Goal: Task Accomplishment & Management: Use online tool/utility

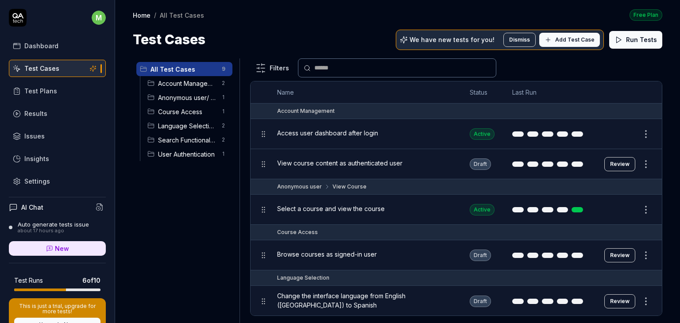
click at [454, 41] on p "We have new tests for you!" at bounding box center [452, 40] width 85 height 6
click at [580, 41] on span "Add Test Case" at bounding box center [574, 40] width 39 height 8
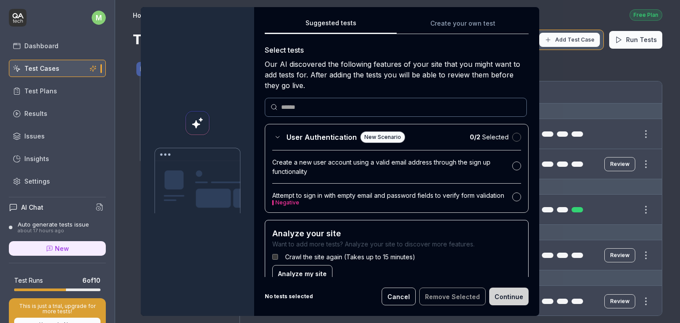
click at [512, 140] on button "button" at bounding box center [516, 137] width 9 height 9
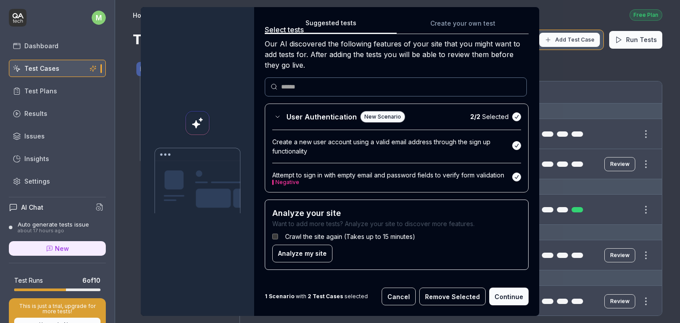
click at [507, 300] on button "Continue" at bounding box center [508, 297] width 39 height 18
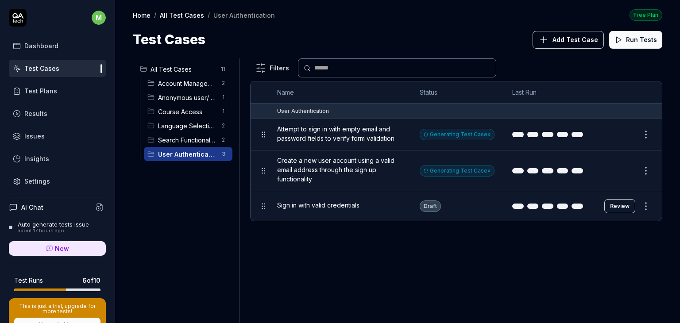
click at [391, 138] on span "Attempt to sign in with empty email and password fields to verify form validati…" at bounding box center [339, 133] width 125 height 19
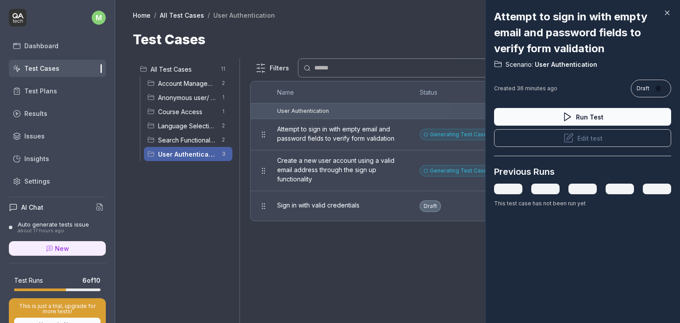
click at [668, 14] on icon at bounding box center [668, 13] width 4 height 4
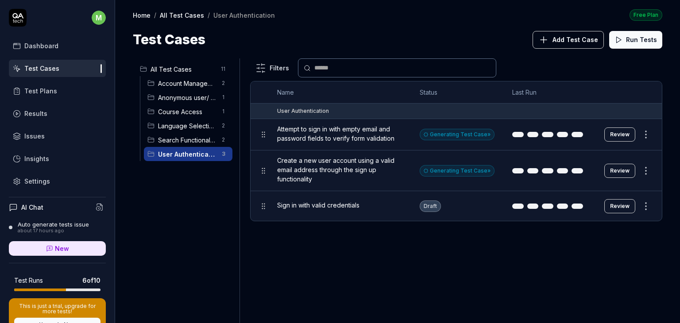
click at [464, 137] on div "Generating Test Case »" at bounding box center [457, 135] width 75 height 12
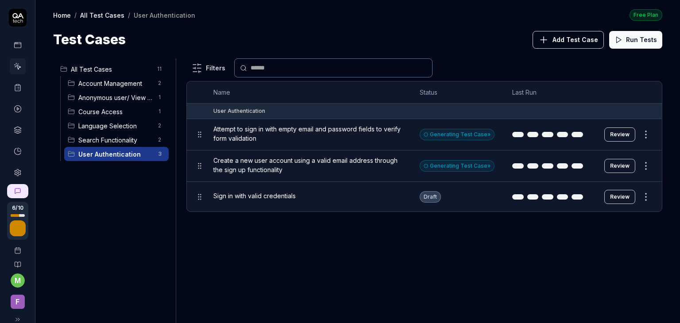
click at [457, 168] on div "Generating Test Case »" at bounding box center [457, 166] width 75 height 12
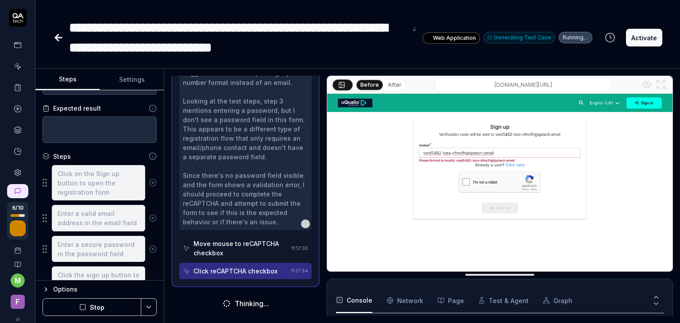
scroll to position [239, 0]
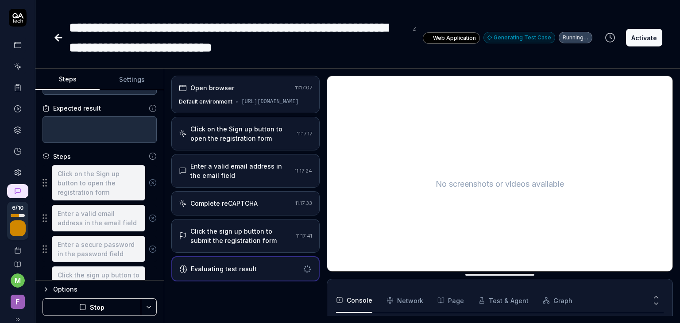
click at [245, 177] on div "Enter a valid email address in the email field" at bounding box center [240, 171] width 101 height 19
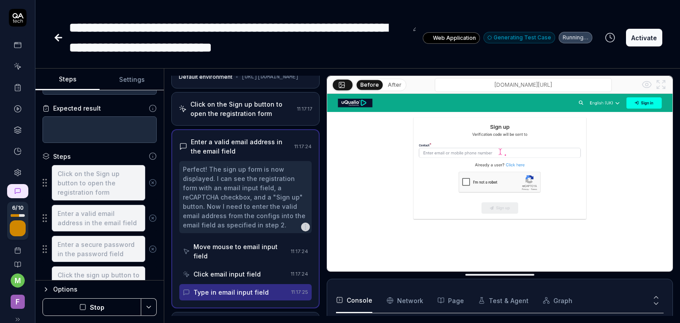
scroll to position [117, 0]
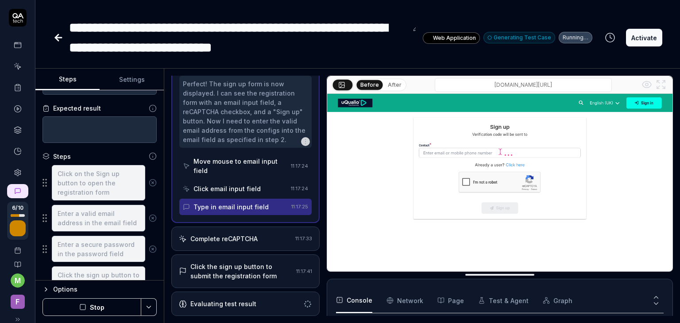
click at [220, 241] on div "Complete reCAPTCHA" at bounding box center [223, 238] width 67 height 9
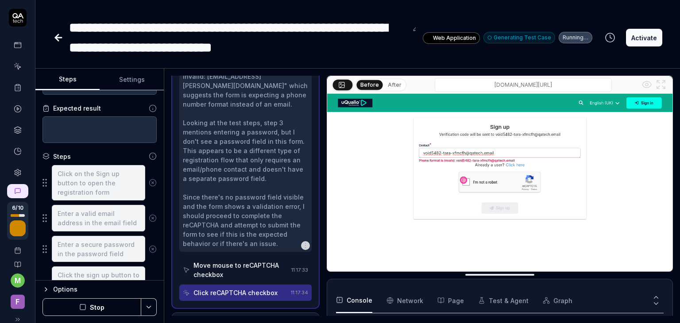
scroll to position [276, 0]
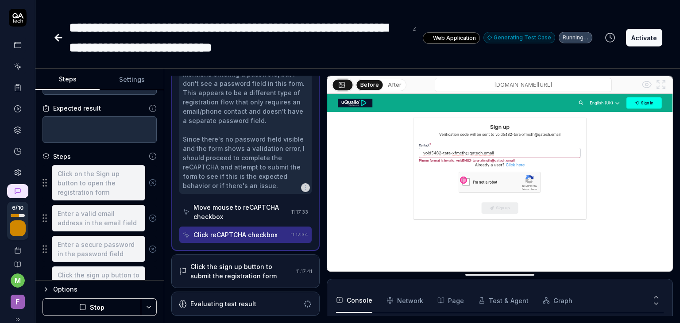
click at [211, 266] on div "Click the sign up button to submit the registration form" at bounding box center [241, 271] width 102 height 19
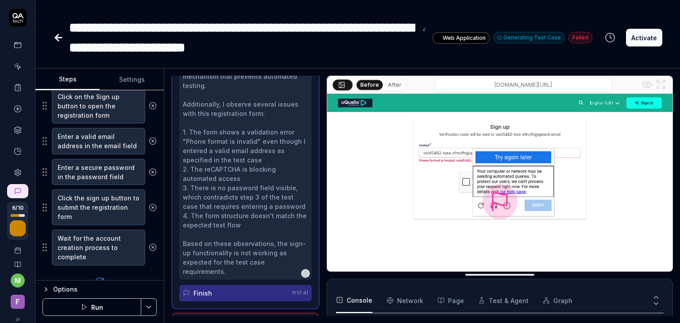
scroll to position [138, 0]
click at [149, 207] on icon at bounding box center [153, 207] width 8 height 8
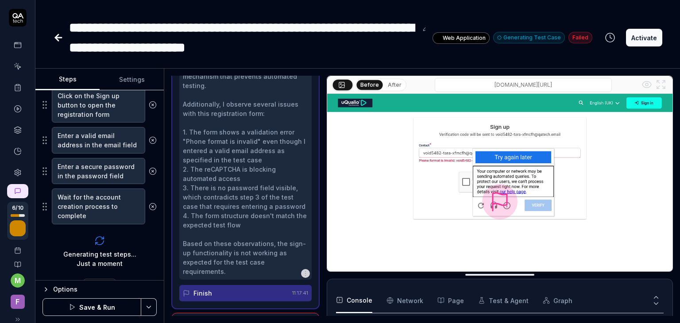
click at [149, 207] on icon at bounding box center [153, 207] width 8 height 8
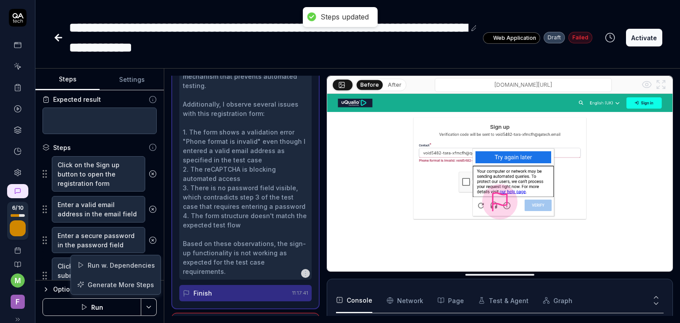
click at [155, 311] on html "**********" at bounding box center [340, 161] width 680 height 323
click at [314, 57] on html "**********" at bounding box center [340, 161] width 680 height 323
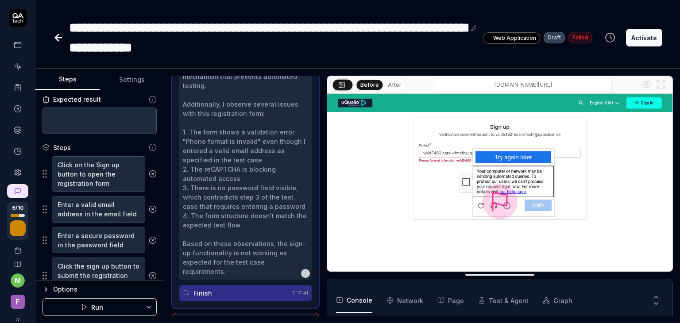
scroll to position [149, 0]
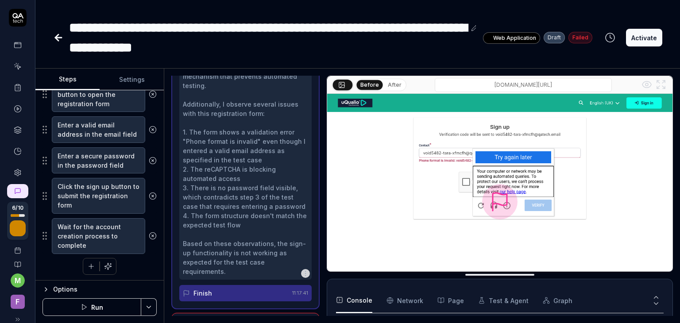
click at [149, 196] on icon at bounding box center [153, 196] width 8 height 8
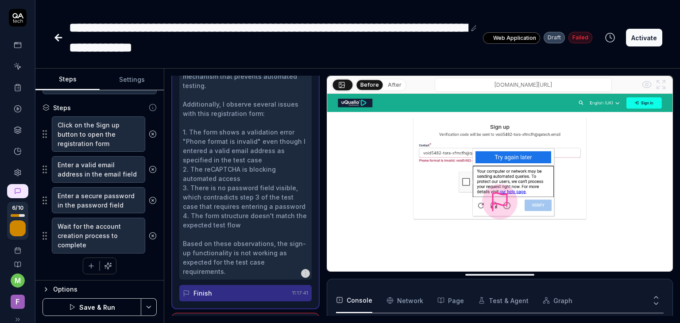
click at [149, 237] on circle at bounding box center [152, 236] width 7 height 7
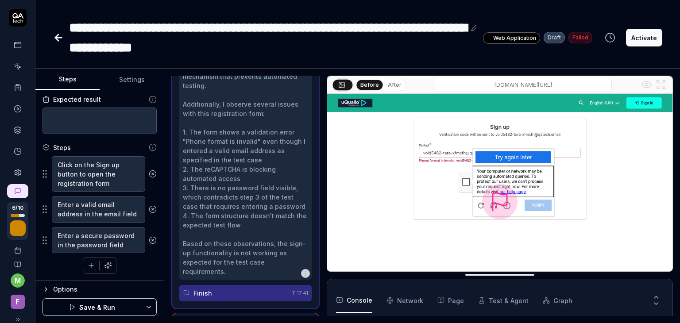
click at [645, 43] on button "Activate" at bounding box center [644, 38] width 36 height 18
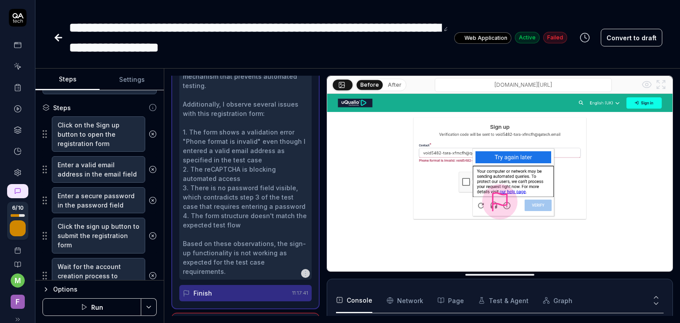
scroll to position [149, 0]
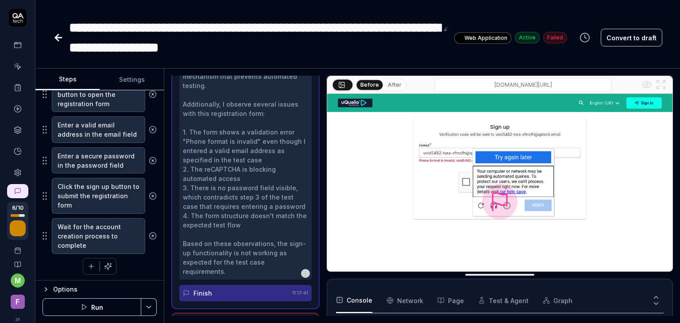
click at [149, 194] on icon at bounding box center [153, 196] width 8 height 8
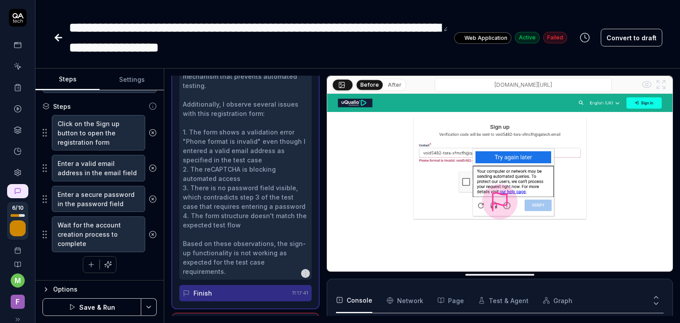
scroll to position [109, 0]
click at [151, 235] on icon at bounding box center [152, 236] width 2 height 2
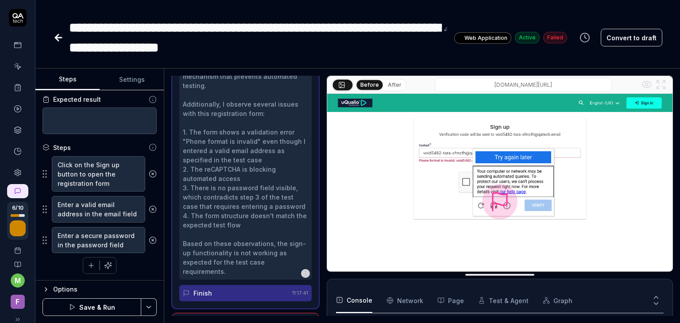
click at [124, 303] on button "Save & Run" at bounding box center [92, 308] width 99 height 18
click at [47, 286] on icon "button" at bounding box center [46, 289] width 7 height 7
type textarea "*"
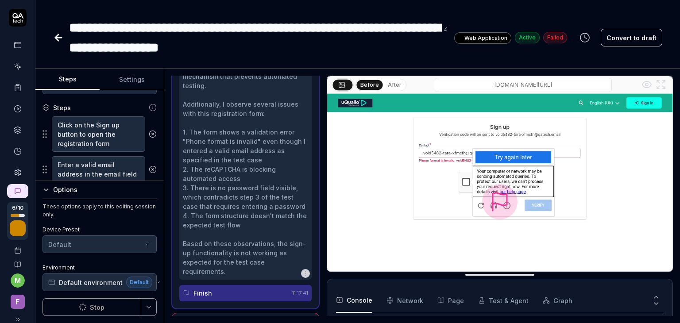
click at [10, 61] on link at bounding box center [18, 66] width 16 height 16
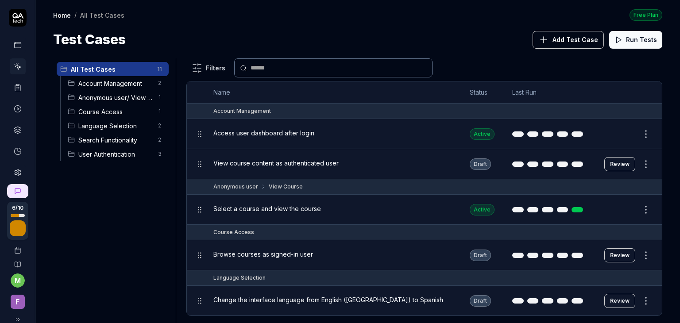
click at [109, 120] on div "Language Selection 2" at bounding box center [116, 126] width 105 height 14
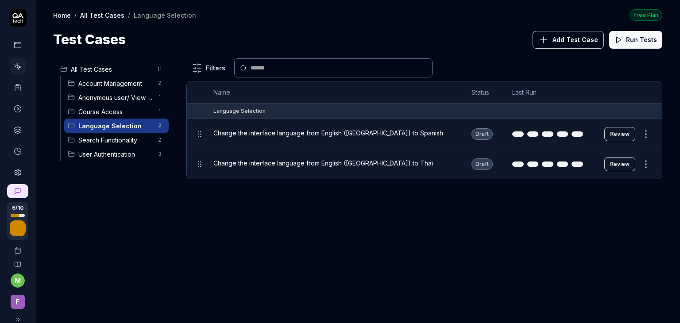
click at [116, 110] on span "Course Access" at bounding box center [115, 111] width 74 height 9
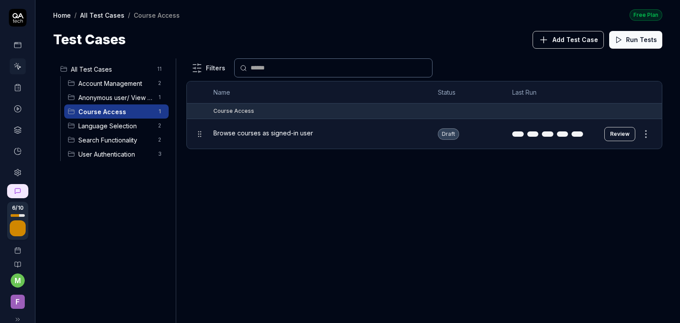
click at [122, 97] on span "Anonymous user/ View Course" at bounding box center [115, 97] width 74 height 9
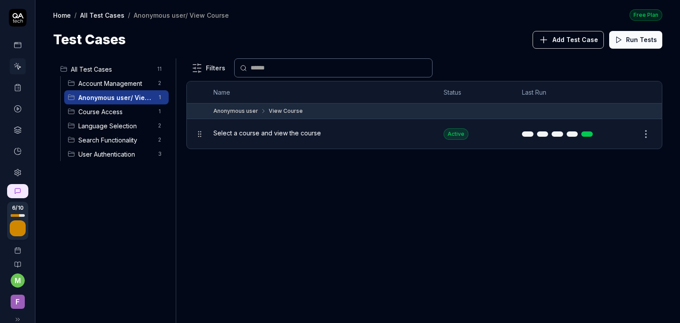
click at [126, 82] on span "Account Management" at bounding box center [115, 83] width 74 height 9
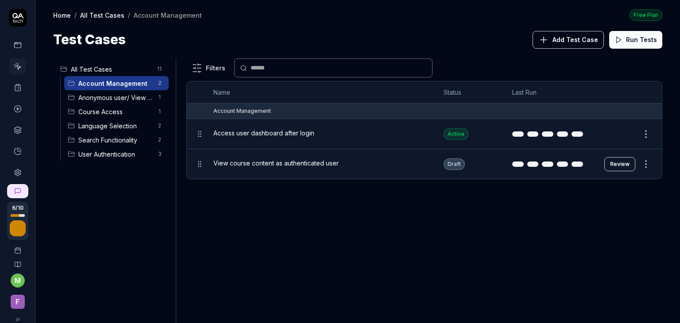
click at [103, 137] on span "Search Functionality" at bounding box center [115, 140] width 74 height 9
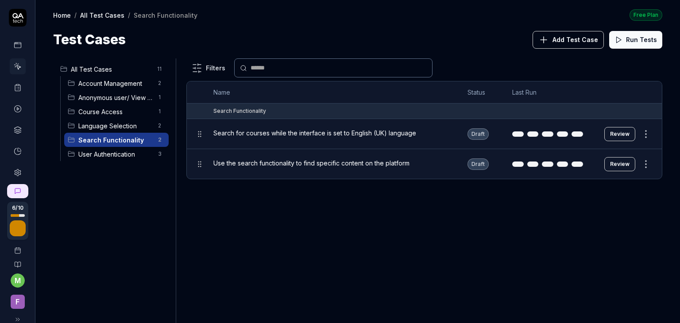
click at [103, 155] on span "User Authentication" at bounding box center [115, 154] width 74 height 9
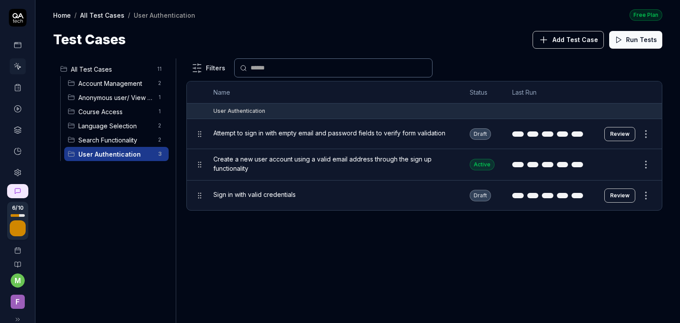
click at [111, 134] on div "Search Functionality 2" at bounding box center [116, 140] width 105 height 14
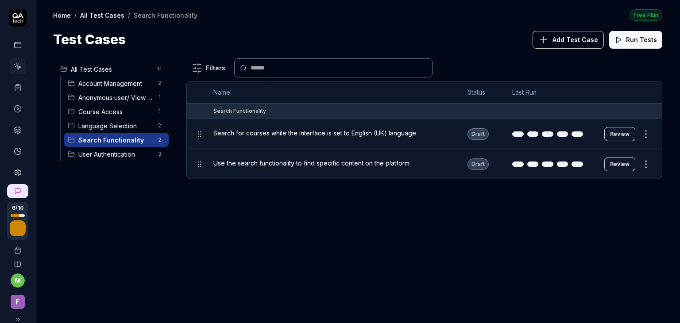
click at [114, 128] on span "Language Selection" at bounding box center [115, 125] width 74 height 9
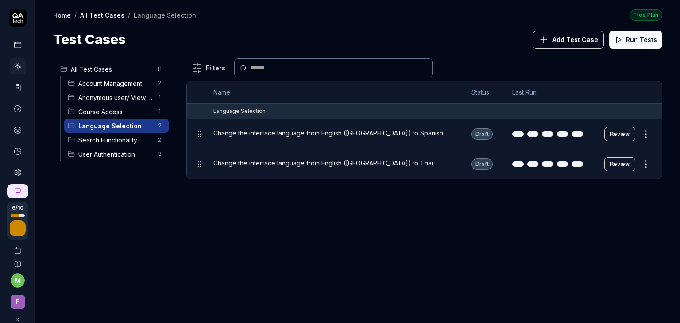
click at [118, 116] on span "Course Access" at bounding box center [115, 111] width 74 height 9
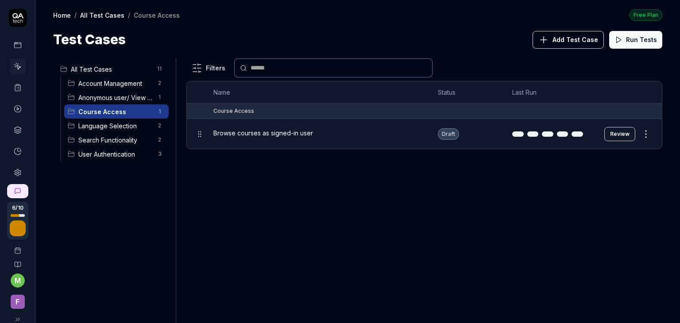
click at [124, 100] on span "Anonymous user/ View Course" at bounding box center [115, 97] width 74 height 9
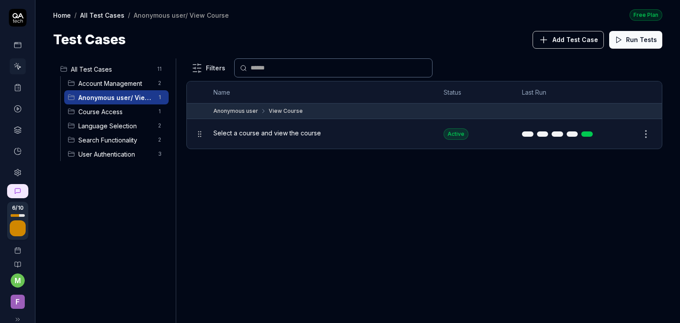
click at [124, 79] on span "Account Management" at bounding box center [115, 83] width 74 height 9
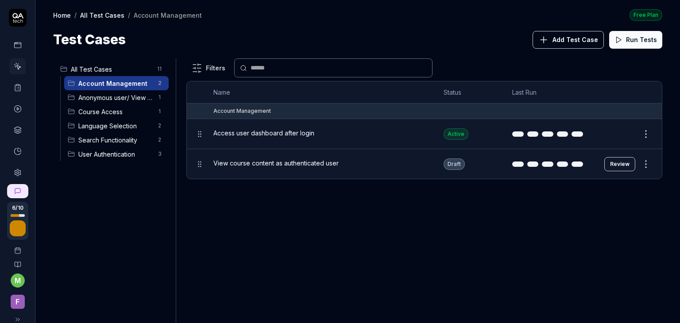
click at [571, 45] on button "Add Test Case" at bounding box center [568, 40] width 71 height 18
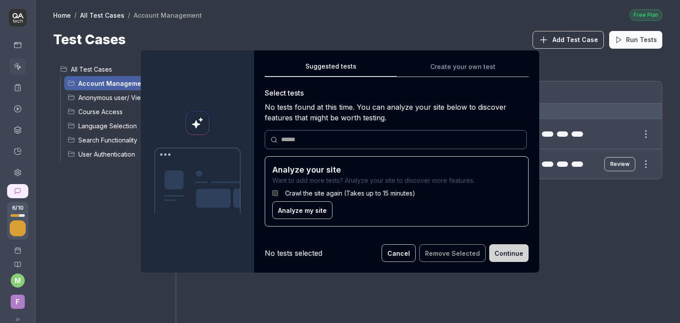
click at [401, 245] on button "Cancel" at bounding box center [399, 254] width 34 height 18
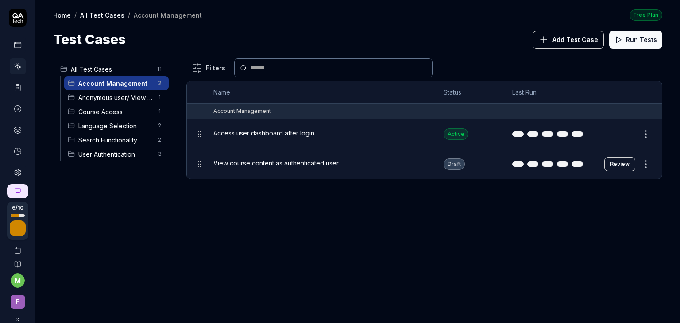
scroll to position [13, 0]
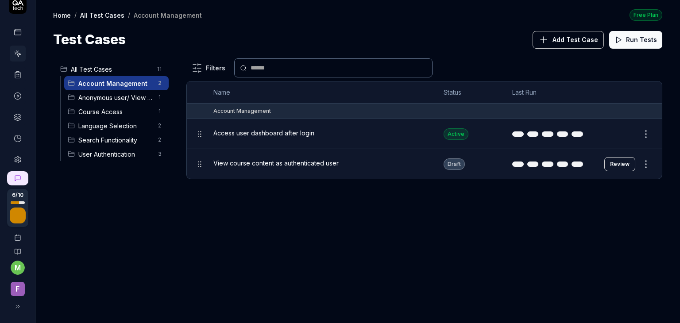
click at [19, 159] on link at bounding box center [18, 160] width 16 height 16
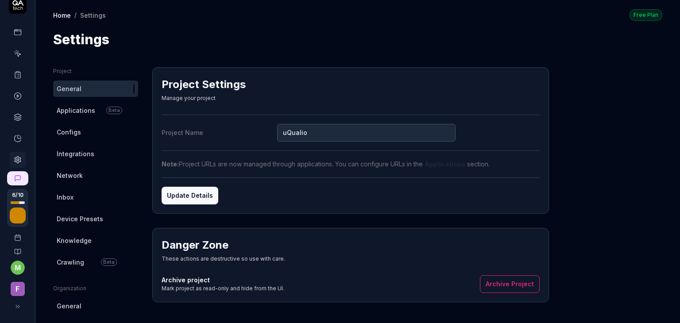
click at [71, 131] on span "Configs" at bounding box center [69, 132] width 24 height 9
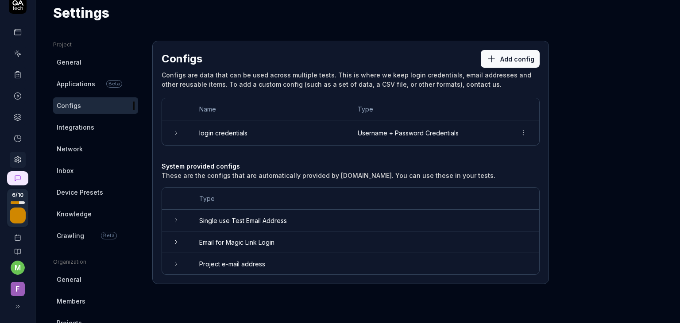
scroll to position [29, 0]
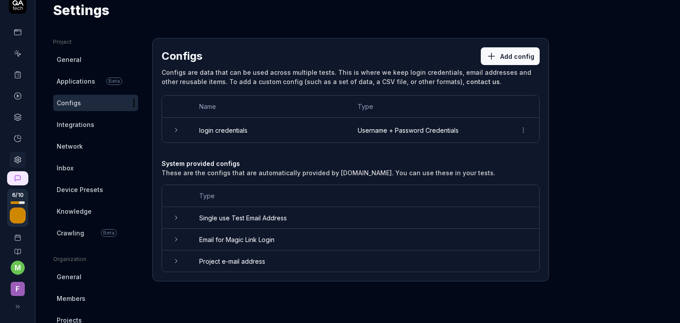
click at [176, 130] on icon at bounding box center [176, 130] width 7 height 7
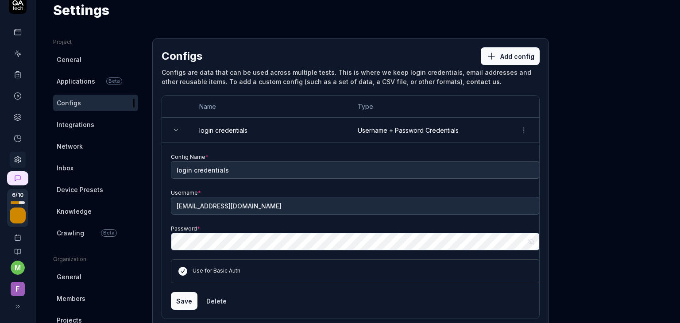
click at [176, 130] on icon at bounding box center [177, 130] width 4 height 2
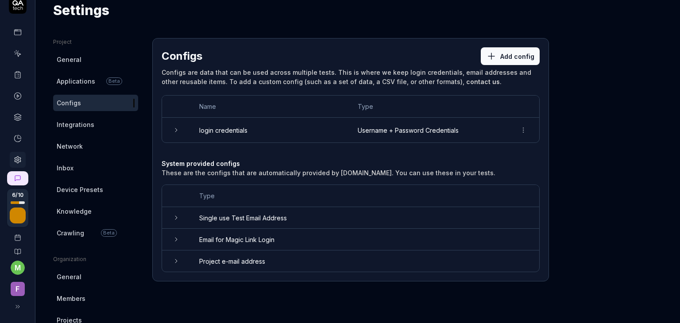
click at [80, 128] on span "Integrations" at bounding box center [76, 124] width 38 height 9
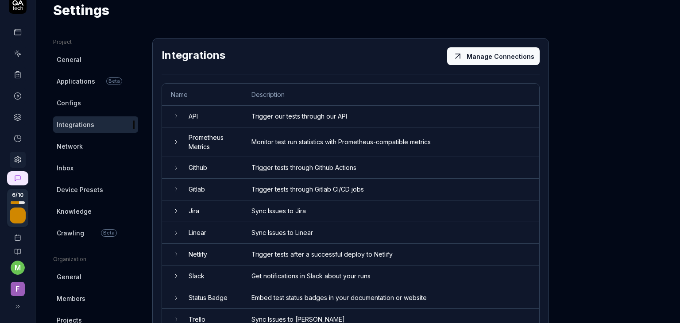
click at [16, 52] on icon at bounding box center [18, 54] width 8 height 8
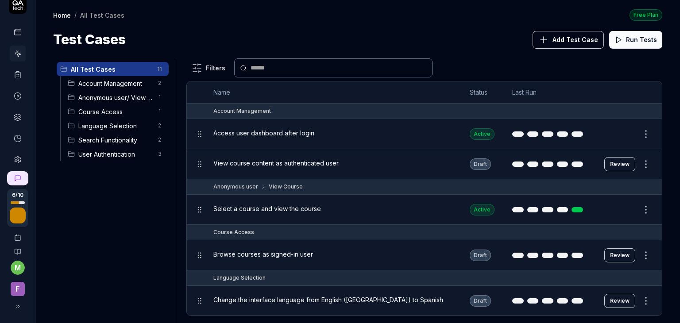
click at [16, 121] on link at bounding box center [18, 117] width 16 height 16
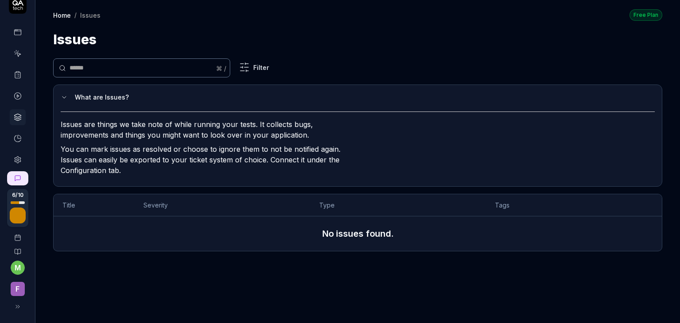
click at [16, 53] on icon at bounding box center [18, 55] width 4 height 4
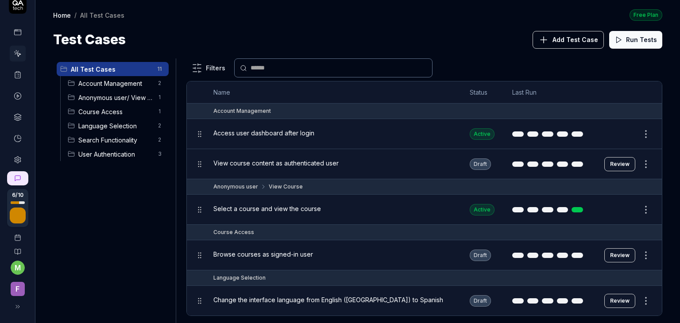
scroll to position [213, 0]
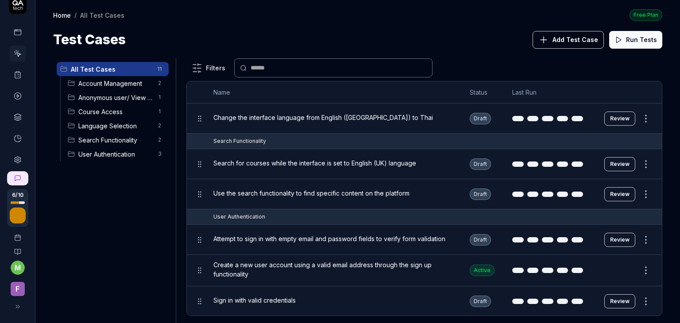
click at [14, 309] on icon at bounding box center [17, 306] width 7 height 7
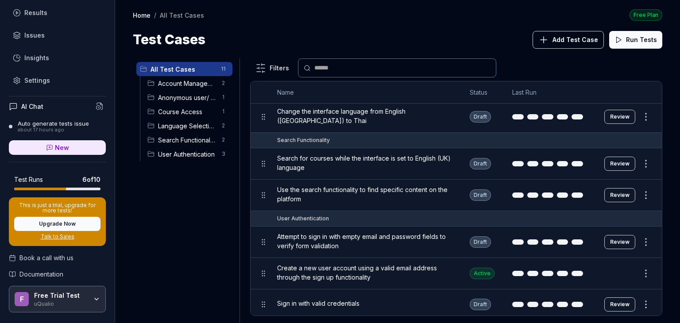
scroll to position [122, 0]
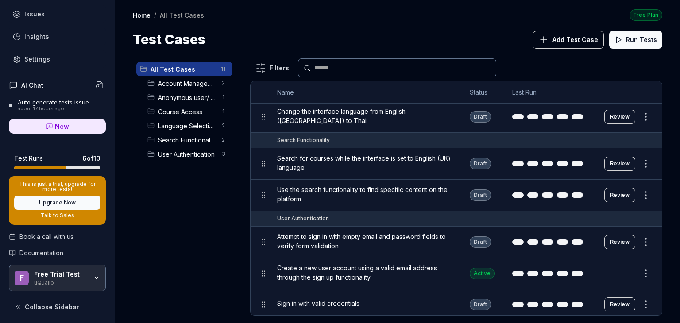
click at [93, 275] on icon "button" at bounding box center [96, 278] width 7 height 7
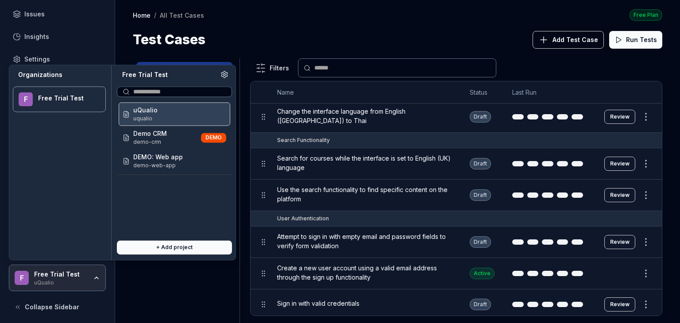
click at [159, 248] on button "+ Add project" at bounding box center [174, 248] width 115 height 14
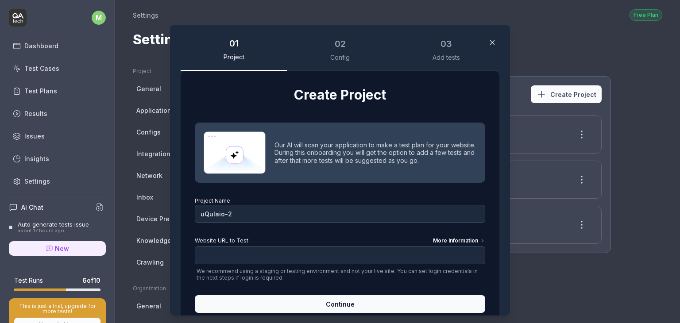
type input "uQulaio-2"
click at [249, 260] on input "Website URL to Test More Information" at bounding box center [340, 256] width 291 height 18
paste input "https://issue606.development.uqualio.com/admin-dashboard/home"
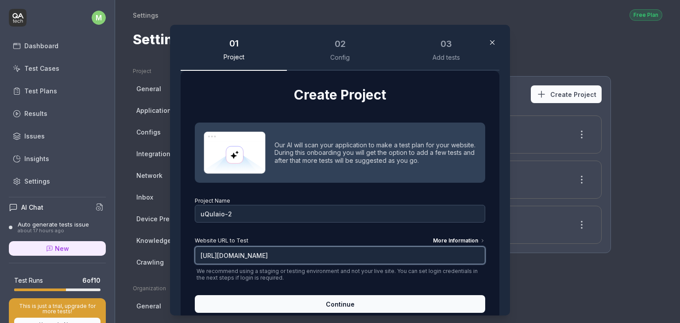
scroll to position [22, 0]
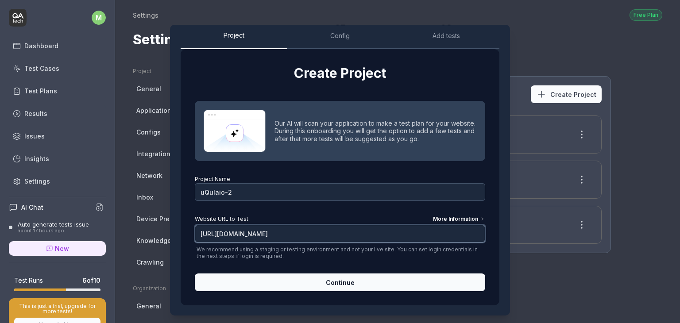
type input "https://issue606.development.uqualio.com/admin-dashboard/home"
click at [285, 279] on button "Continue" at bounding box center [340, 283] width 291 height 18
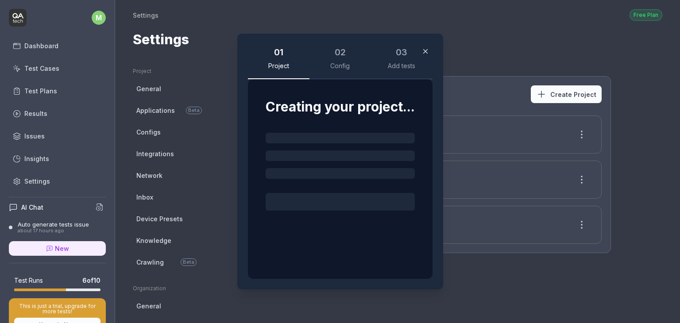
scroll to position [0, 0]
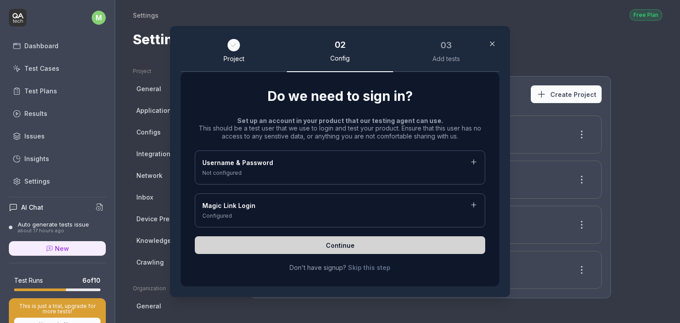
click at [280, 180] on div "Username & Password Not configured" at bounding box center [340, 168] width 291 height 34
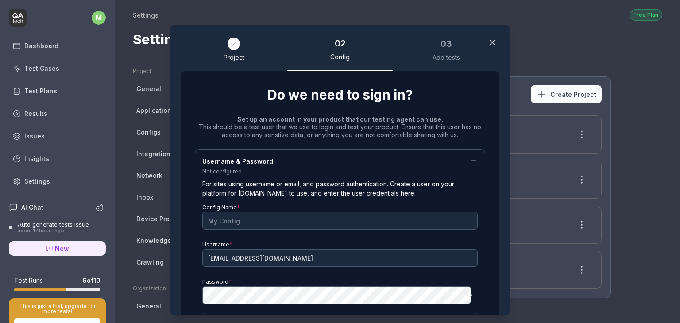
scroll to position [58, 0]
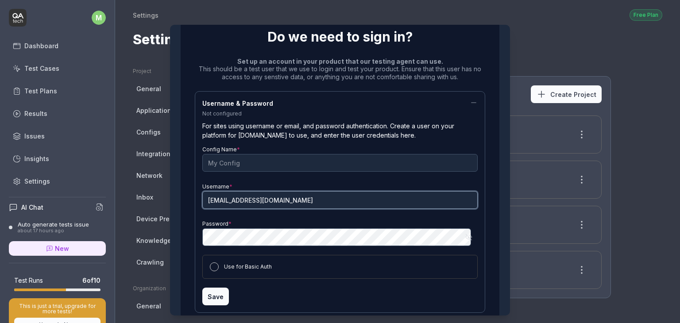
drag, startPoint x: 303, startPoint y: 203, endPoint x: 196, endPoint y: 204, distance: 106.8
click at [196, 204] on div "Username & Password Not configured For sites using username or email, and passw…" at bounding box center [340, 202] width 291 height 222
paste input "munsira@uqualio.com"
type input "munsira@uqualio.com"
click at [466, 234] on icon "button" at bounding box center [469, 237] width 7 height 7
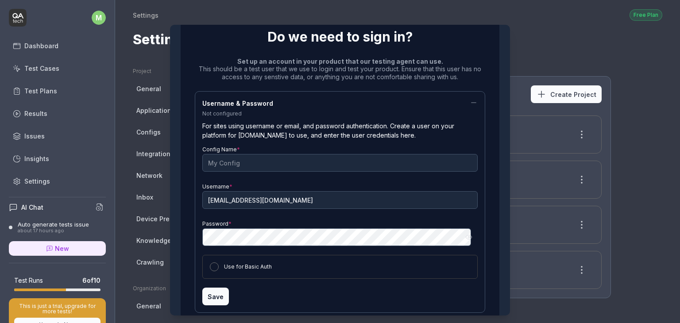
click at [211, 266] on button "Use for Basic Auth" at bounding box center [214, 267] width 9 height 9
click at [210, 299] on button "Save" at bounding box center [215, 297] width 27 height 18
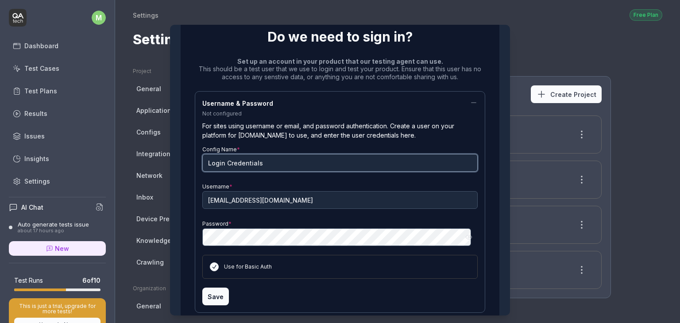
type input "Login Credentials"
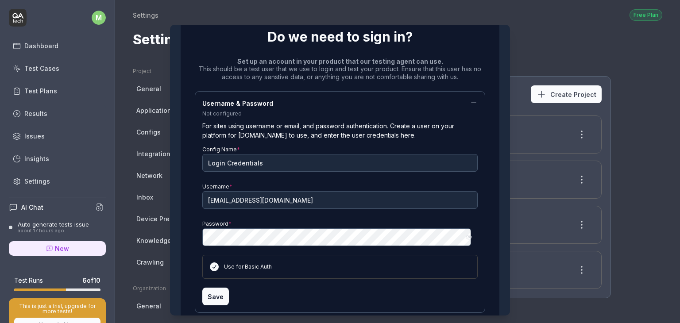
click at [216, 295] on button "Save" at bounding box center [215, 297] width 27 height 18
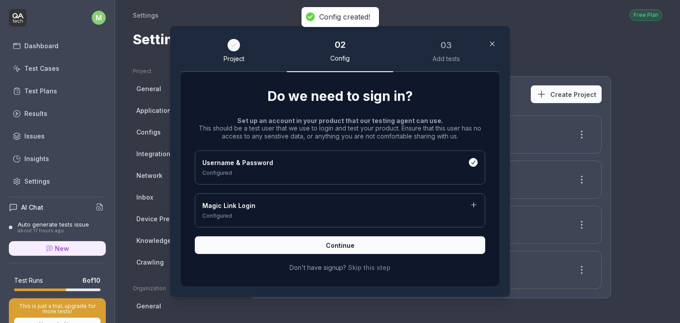
click at [340, 244] on span "Continue" at bounding box center [340, 245] width 29 height 9
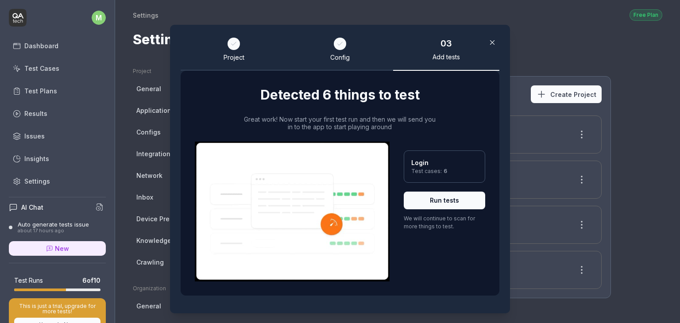
click at [435, 200] on button "Run tests" at bounding box center [445, 201] width 82 height 18
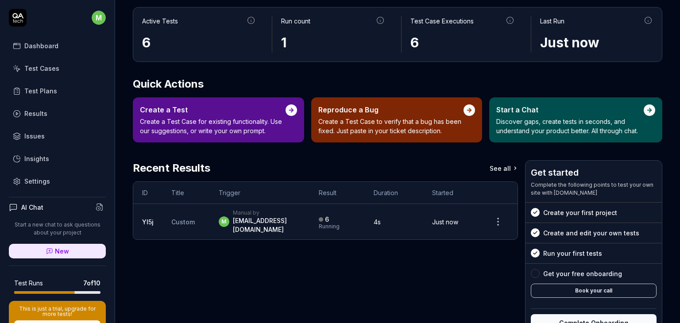
scroll to position [57, 0]
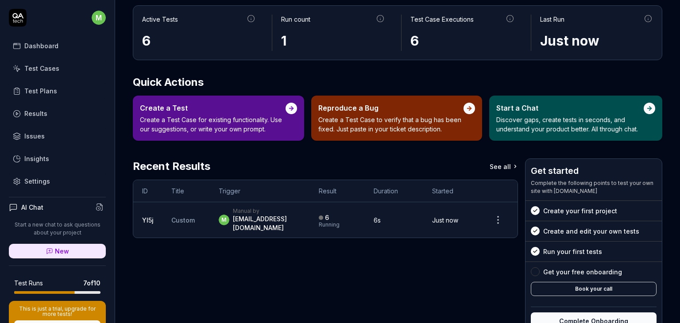
click at [49, 67] on div "Test Cases" at bounding box center [41, 68] width 35 height 9
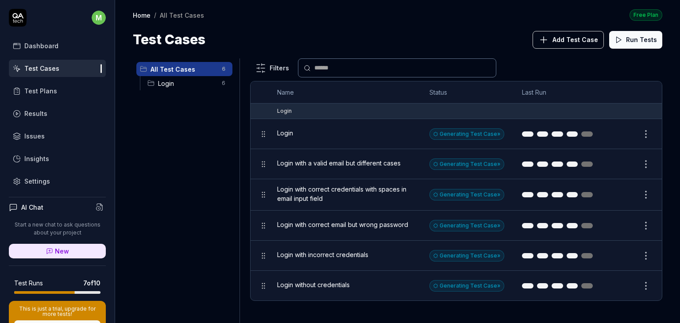
click at [302, 136] on div "Login" at bounding box center [344, 132] width 135 height 9
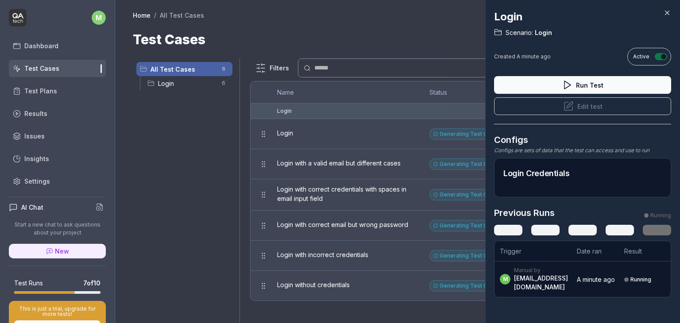
click at [668, 14] on icon at bounding box center [668, 13] width 8 height 8
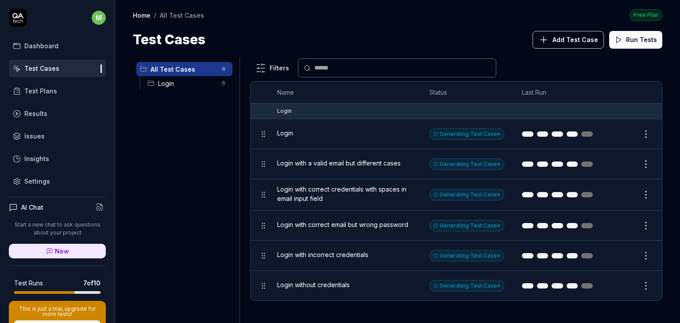
click at [471, 136] on div "Generating Test Case »" at bounding box center [467, 134] width 75 height 12
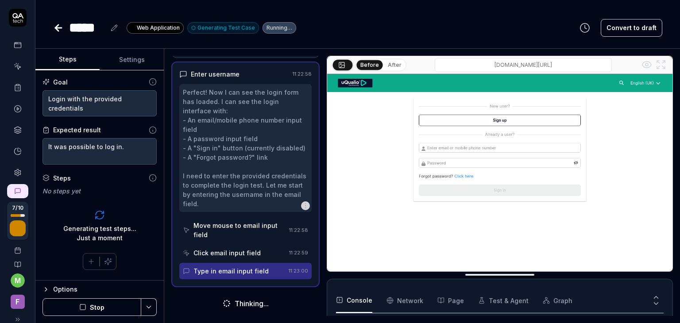
scroll to position [70, 0]
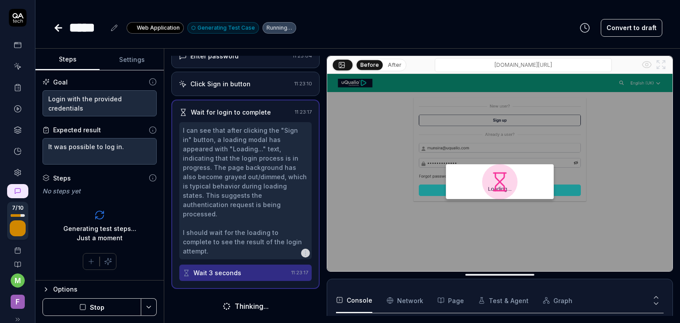
scroll to position [108, 0]
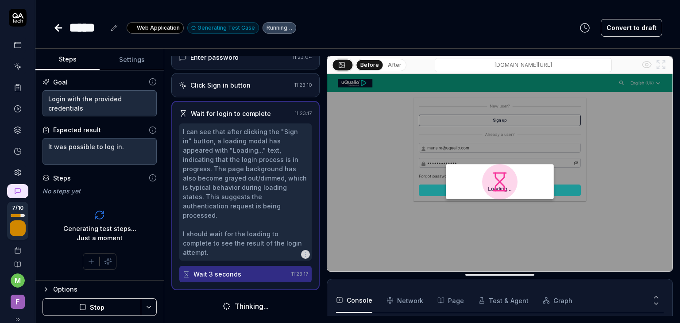
click at [14, 66] on icon at bounding box center [18, 66] width 8 height 8
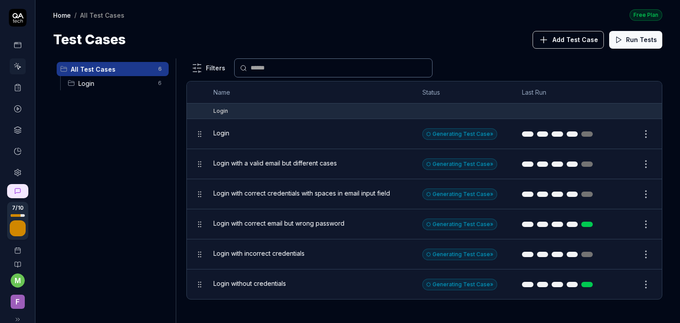
click at [283, 219] on span "Login with correct email but wrong password" at bounding box center [278, 223] width 131 height 9
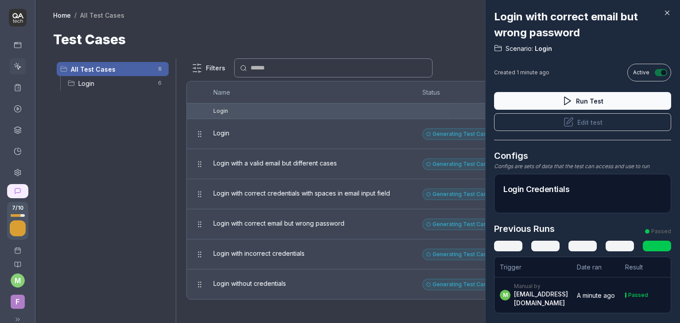
click at [670, 13] on icon at bounding box center [668, 13] width 8 height 8
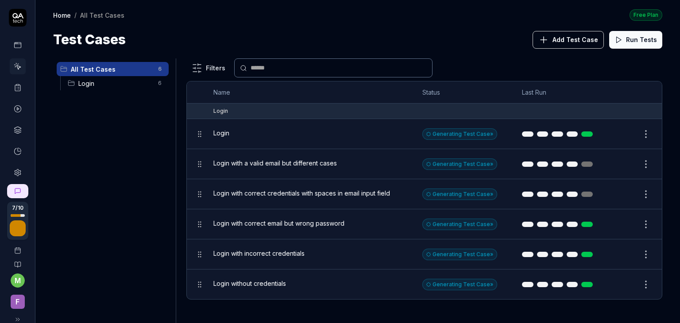
click at [92, 86] on span "Login" at bounding box center [115, 83] width 74 height 9
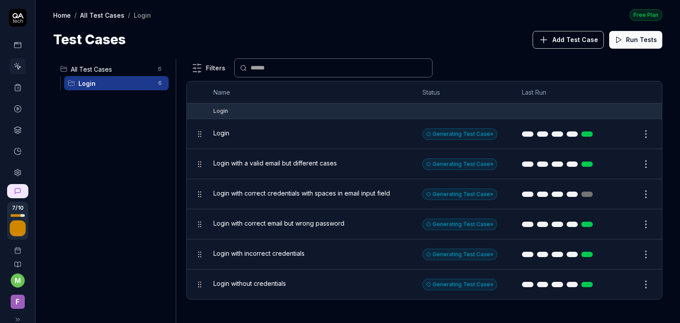
click at [248, 163] on span "Login with a valid email but different cases" at bounding box center [275, 163] width 124 height 9
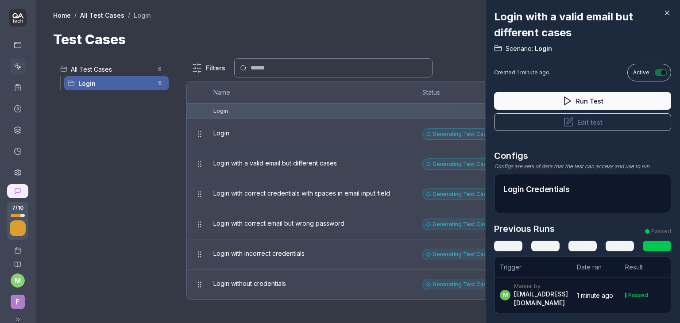
click at [577, 120] on button "Edit test" at bounding box center [582, 122] width 177 height 18
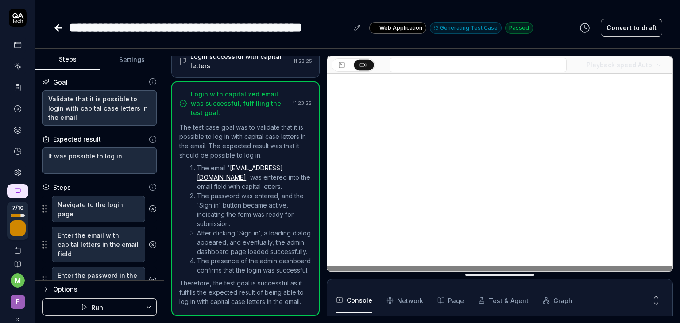
scroll to position [32, 0]
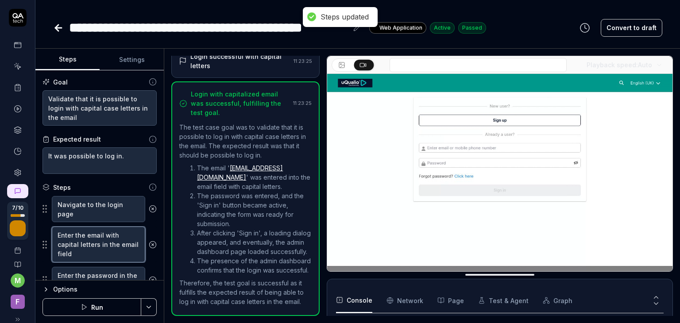
click at [94, 243] on textarea "Enter the email with capital letters in the email field" at bounding box center [98, 245] width 93 height 36
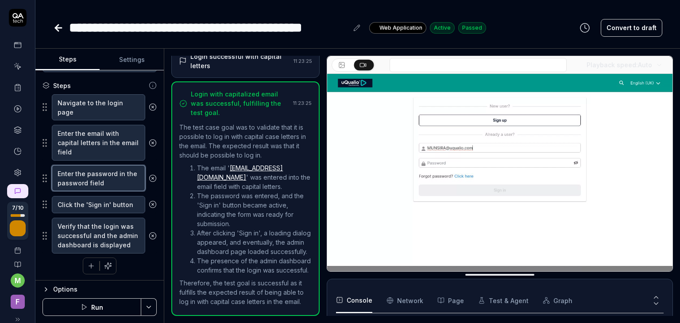
click at [114, 178] on textarea "Enter the password in the password field" at bounding box center [98, 178] width 93 height 27
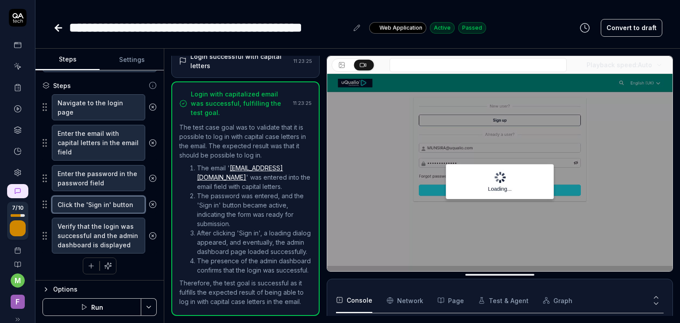
click at [102, 205] on textarea "Click the 'Sign in' button" at bounding box center [98, 204] width 93 height 17
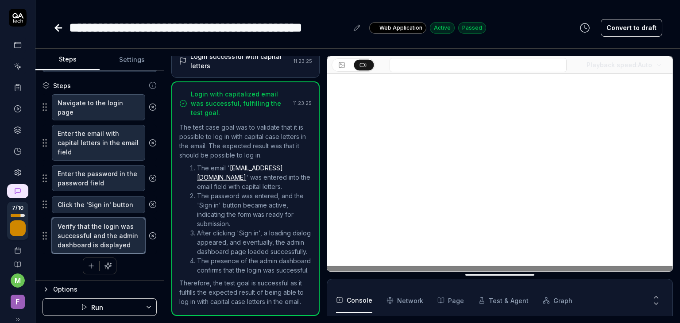
click at [101, 227] on textarea "Verify that the login was successful and the admin dashboard is displayed" at bounding box center [98, 236] width 93 height 36
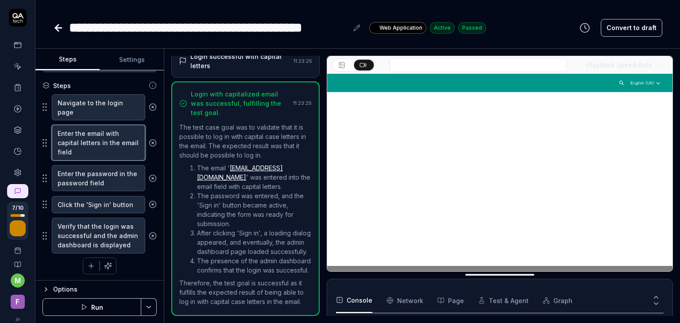
click at [97, 152] on textarea "Enter the email with capital letters in the email field" at bounding box center [98, 143] width 93 height 36
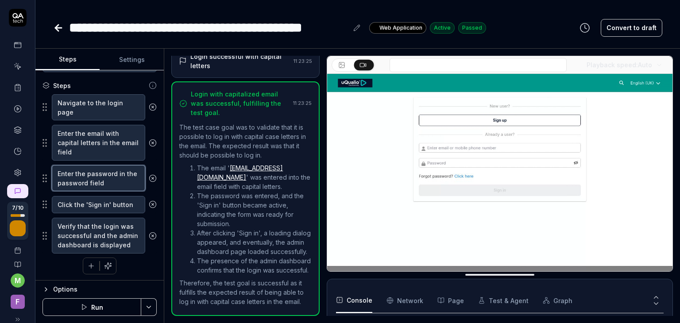
click at [97, 177] on textarea "Enter the password in the password field" at bounding box center [98, 178] width 93 height 27
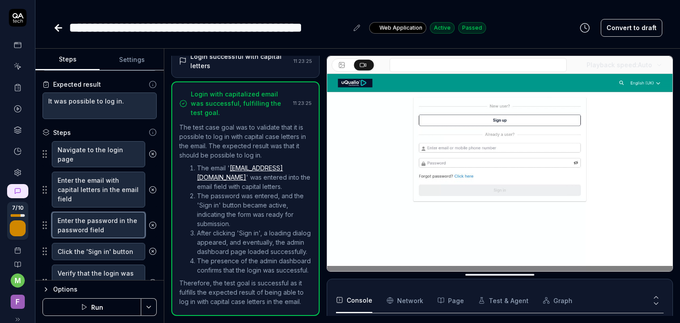
scroll to position [102, 0]
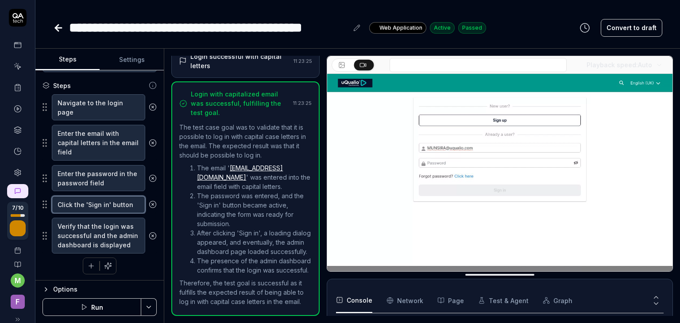
click at [88, 210] on textarea "Click the 'Sign in' button" at bounding box center [98, 204] width 93 height 17
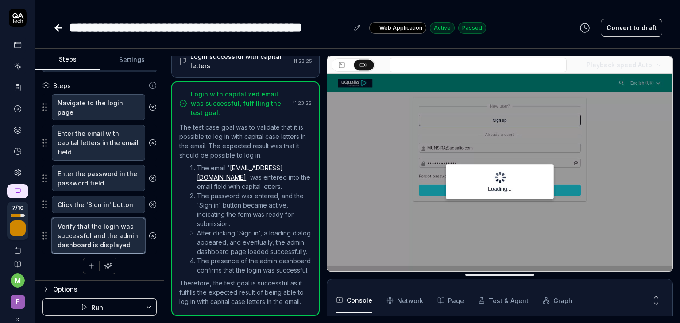
click at [85, 231] on textarea "Verify that the login was successful and the admin dashboard is displayed" at bounding box center [98, 236] width 93 height 36
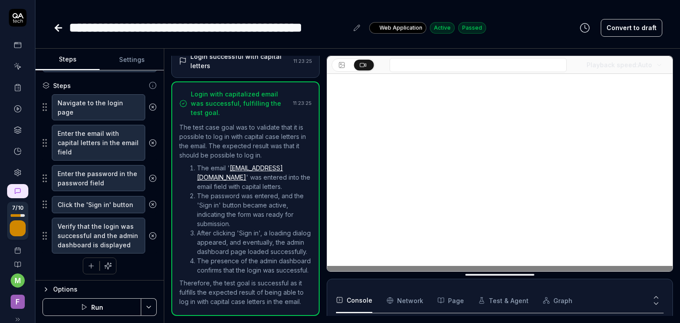
click at [14, 64] on icon at bounding box center [18, 66] width 8 height 8
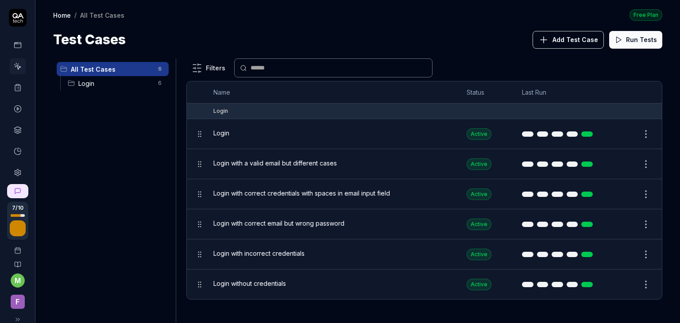
click at [279, 191] on span "Login with correct credentials with spaces in email input field" at bounding box center [301, 193] width 177 height 9
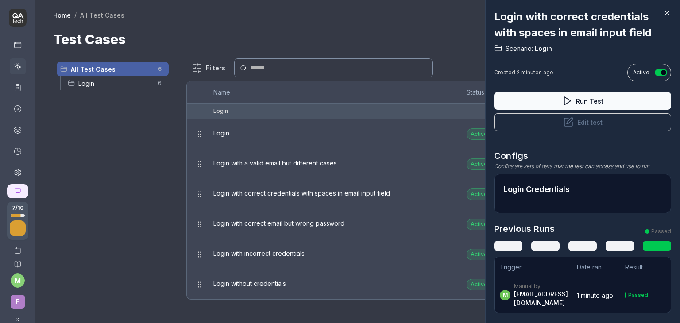
click at [590, 126] on button "Edit test" at bounding box center [582, 122] width 177 height 18
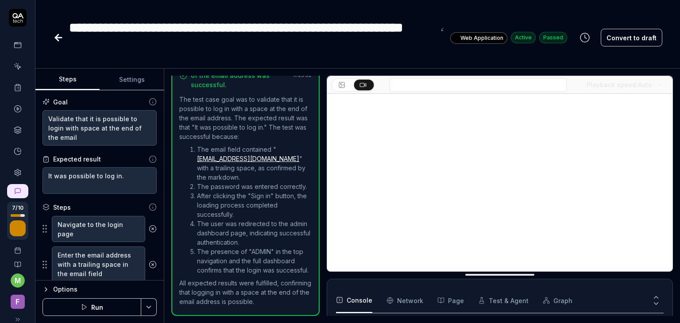
scroll to position [32, 0]
click at [95, 241] on textarea "Navigate to the login page" at bounding box center [98, 229] width 93 height 27
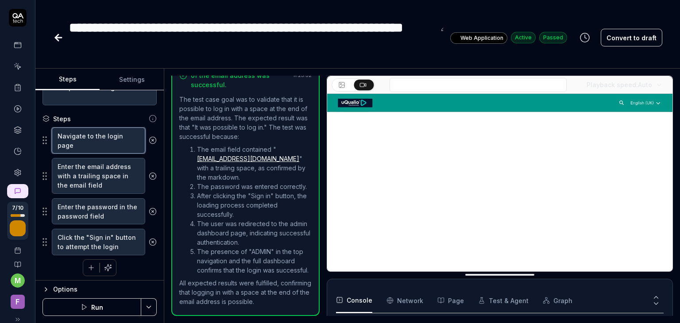
scroll to position [90, 0]
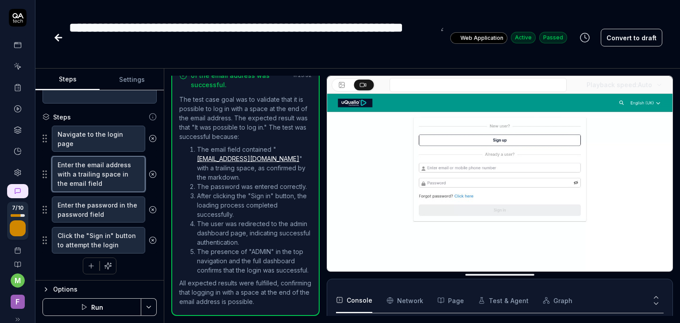
click at [115, 178] on textarea "Enter the email address with a trailing space in the email field" at bounding box center [98, 174] width 93 height 36
click at [113, 216] on textarea "Enter the password in the password field" at bounding box center [98, 210] width 93 height 27
click at [111, 243] on textarea "Click the "Sign in" button to attempt the login" at bounding box center [98, 240] width 93 height 27
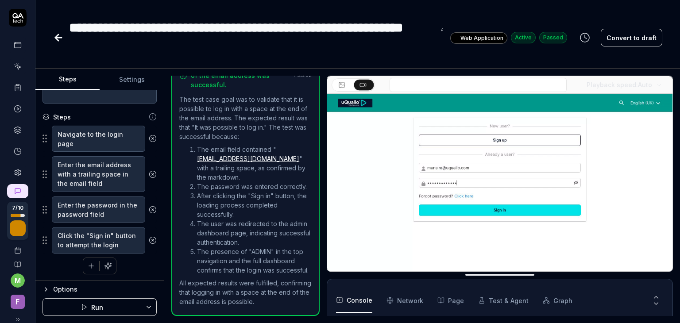
type textarea "*"
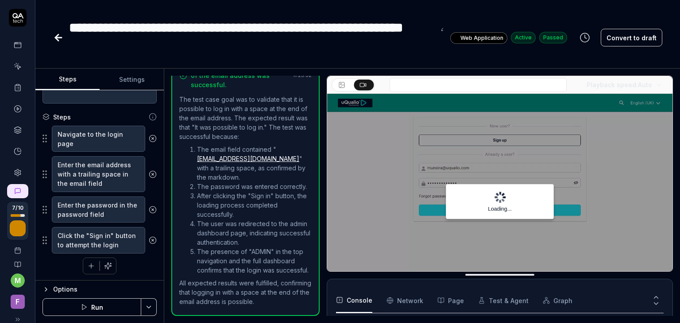
click at [19, 66] on link at bounding box center [18, 66] width 16 height 16
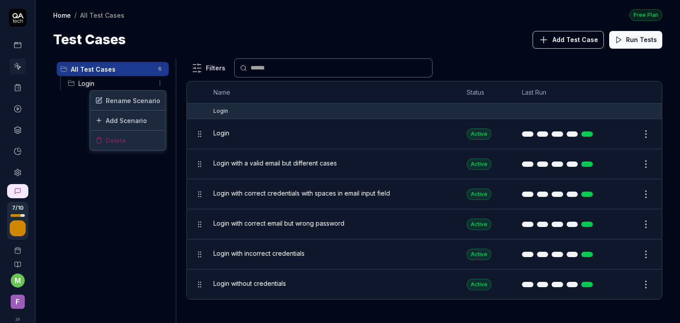
click at [164, 86] on html "7 / 10 m F Home / All Test Cases Free Plan Home / All Test Cases Free Plan Test…" at bounding box center [340, 161] width 680 height 323
click at [133, 116] on div "Add Scenario" at bounding box center [128, 120] width 76 height 19
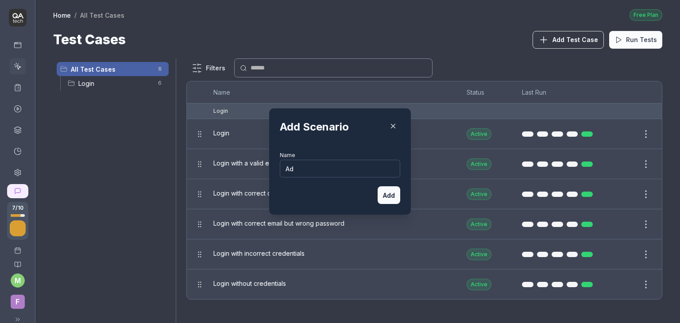
type input "A"
type input "Course Mangement"
click at [392, 193] on button "Add" at bounding box center [389, 195] width 23 height 18
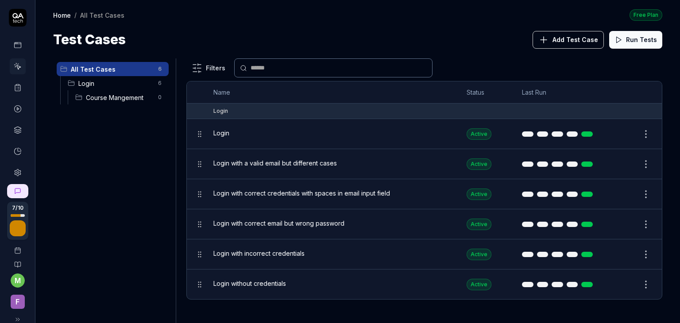
click at [133, 97] on span "Course Mangement" at bounding box center [119, 97] width 67 height 9
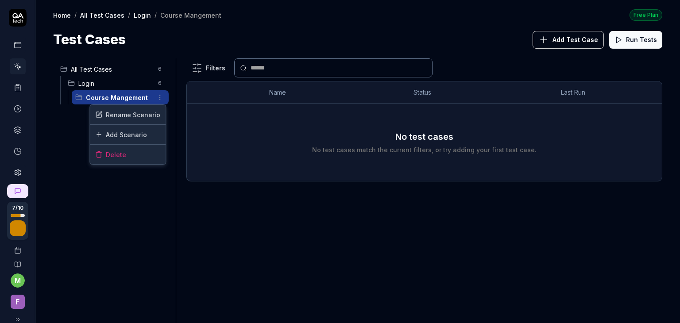
click at [159, 96] on html "7 / 10 m F Home / All Test Cases / Login / Course Mangement Free Plan Home / Al…" at bounding box center [340, 161] width 680 height 323
click at [121, 150] on div "Delete" at bounding box center [128, 154] width 76 height 19
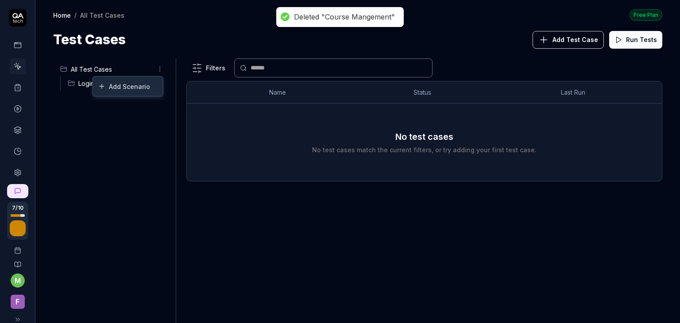
click at [162, 66] on html "Deleted "Course Mangement" 7 / 10 m F Home / All Test Cases Free Plan Home / Al…" at bounding box center [340, 161] width 680 height 323
click at [137, 89] on div "Add Scenario" at bounding box center [128, 86] width 70 height 19
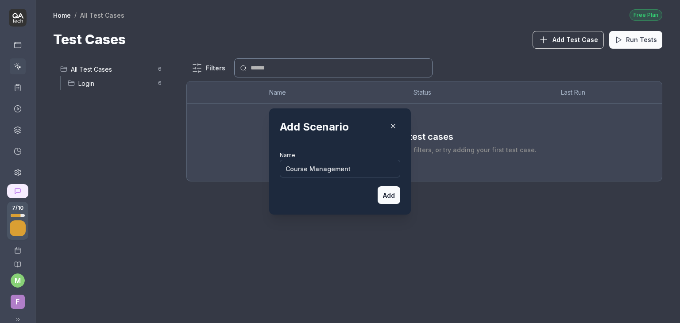
type input "Course Management"
click at [378, 188] on button "Add" at bounding box center [389, 195] width 23 height 18
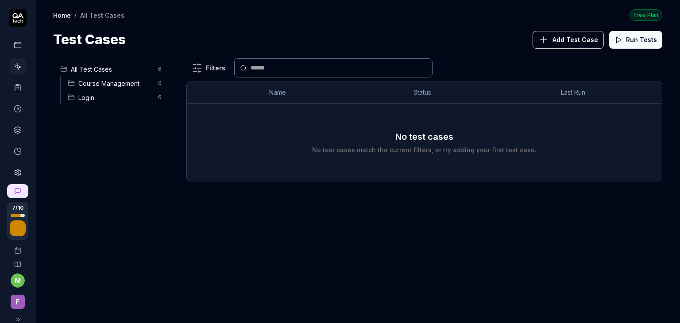
click at [119, 84] on span "Course Management" at bounding box center [115, 83] width 74 height 9
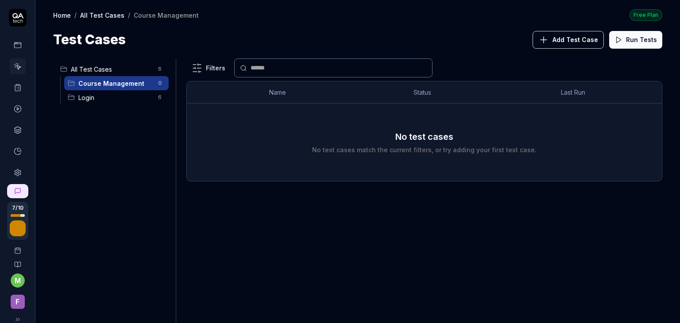
click at [106, 100] on span "Login" at bounding box center [115, 97] width 74 height 9
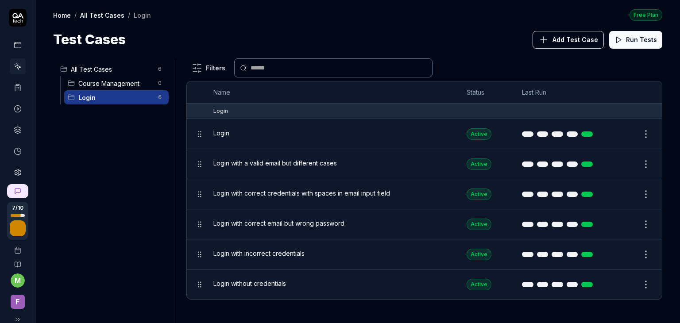
click at [116, 85] on span "Course Management" at bounding box center [115, 83] width 74 height 9
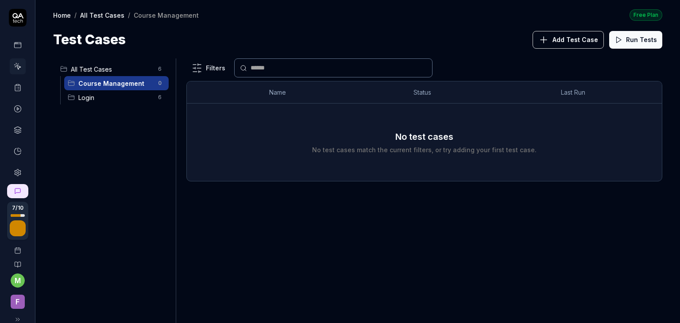
click at [560, 37] on span "Add Test Case" at bounding box center [576, 39] width 46 height 9
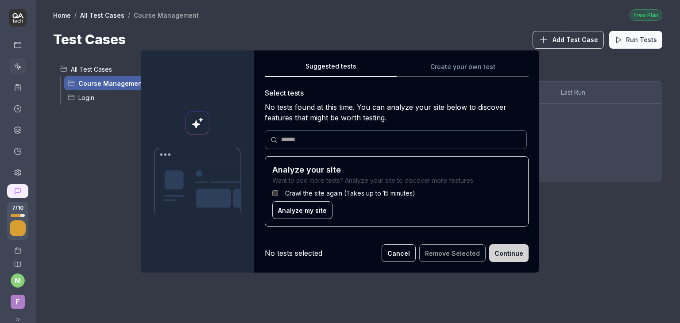
click at [299, 214] on span "Analyze my site" at bounding box center [302, 210] width 49 height 9
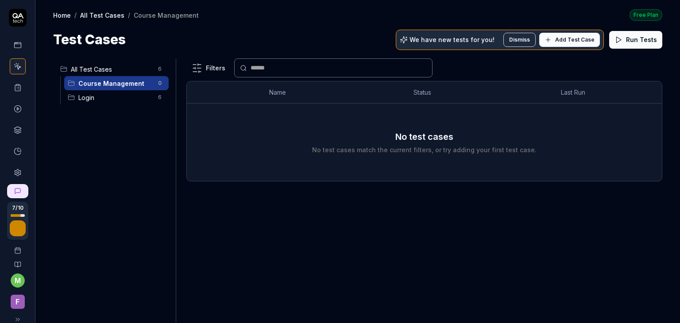
click at [565, 41] on span "Add Test Case" at bounding box center [574, 40] width 39 height 8
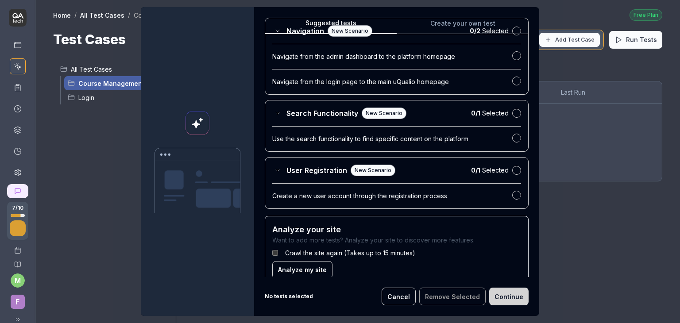
scroll to position [286, 0]
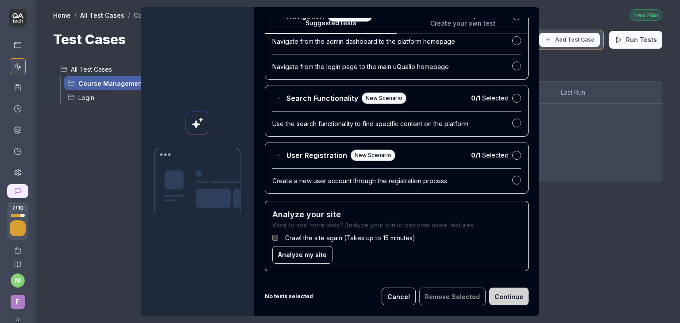
click at [300, 255] on span "Analyze my site" at bounding box center [302, 254] width 49 height 9
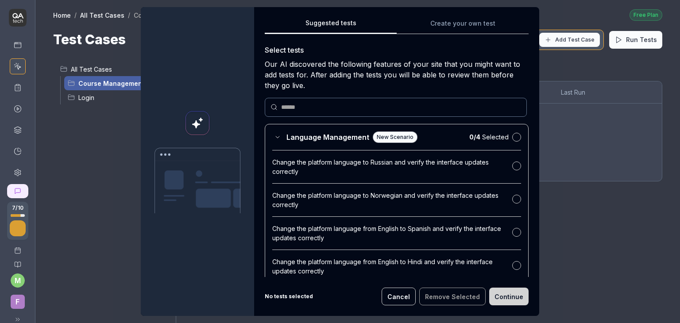
scroll to position [265, 0]
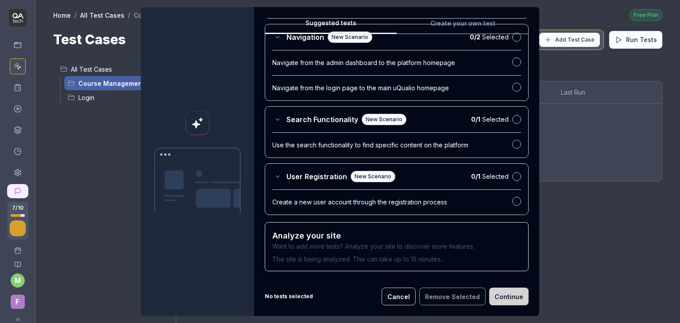
click at [402, 296] on button "Cancel" at bounding box center [399, 297] width 34 height 18
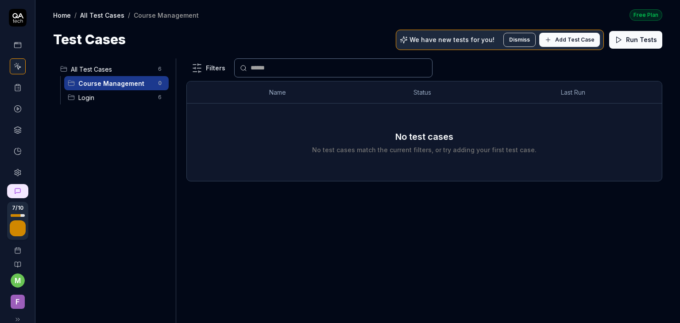
click at [91, 97] on span "Login" at bounding box center [115, 97] width 74 height 9
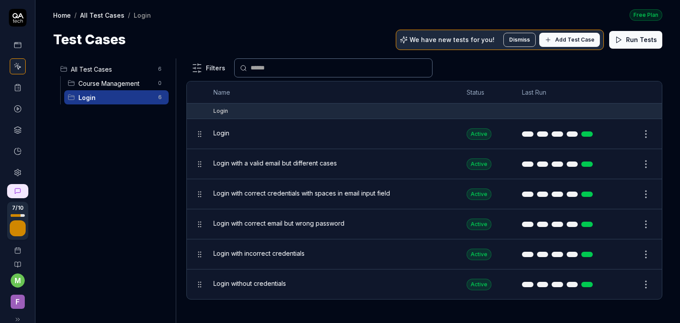
click at [106, 80] on span "Course Management" at bounding box center [115, 83] width 74 height 9
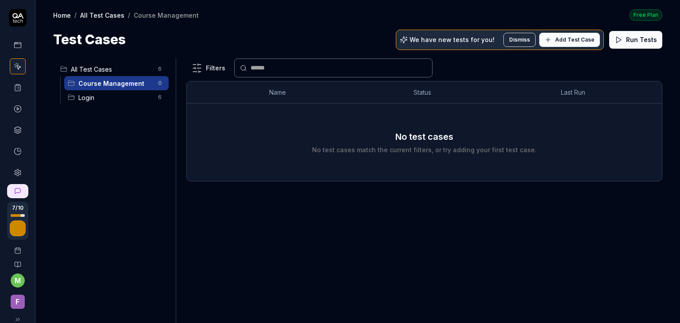
click at [16, 174] on icon at bounding box center [18, 173] width 8 height 8
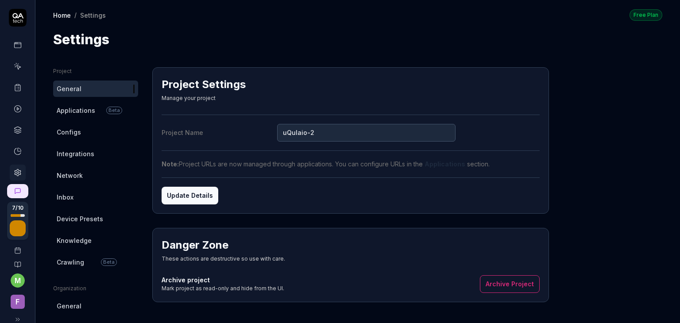
click at [197, 199] on button "Update Details" at bounding box center [190, 196] width 57 height 18
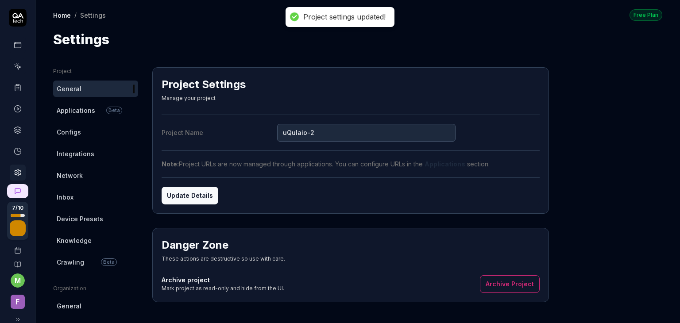
scroll to position [205, 0]
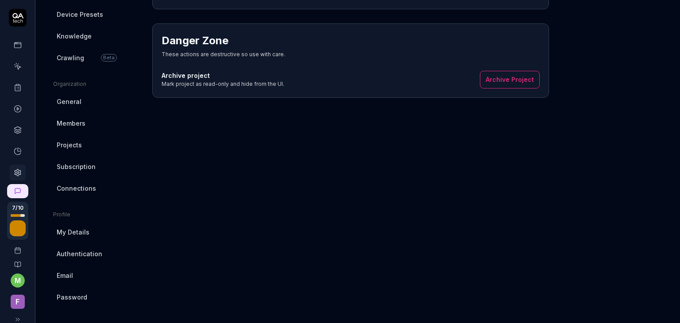
click at [78, 233] on span "My Details" at bounding box center [73, 232] width 33 height 9
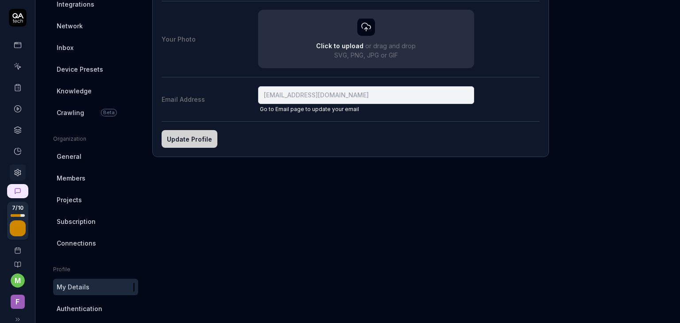
scroll to position [205, 0]
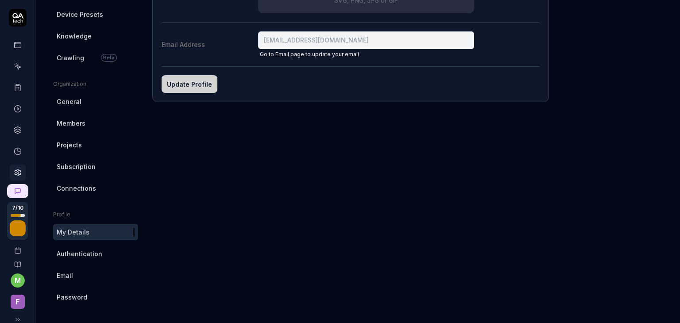
click at [77, 254] on span "Authentication" at bounding box center [80, 253] width 46 height 9
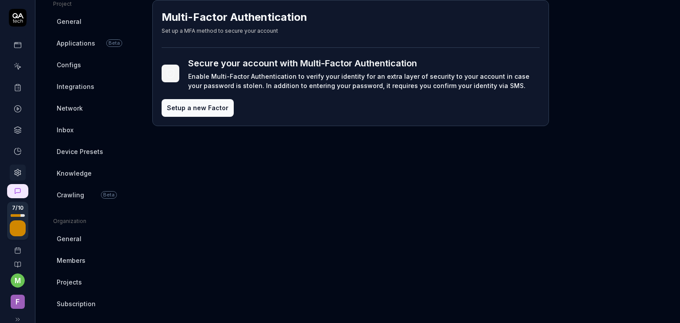
scroll to position [205, 0]
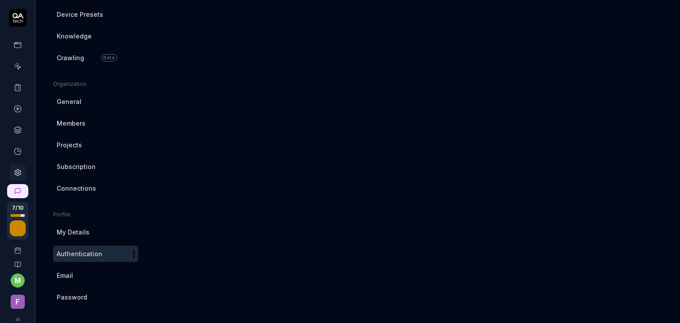
click at [73, 279] on link "Email" at bounding box center [95, 276] width 85 height 16
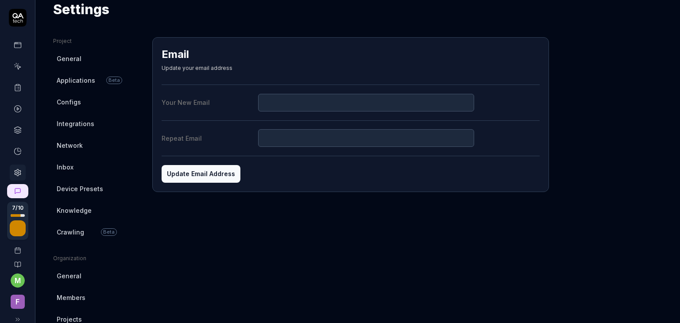
scroll to position [27, 0]
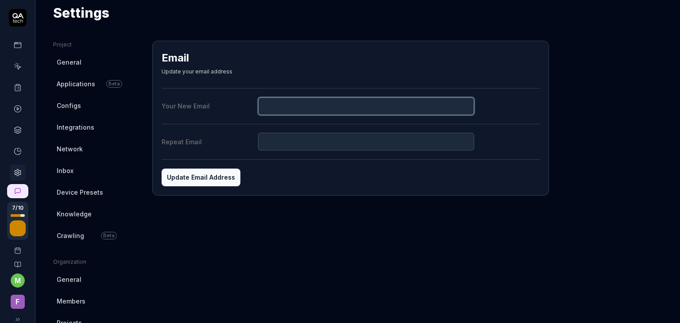
click at [295, 105] on input "Your New Email" at bounding box center [366, 106] width 217 height 18
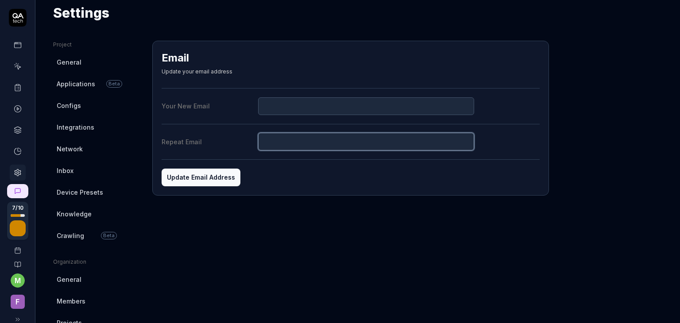
click at [291, 136] on input "Repeat Email" at bounding box center [366, 142] width 217 height 18
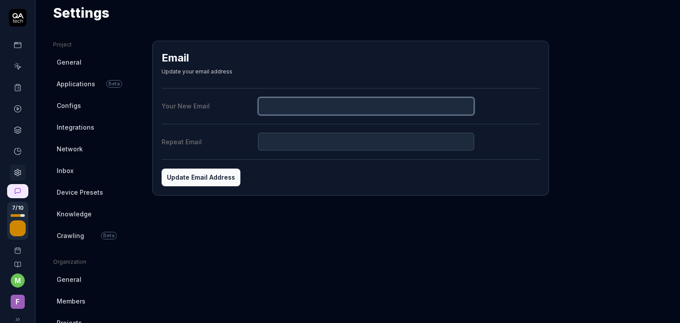
click at [307, 105] on input "Your New Email" at bounding box center [366, 106] width 217 height 18
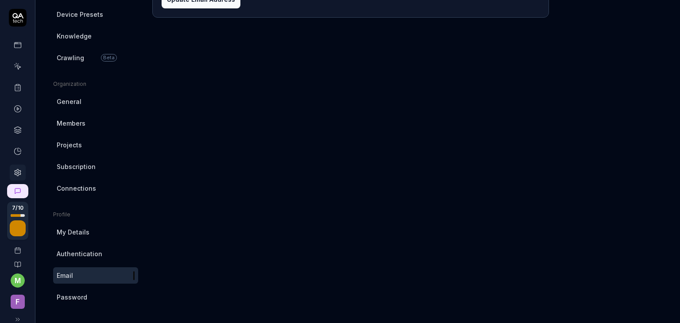
click at [69, 298] on span "Password" at bounding box center [72, 297] width 31 height 9
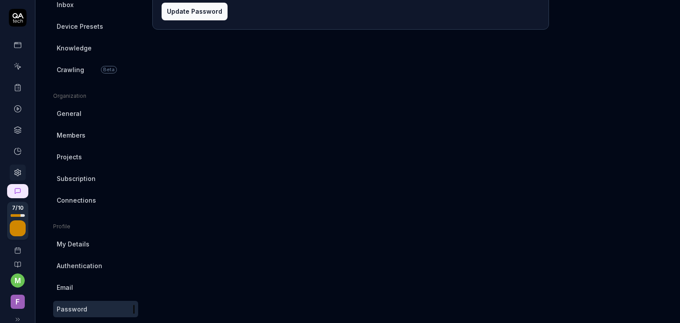
scroll to position [205, 0]
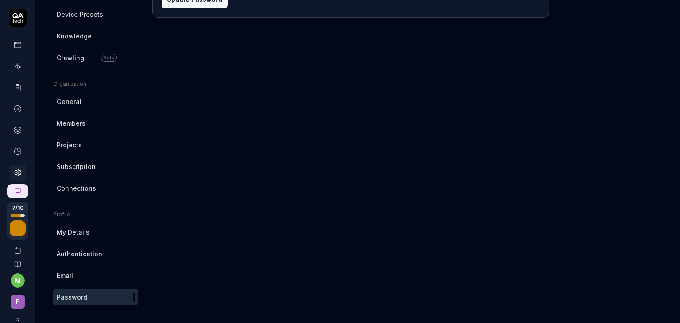
click at [75, 271] on link "Email" at bounding box center [95, 276] width 85 height 16
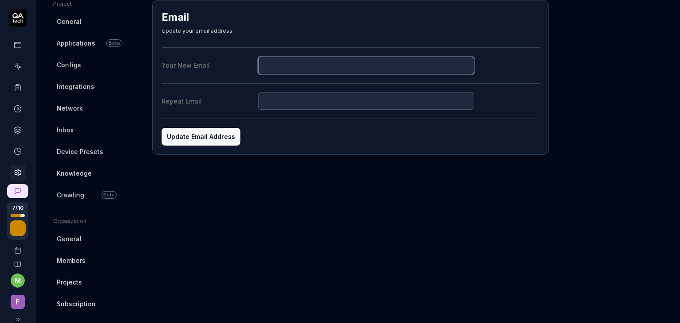
click at [304, 68] on input "Your New Email" at bounding box center [366, 66] width 217 height 18
type input "m"
click at [72, 238] on span "General" at bounding box center [69, 238] width 25 height 9
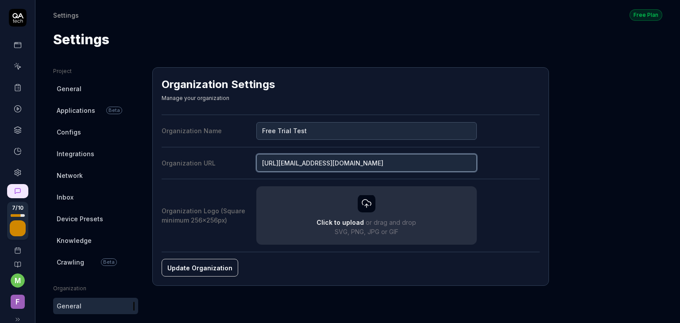
click at [393, 158] on input "https://munzirammf0224@gmail.com" at bounding box center [366, 163] width 221 height 18
drag, startPoint x: 389, startPoint y: 161, endPoint x: 285, endPoint y: 165, distance: 104.6
click at [285, 165] on input "https://munzirammf0224@gmail.com" at bounding box center [366, 163] width 221 height 18
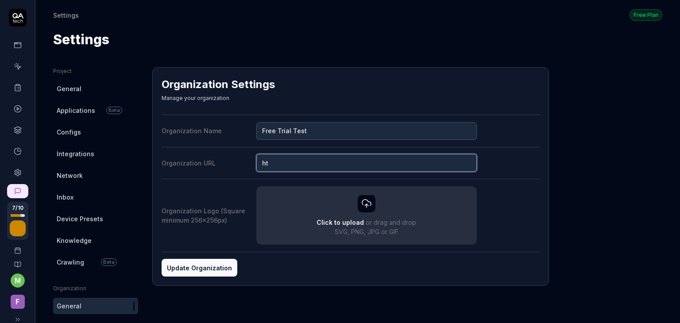
type input "h"
paste input "https://organization.example.com"
type input "https://organization.example.com"
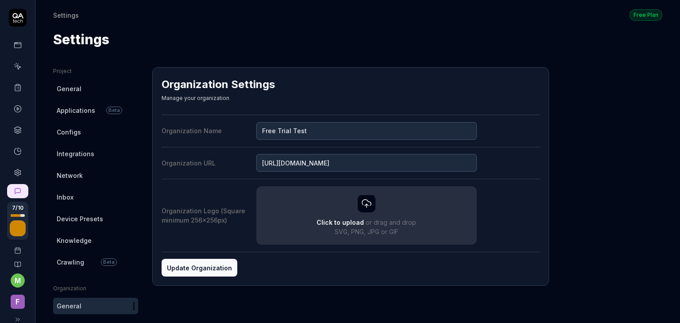
click at [202, 270] on button "Update Organization" at bounding box center [200, 268] width 76 height 18
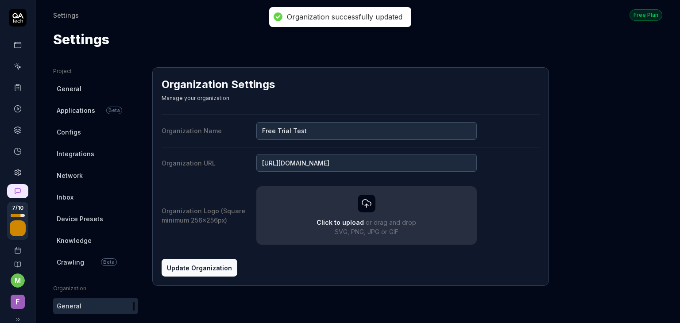
click at [375, 85] on div "Organization Settings Manage your organization" at bounding box center [351, 91] width 378 height 29
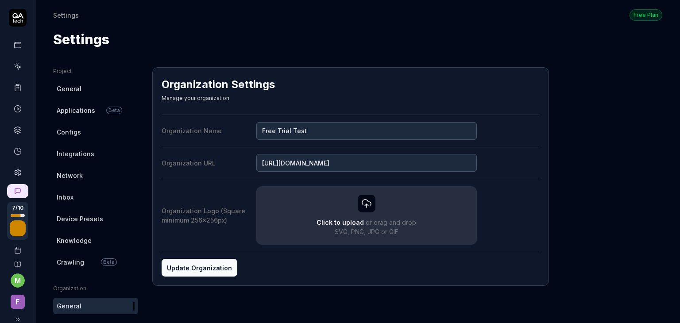
scroll to position [4, 0]
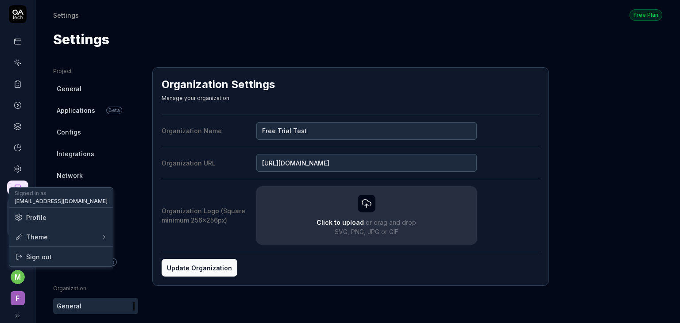
click at [14, 275] on html "7 / 10 m F Settings Free Plan Settings Free Plan Settings Project General Appli…" at bounding box center [340, 161] width 680 height 323
click at [43, 258] on span "Sign out" at bounding box center [39, 256] width 26 height 9
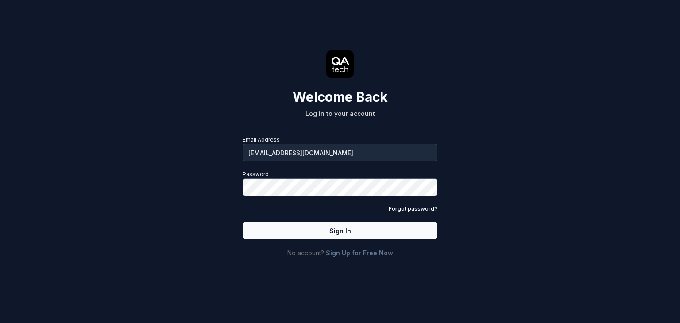
click at [234, 190] on div "Email Address [EMAIL_ADDRESS][DOMAIN_NAME] Password Forgot password? Sign In No…" at bounding box center [340, 197] width 213 height 140
click at [355, 237] on button "Sign In" at bounding box center [340, 231] width 195 height 18
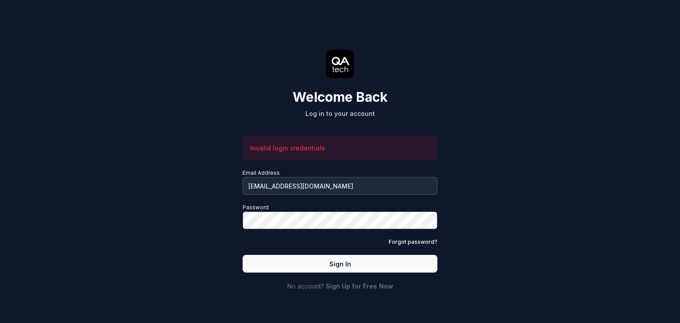
click at [400, 239] on link "Forgot password?" at bounding box center [413, 242] width 49 height 8
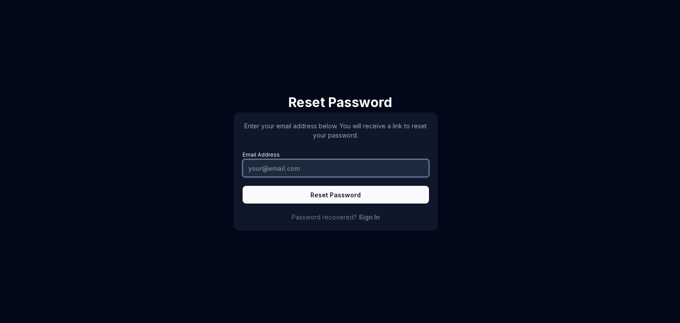
click at [283, 174] on input "Email Address" at bounding box center [336, 168] width 186 height 18
type input "[EMAIL_ADDRESS][DOMAIN_NAME]"
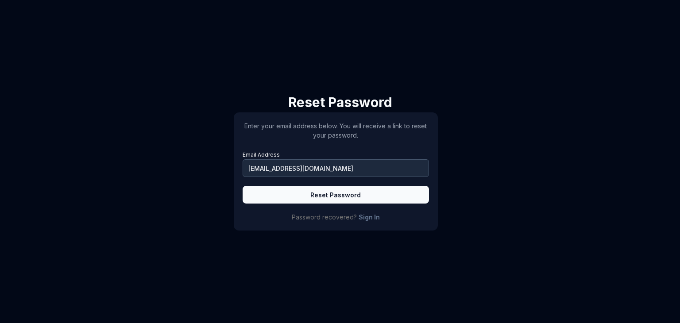
click at [333, 192] on button "Reset Password" at bounding box center [336, 195] width 186 height 18
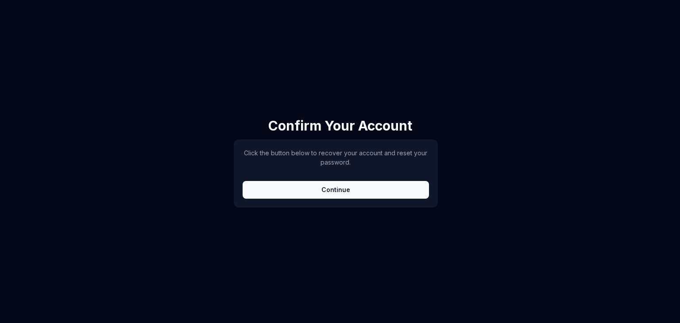
click at [342, 189] on button "Continue" at bounding box center [336, 190] width 186 height 18
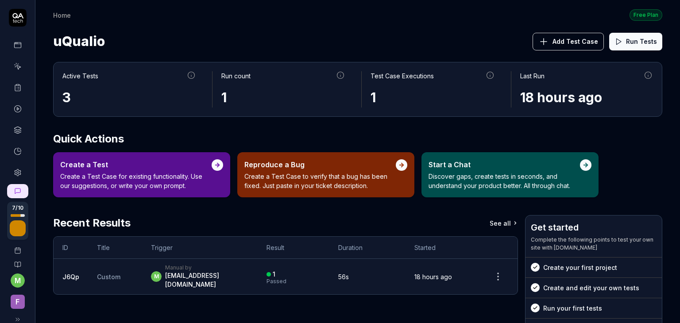
scroll to position [13, 0]
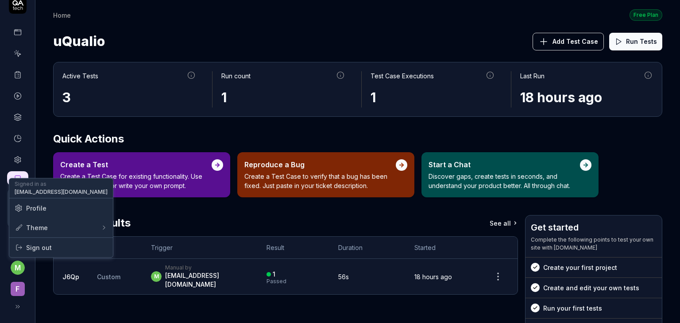
click at [14, 268] on html "7 / 10 m F Home Free Plan Home Free Plan uQualio Add Test Case Run Tests Active…" at bounding box center [340, 161] width 680 height 323
click at [55, 210] on span "Profile" at bounding box center [61, 208] width 93 height 9
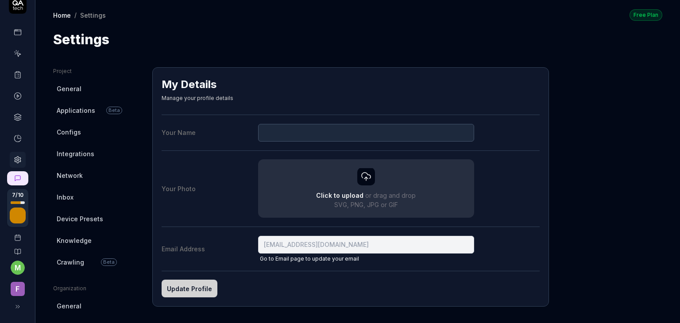
click at [126, 209] on html "7 / 10 m F Home / Settings Free Plan Home / Settings Free Plan Settings Project…" at bounding box center [340, 161] width 680 height 323
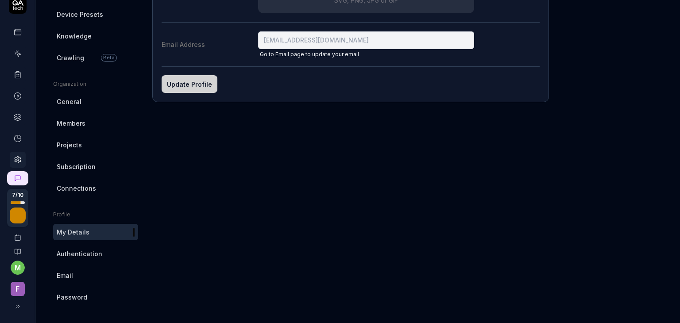
click at [67, 295] on span "Password" at bounding box center [72, 297] width 31 height 9
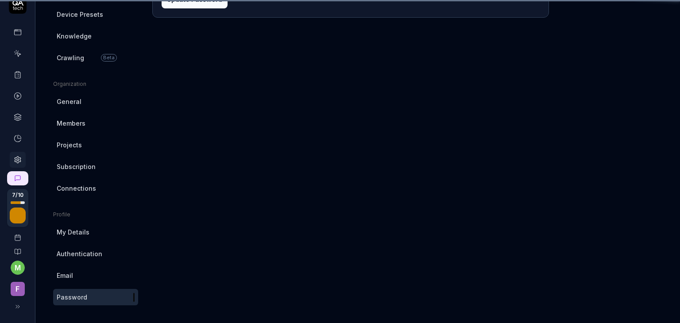
scroll to position [67, 0]
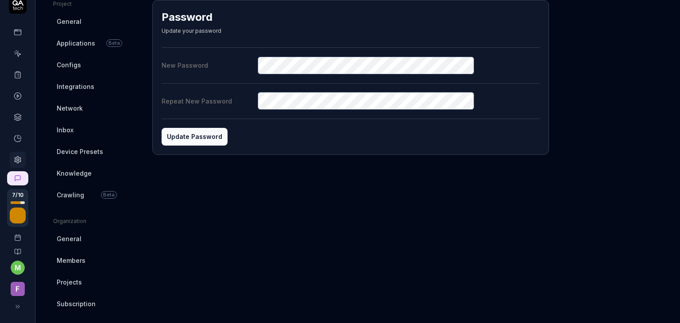
click at [206, 136] on button "Update Password" at bounding box center [195, 137] width 66 height 18
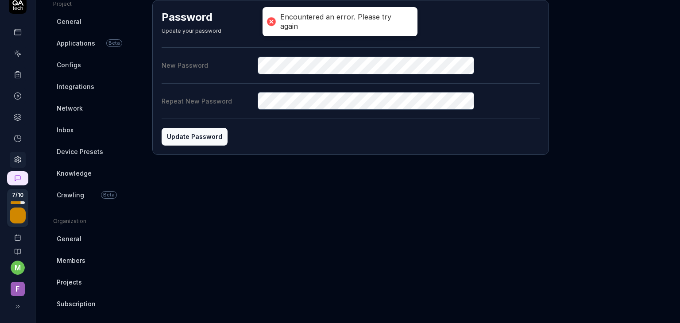
click at [201, 144] on button "Update Password" at bounding box center [195, 137] width 66 height 18
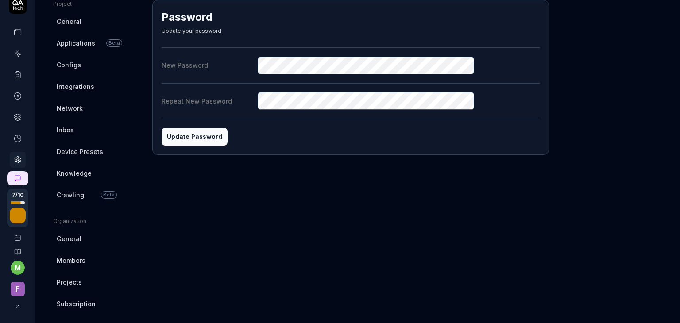
click at [202, 146] on div "Password Update your password New Password Repeat New Password Update Password" at bounding box center [350, 77] width 397 height 155
click at [207, 142] on button "Update Password" at bounding box center [195, 137] width 66 height 18
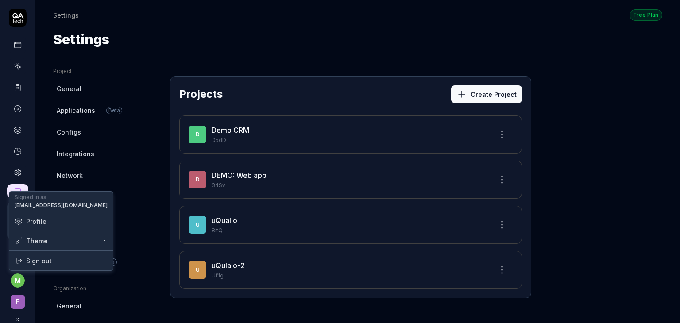
click at [19, 277] on html "7 / 10 m F Settings Free Plan Settings Free Plan Settings Project General Appli…" at bounding box center [340, 161] width 680 height 323
click at [35, 266] on div "Sign out" at bounding box center [61, 260] width 104 height 19
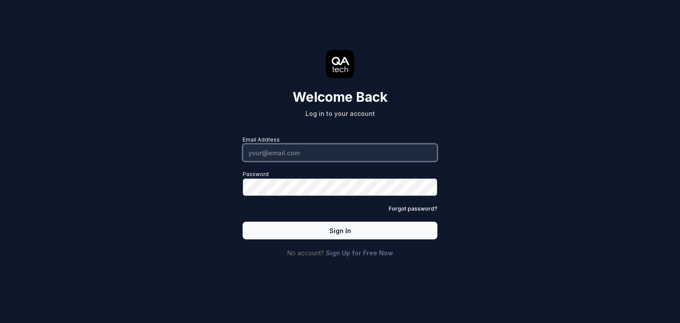
type input "[EMAIL_ADDRESS][DOMAIN_NAME]"
click at [309, 152] on input "[EMAIL_ADDRESS][DOMAIN_NAME]" at bounding box center [340, 153] width 195 height 18
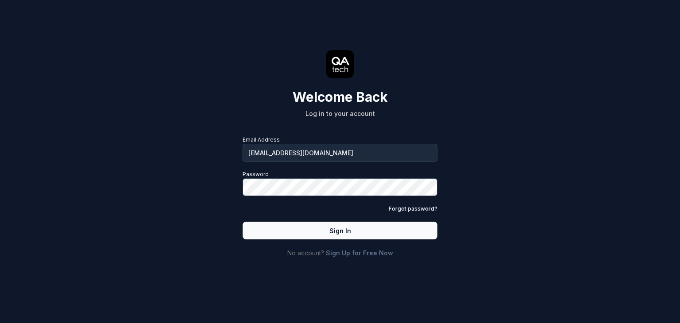
click at [320, 234] on button "Sign In" at bounding box center [340, 231] width 195 height 18
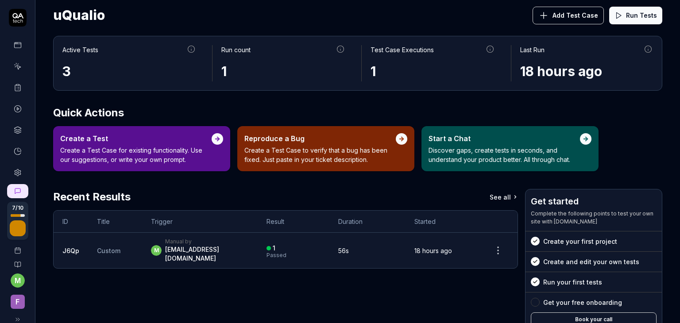
scroll to position [13, 0]
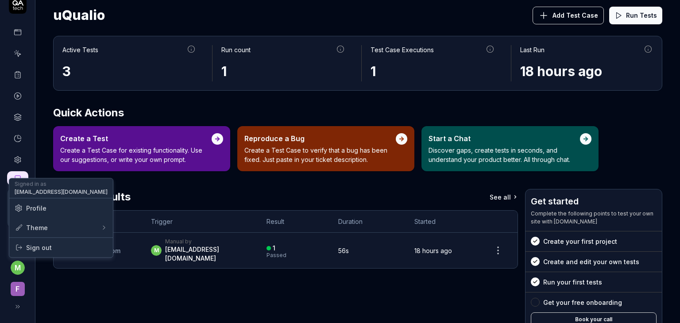
click at [18, 272] on html "7 / 10 m F Home Free Plan Home Free Plan uQualio Add Test Case Run Tests Active…" at bounding box center [340, 161] width 680 height 323
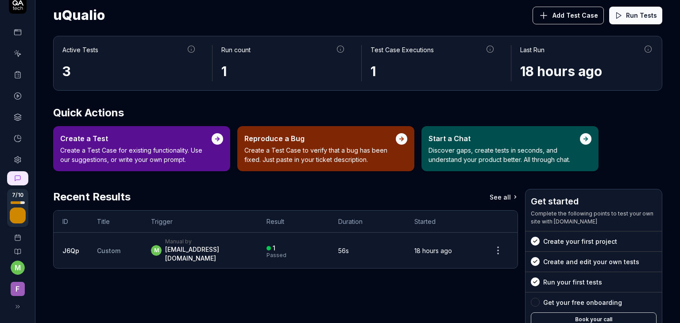
click at [17, 306] on html "7 / 10 m F Home Free Plan Home Free Plan uQualio Add Test Case Run Tests Active…" at bounding box center [340, 161] width 680 height 323
click at [17, 306] on icon at bounding box center [17, 306] width 7 height 7
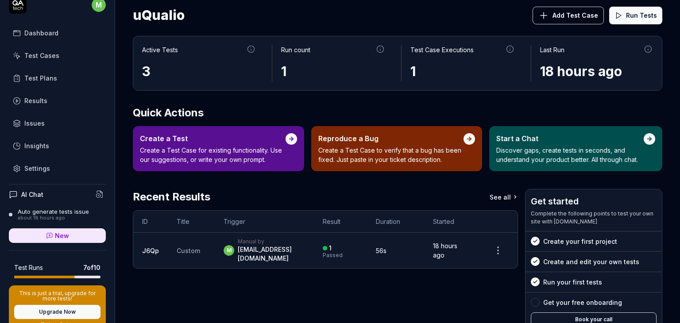
click at [57, 57] on div "Test Cases" at bounding box center [41, 55] width 35 height 9
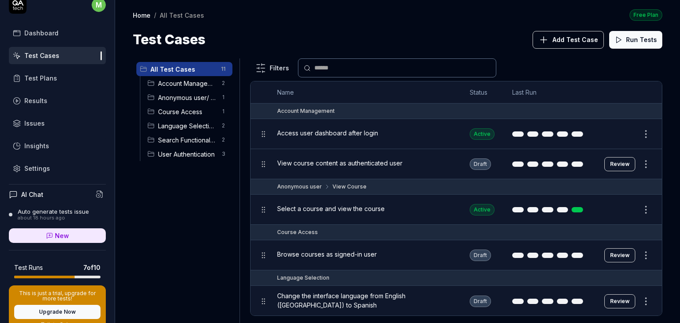
click at [184, 106] on div "Course Access 1" at bounding box center [188, 112] width 89 height 14
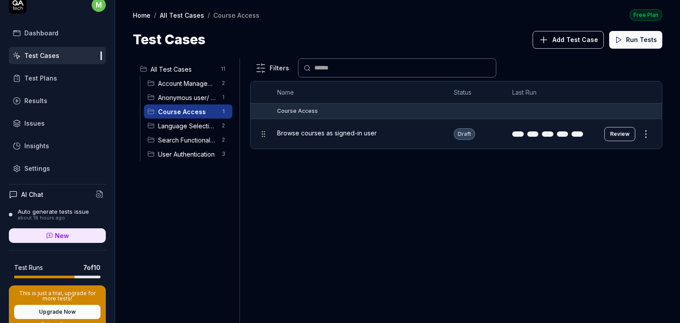
click at [320, 133] on span "Browse courses as signed-in user" at bounding box center [327, 132] width 100 height 9
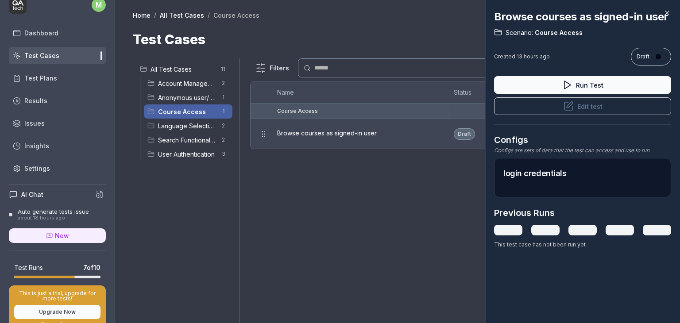
click at [668, 12] on icon at bounding box center [668, 13] width 4 height 4
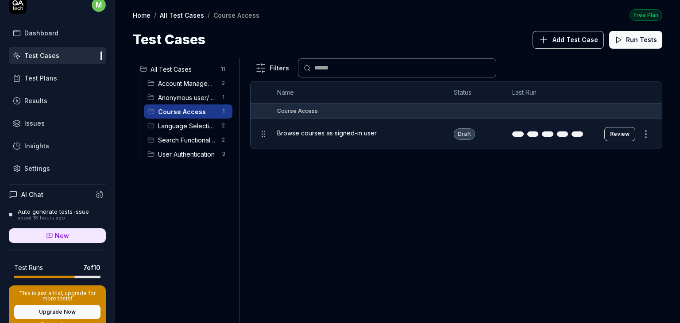
click at [318, 132] on span "Browse courses as signed-in user" at bounding box center [327, 132] width 100 height 9
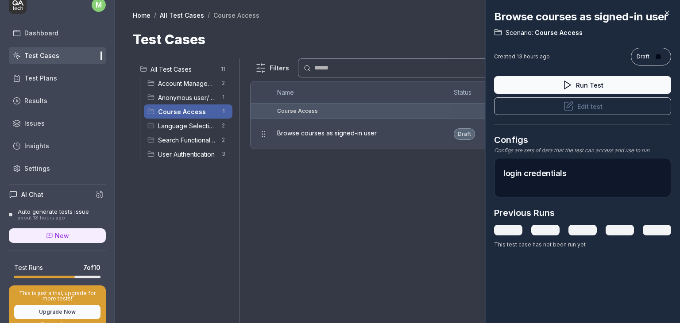
click at [590, 115] on button "Edit test" at bounding box center [582, 106] width 177 height 18
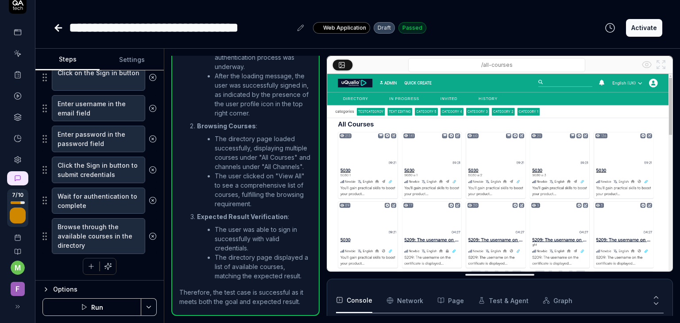
scroll to position [481, 0]
click at [78, 242] on textarea "Browse through the available courses in the directory" at bounding box center [98, 236] width 93 height 36
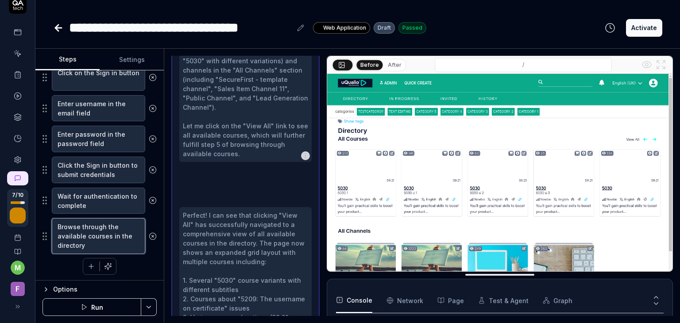
scroll to position [649, 0]
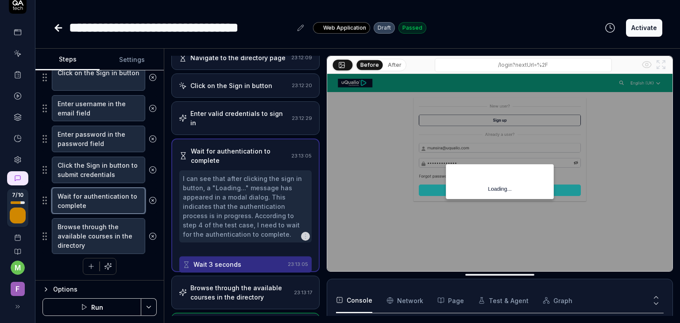
click at [99, 204] on textarea "Wait for authentication to complete" at bounding box center [98, 201] width 93 height 27
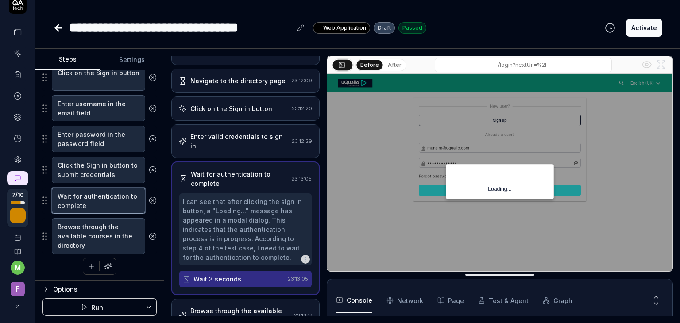
scroll to position [14, 0]
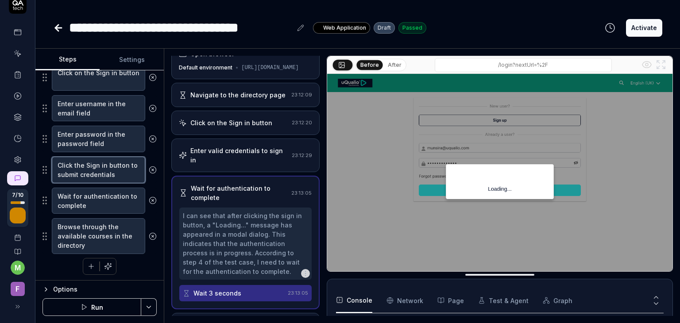
click at [112, 176] on textarea "Click the Sign in button to submit credentials" at bounding box center [98, 170] width 93 height 27
click at [108, 144] on textarea "Enter password in the password field" at bounding box center [98, 139] width 93 height 27
click at [105, 180] on textarea "Click the Sign in button to submit credentials" at bounding box center [98, 170] width 93 height 27
click at [103, 194] on textarea "Wait for authentication to complete" at bounding box center [98, 201] width 93 height 27
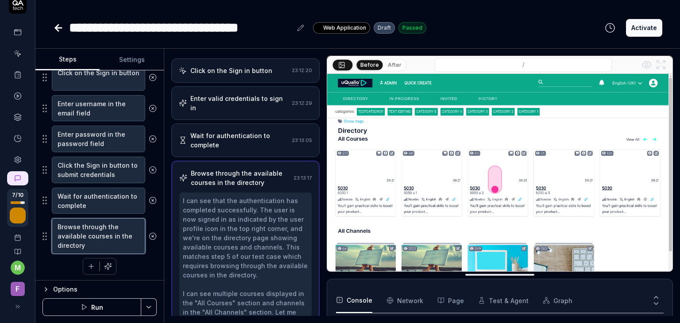
click at [98, 235] on textarea "Browse through the available courses in the directory" at bounding box center [98, 236] width 93 height 36
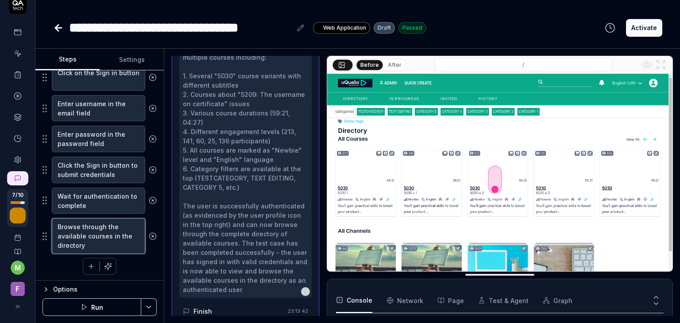
scroll to position [649, 0]
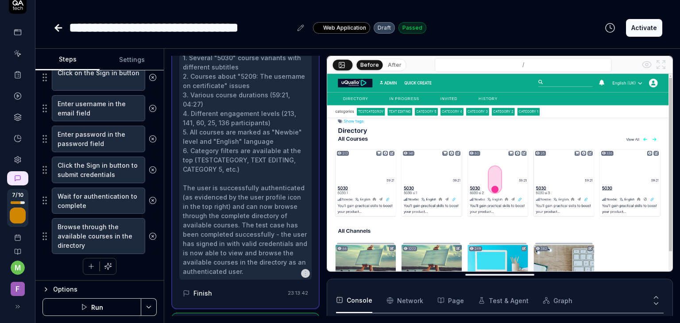
type textarea "*"
click at [12, 78] on link at bounding box center [18, 75] width 16 height 16
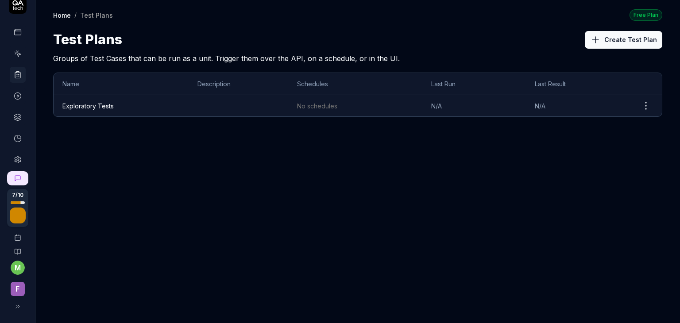
click at [89, 105] on link "Exploratory Tests" at bounding box center [87, 106] width 51 height 8
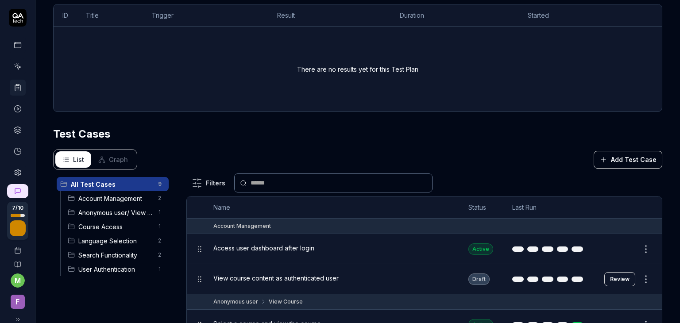
click at [14, 67] on icon at bounding box center [18, 66] width 8 height 8
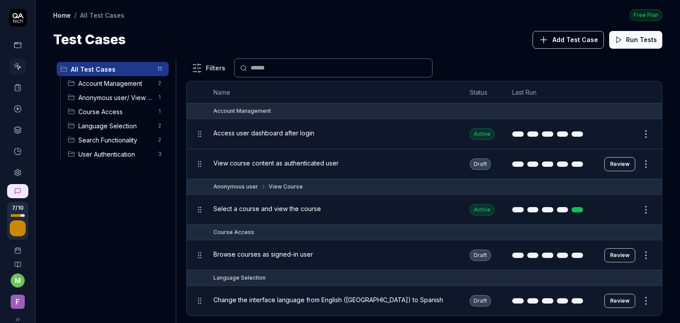
click at [99, 155] on span "User Authentication" at bounding box center [115, 154] width 74 height 9
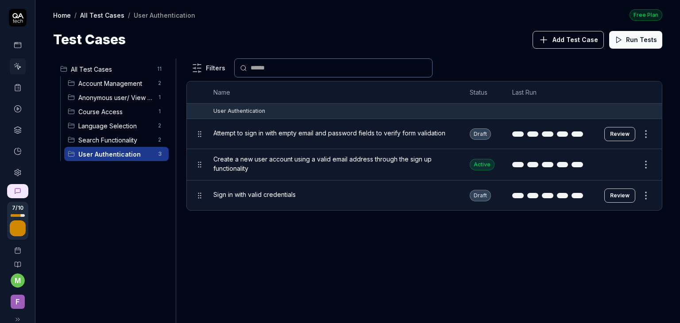
click at [115, 136] on span "Search Functionality" at bounding box center [115, 140] width 74 height 9
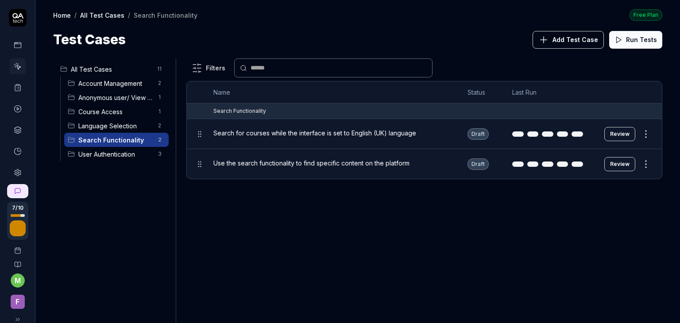
click at [125, 127] on span "Language Selection" at bounding box center [115, 125] width 74 height 9
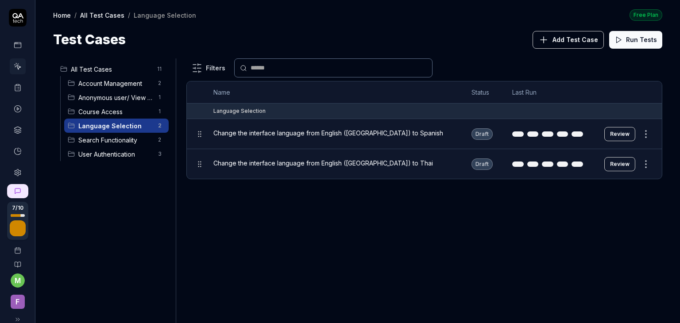
click at [128, 112] on span "Course Access" at bounding box center [115, 111] width 74 height 9
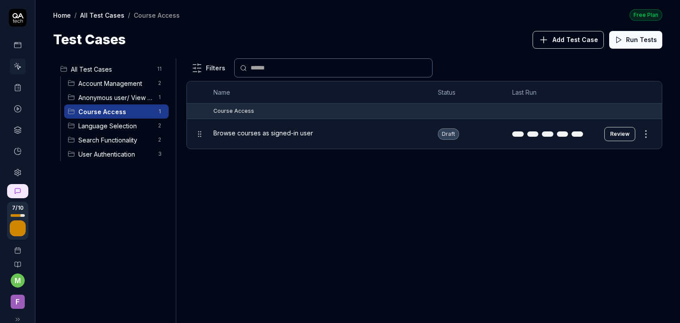
click at [132, 100] on span "Anonymous user/ View Course" at bounding box center [115, 97] width 74 height 9
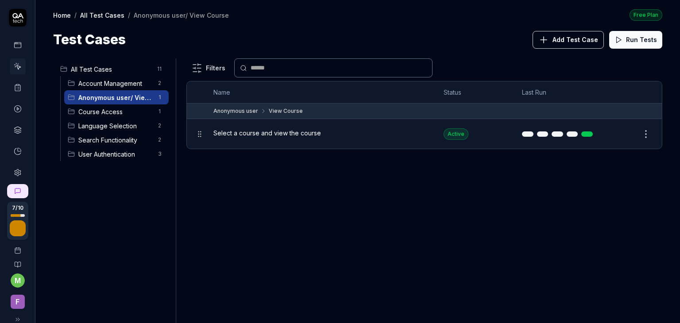
click at [135, 83] on span "Account Management" at bounding box center [115, 83] width 74 height 9
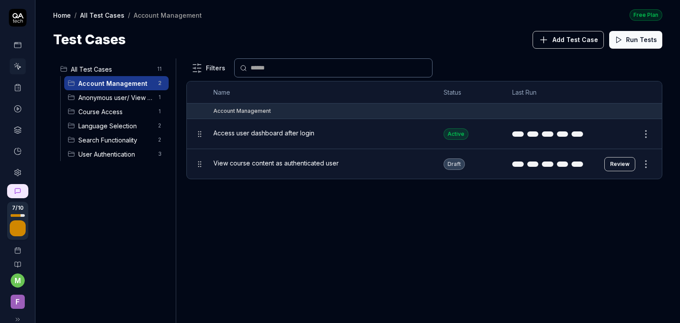
click at [128, 71] on span "All Test Cases" at bounding box center [111, 69] width 81 height 9
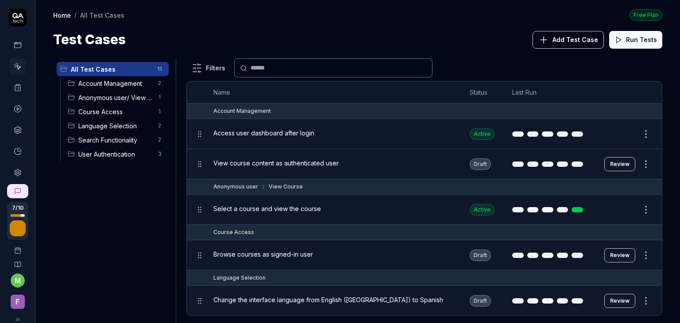
scroll to position [13, 0]
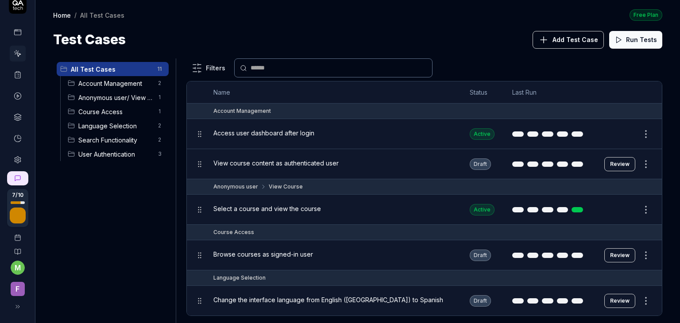
click at [18, 290] on span "F" at bounding box center [18, 289] width 14 height 14
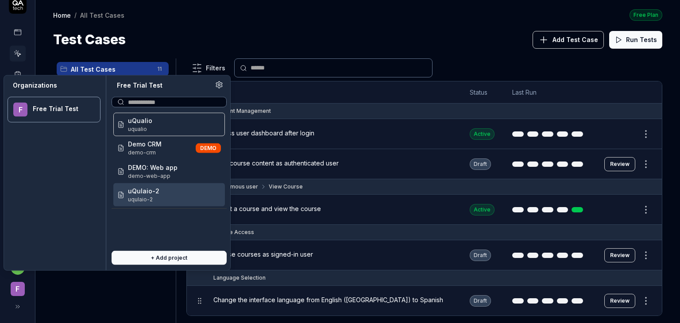
click at [156, 259] on button "+ Add project" at bounding box center [169, 258] width 115 height 14
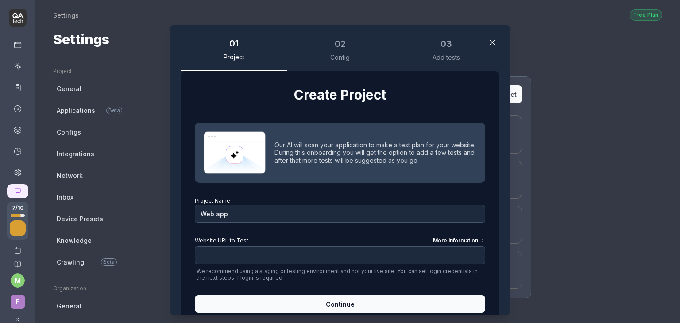
scroll to position [22, 0]
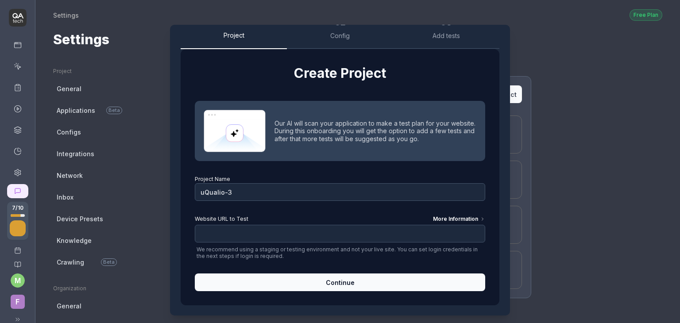
type input "uQualio-3"
click at [241, 229] on input "Website URL to Test More Information" at bounding box center [340, 234] width 291 height 18
paste input "[URL][DOMAIN_NAME]"
type input "[URL][DOMAIN_NAME]"
click at [357, 287] on button "Continue" at bounding box center [340, 283] width 291 height 18
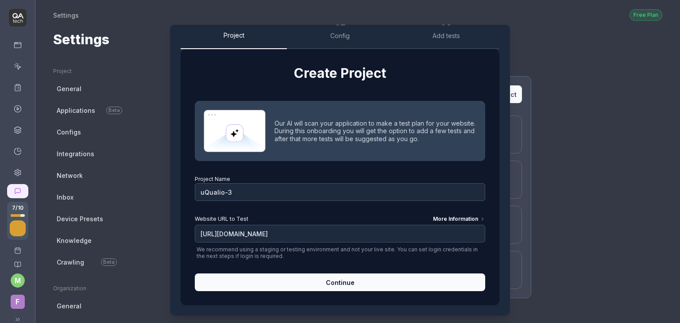
scroll to position [0, 0]
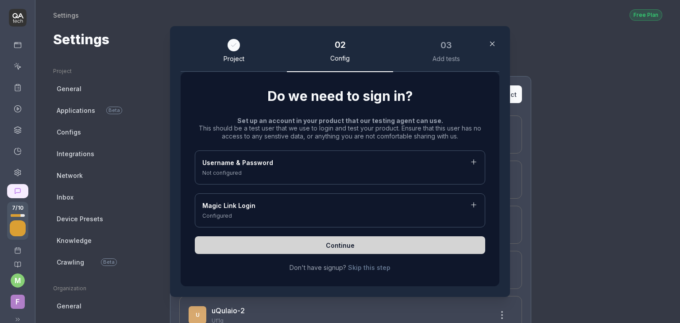
click at [278, 173] on div "Not configured" at bounding box center [340, 173] width 276 height 8
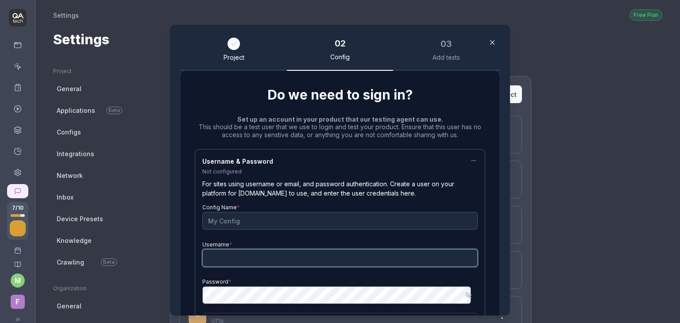
type input "[EMAIL_ADDRESS][DOMAIN_NAME]"
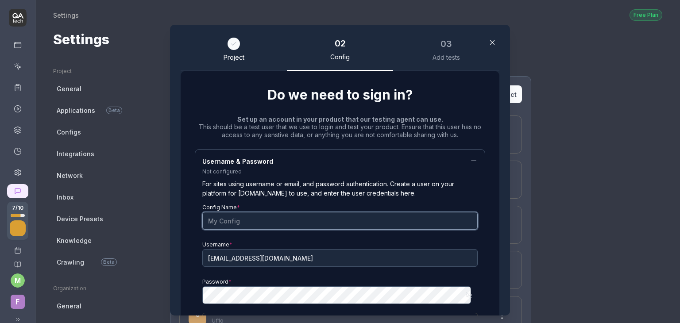
click at [219, 217] on input "Config Name *" at bounding box center [340, 221] width 276 height 18
type input "Login Credentials"
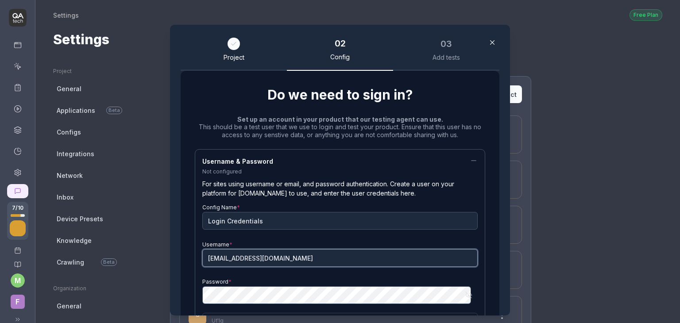
click at [351, 256] on input "[EMAIL_ADDRESS][DOMAIN_NAME]" at bounding box center [340, 258] width 276 height 18
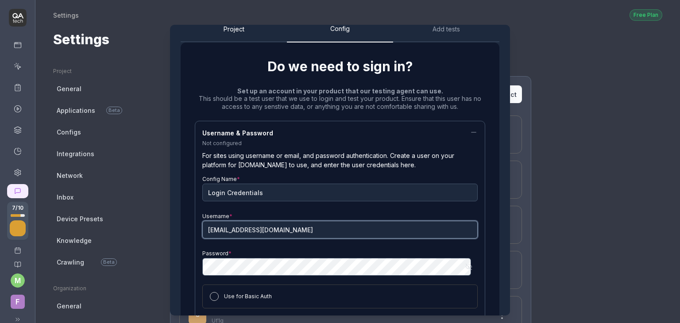
scroll to position [29, 0]
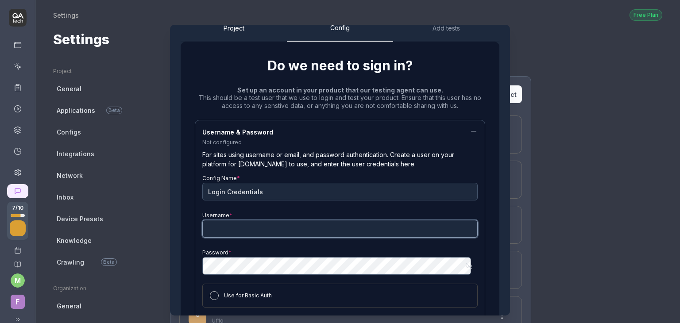
paste input "munsira@uqualio.com"
type input "munsira@uqualio.com"
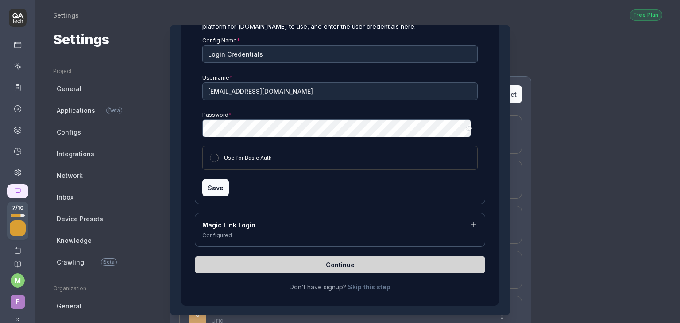
click at [214, 155] on button "Use for Basic Auth" at bounding box center [214, 158] width 9 height 9
click at [211, 188] on button "Save" at bounding box center [215, 188] width 27 height 18
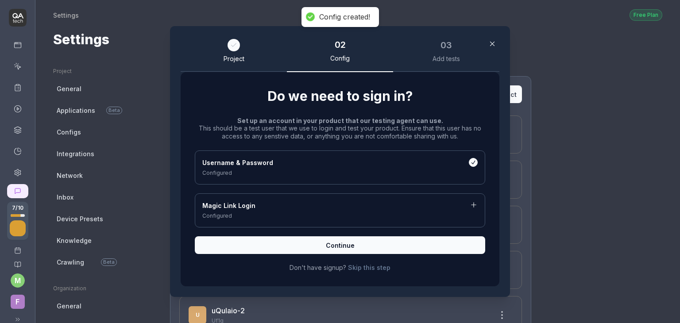
click at [252, 159] on div "Username & Password" at bounding box center [340, 163] width 276 height 11
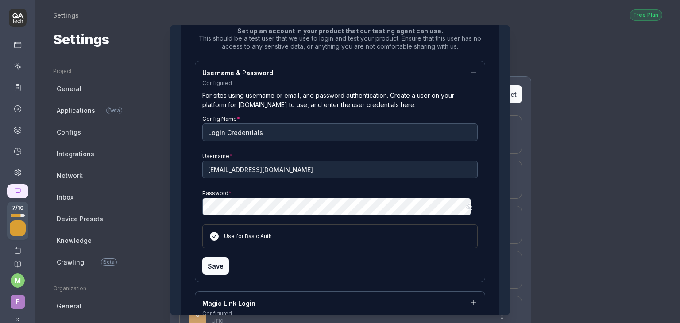
scroll to position [167, 0]
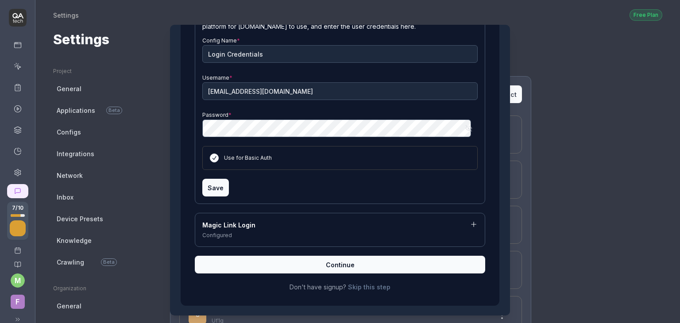
click at [217, 186] on button "Save" at bounding box center [215, 188] width 27 height 18
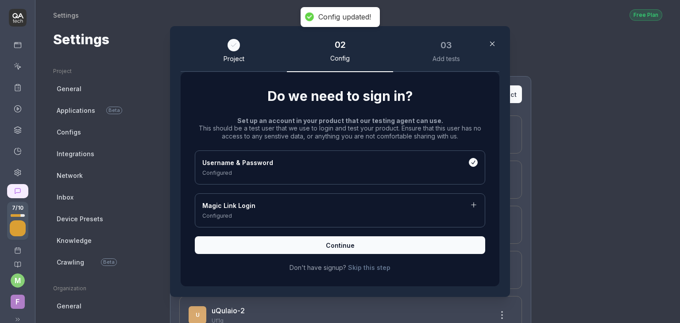
click at [340, 243] on span "Continue" at bounding box center [340, 245] width 29 height 9
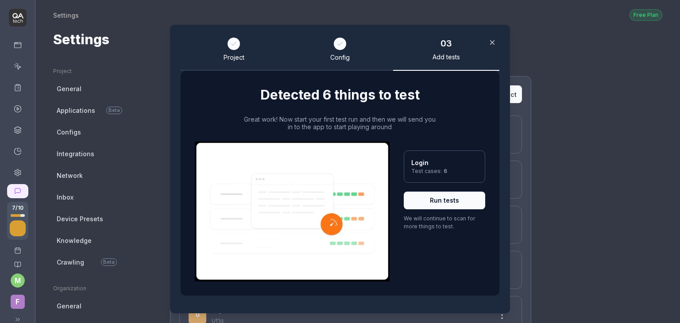
click at [438, 203] on button "Run tests" at bounding box center [445, 201] width 82 height 18
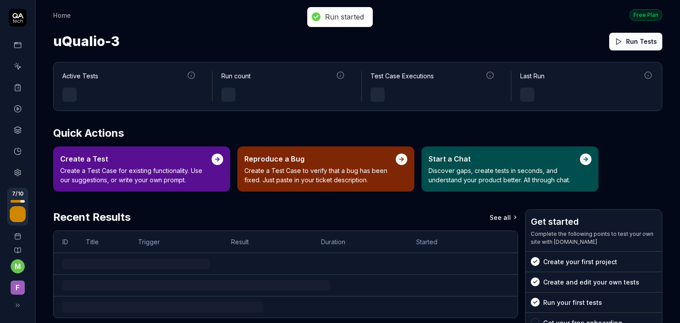
scroll to position [80, 0]
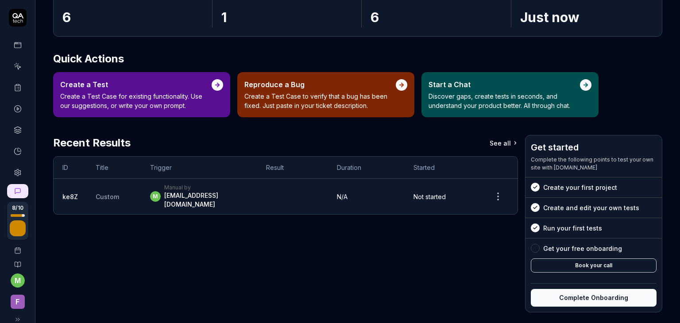
click at [14, 62] on icon at bounding box center [18, 66] width 8 height 8
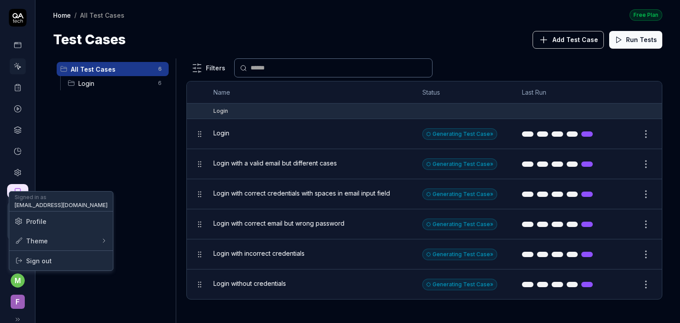
click at [18, 282] on html "8 / 10 m F Home / All Test Cases Free Plan Home / All Test Cases Free Plan Test…" at bounding box center [340, 161] width 680 height 323
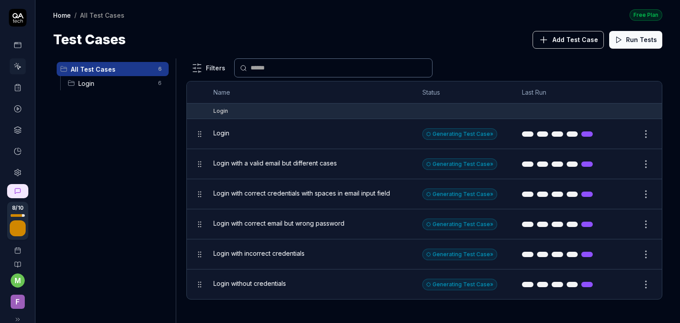
click at [101, 141] on html "8 / 10 m F Home / All Test Cases Free Plan Home / All Test Cases Free Plan Test…" at bounding box center [340, 161] width 680 height 323
click at [97, 85] on span "Login" at bounding box center [115, 83] width 74 height 9
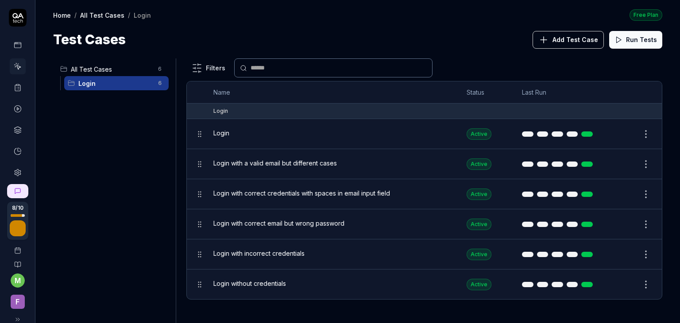
click at [570, 36] on span "Add Test Case" at bounding box center [576, 39] width 46 height 9
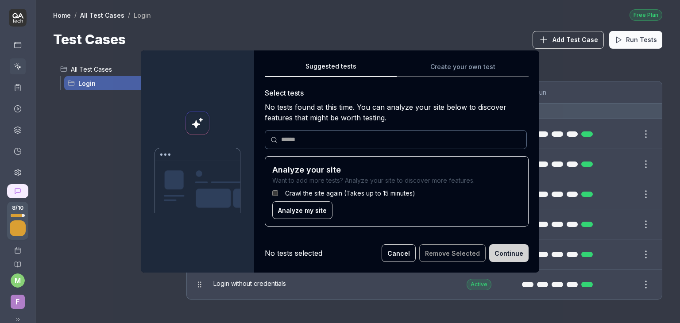
click at [289, 211] on span "Analyze my site" at bounding box center [302, 210] width 49 height 9
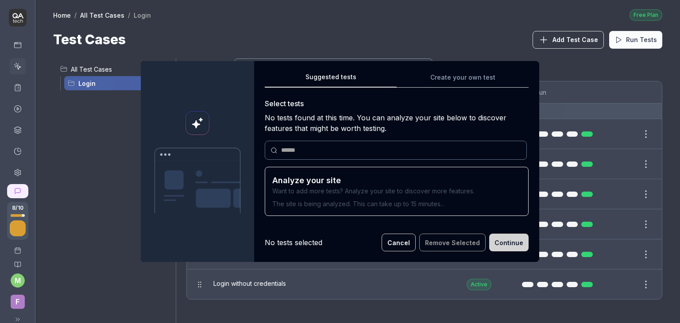
click at [402, 237] on button "Cancel" at bounding box center [399, 243] width 34 height 18
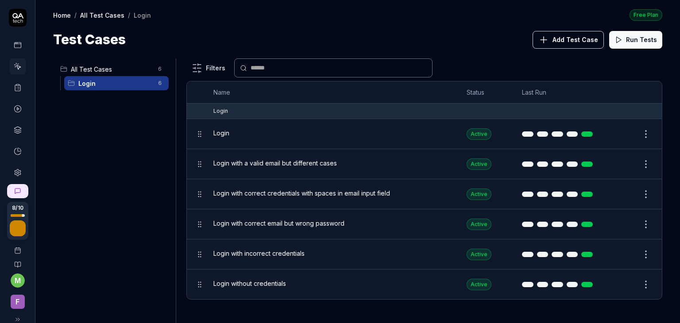
click at [576, 40] on span "Add Test Case" at bounding box center [576, 39] width 46 height 9
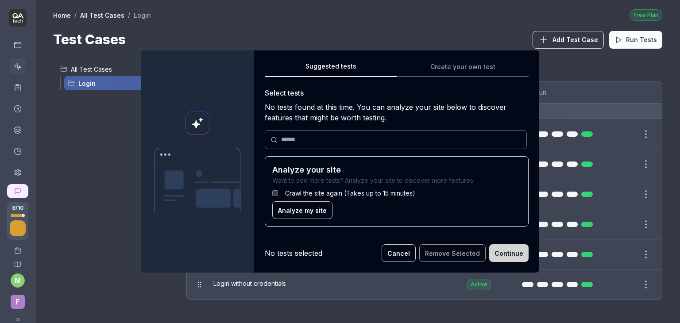
click at [400, 251] on button "Cancel" at bounding box center [399, 254] width 34 height 18
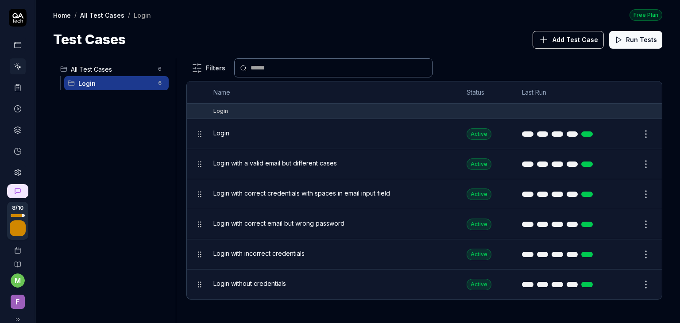
click at [294, 254] on span "Login with incorrect credentials" at bounding box center [258, 253] width 91 height 9
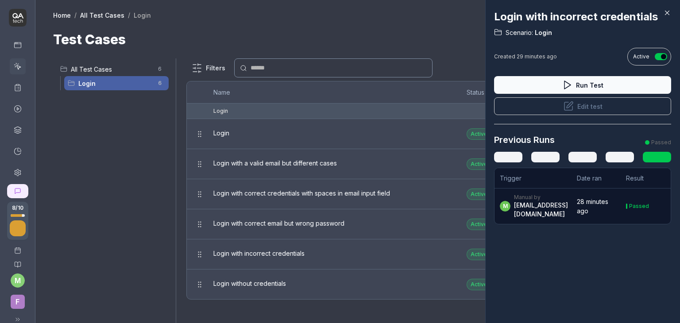
click at [578, 109] on button "Edit test" at bounding box center [582, 106] width 177 height 18
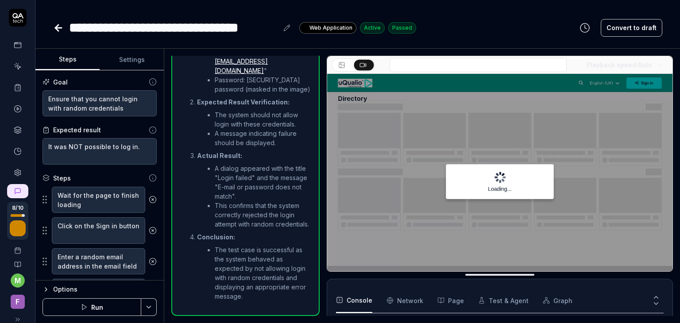
scroll to position [219, 0]
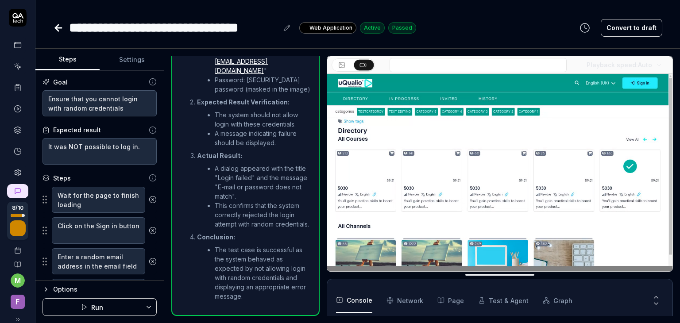
type textarea "*"
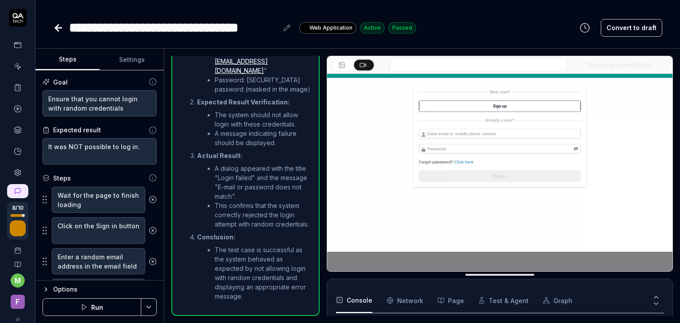
scroll to position [14, 0]
type textarea "*"
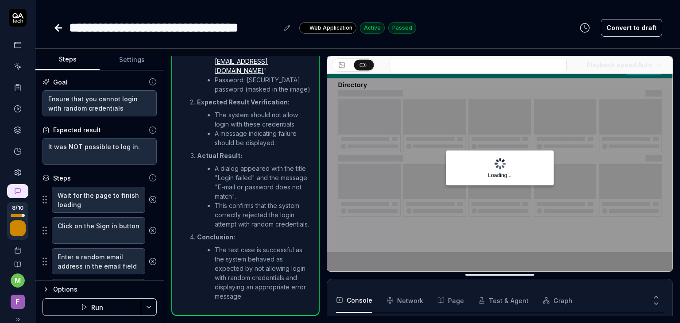
click at [14, 43] on icon at bounding box center [18, 45] width 8 height 8
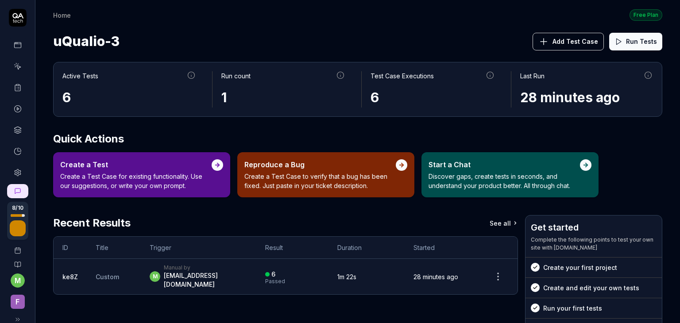
click at [18, 62] on link at bounding box center [18, 66] width 16 height 16
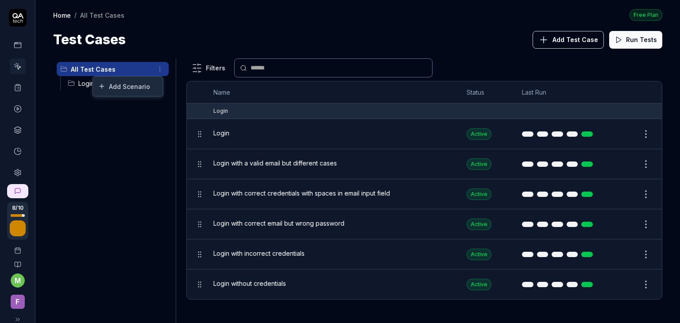
click at [159, 70] on html "8 / 10 m F Home / All Test Cases Free Plan Home / All Test Cases Free Plan Test…" at bounding box center [340, 161] width 680 height 323
click at [148, 84] on div "Add Scenario" at bounding box center [128, 86] width 70 height 19
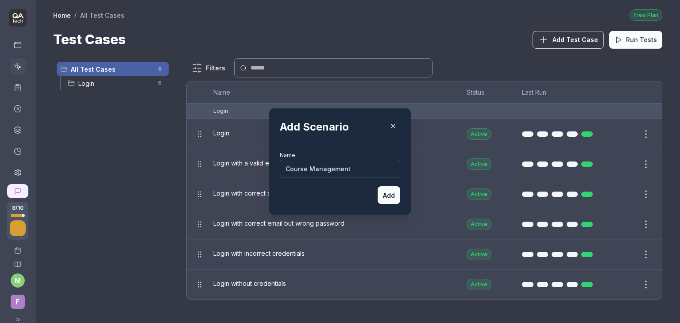
type input "Course Management"
click at [389, 190] on button "Add" at bounding box center [389, 195] width 23 height 18
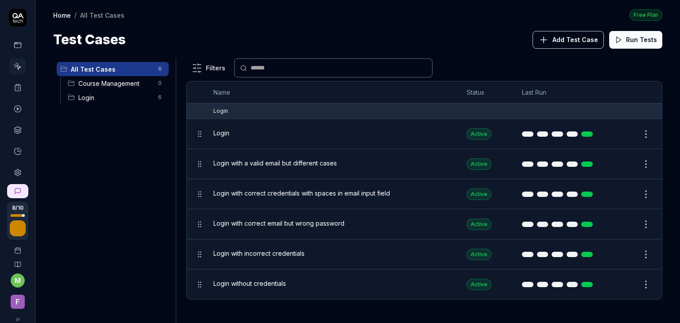
click at [126, 84] on span "Course Management" at bounding box center [115, 83] width 74 height 9
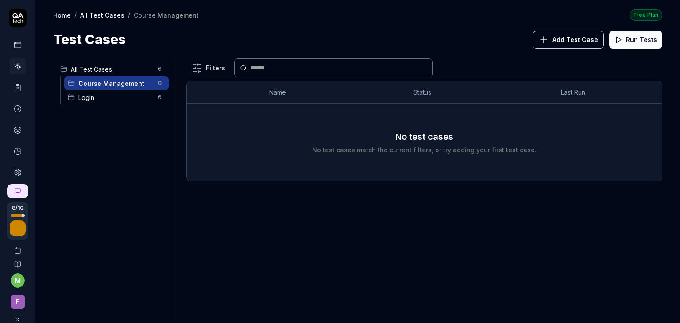
click at [118, 84] on span "Course Management" at bounding box center [115, 83] width 74 height 9
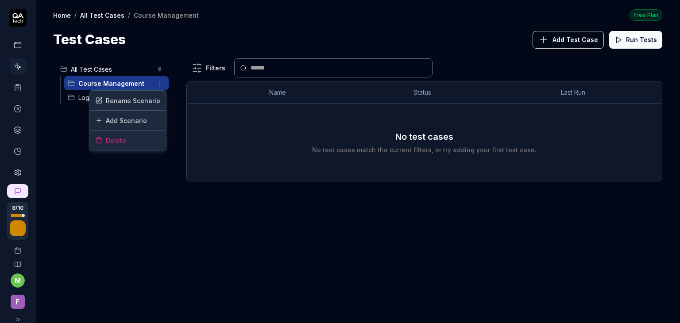
click at [162, 79] on html "8 / 10 m F Home / All Test Cases / Course Management Free Plan Home / All Test …" at bounding box center [340, 161] width 680 height 323
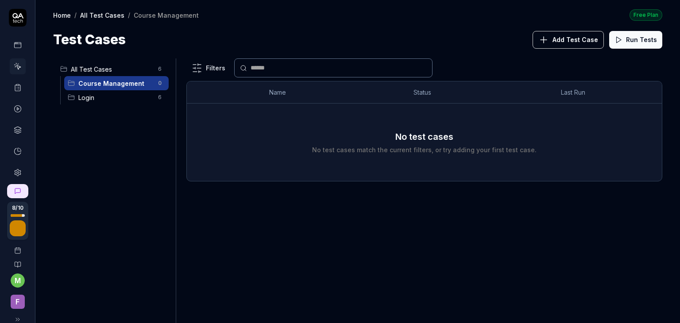
click at [96, 85] on html "8 / 10 m F Home / All Test Cases / Course Management Free Plan Home / All Test …" at bounding box center [340, 161] width 680 height 323
click at [568, 39] on span "Add Test Case" at bounding box center [576, 39] width 46 height 9
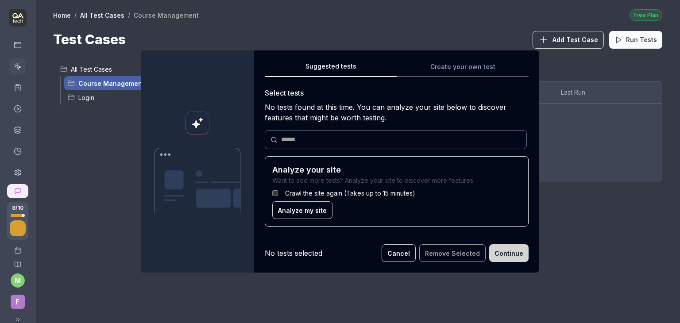
click at [399, 260] on button "Cancel" at bounding box center [399, 254] width 34 height 18
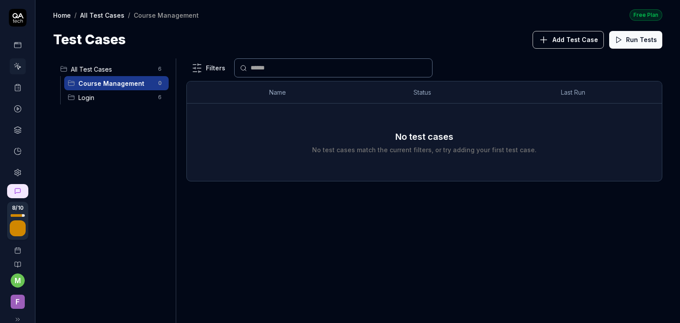
click at [89, 94] on span "Login" at bounding box center [115, 97] width 74 height 9
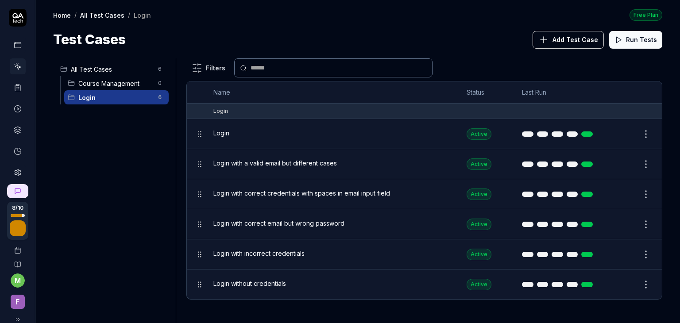
click at [315, 171] on div "Login with a valid email but different cases" at bounding box center [331, 164] width 236 height 19
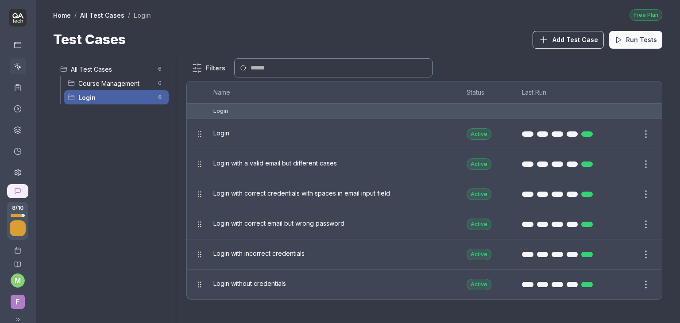
click at [307, 192] on div at bounding box center [340, 161] width 680 height 323
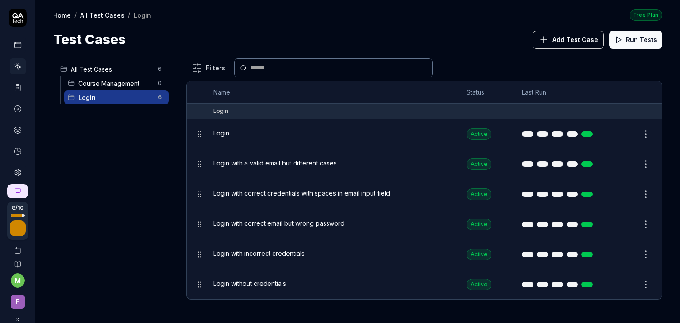
click at [307, 228] on div "Login with correct email but wrong password" at bounding box center [331, 224] width 236 height 19
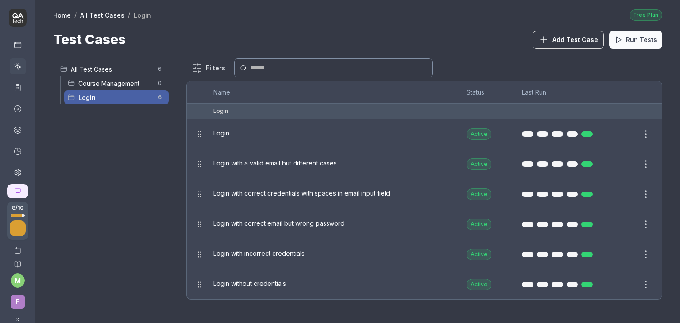
click at [305, 256] on div at bounding box center [340, 161] width 680 height 323
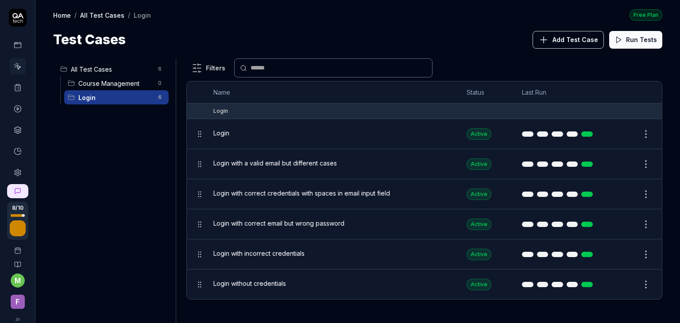
click at [10, 65] on link at bounding box center [18, 66] width 16 height 16
click at [16, 108] on icon at bounding box center [18, 109] width 8 height 8
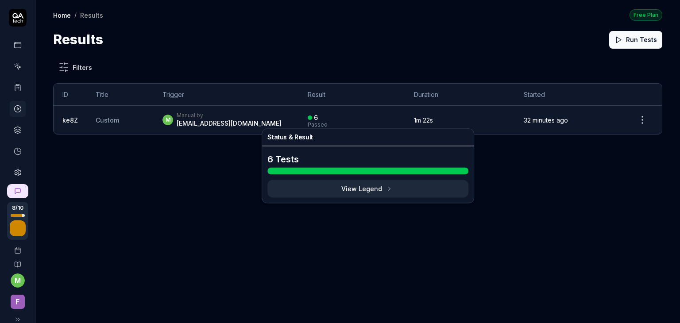
click at [328, 123] on div "Passed" at bounding box center [318, 124] width 20 height 5
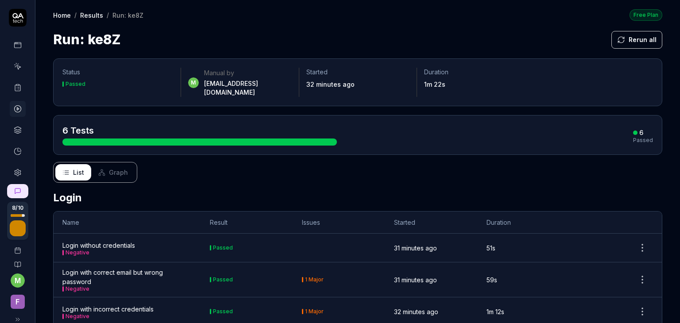
scroll to position [99, 0]
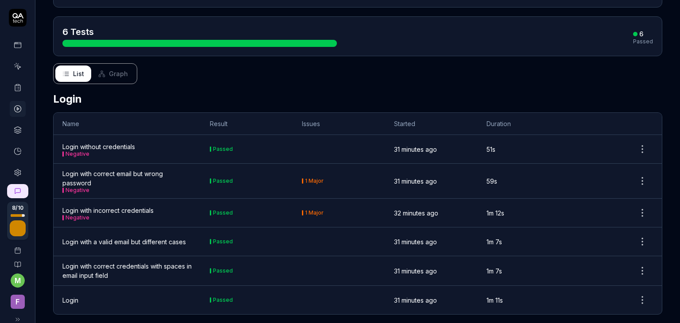
click at [488, 297] on time "1m 11s" at bounding box center [495, 301] width 16 height 8
click at [169, 296] on div "Login" at bounding box center [127, 300] width 130 height 9
click at [70, 296] on div "Login" at bounding box center [70, 300] width 16 height 9
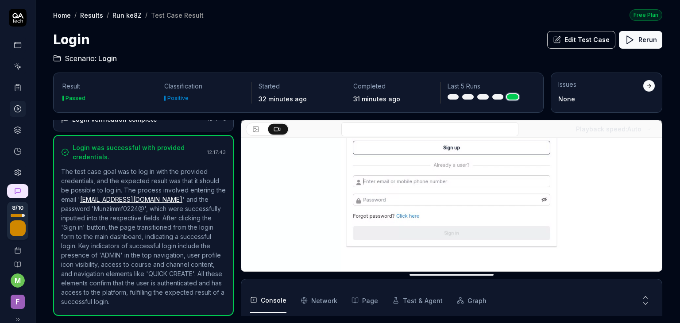
scroll to position [51, 0]
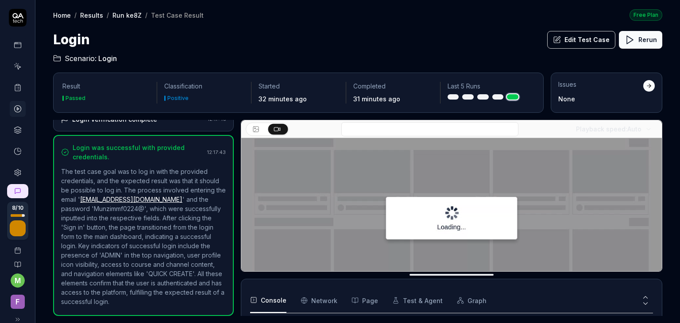
click at [316, 239] on video at bounding box center [451, 218] width 421 height 263
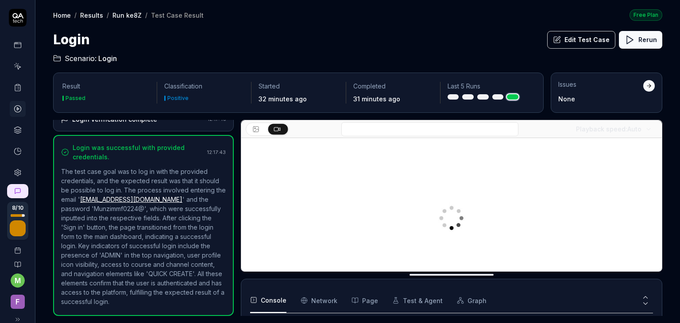
scroll to position [125, 0]
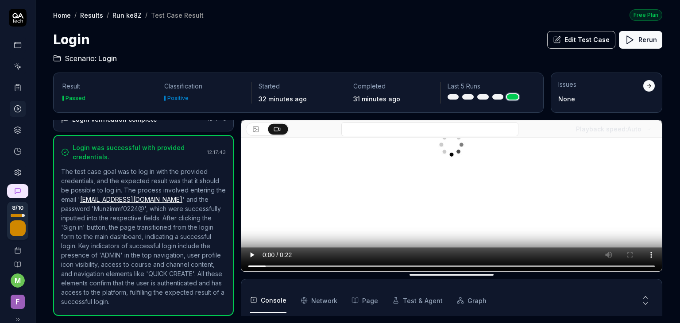
click at [349, 216] on video at bounding box center [451, 144] width 421 height 263
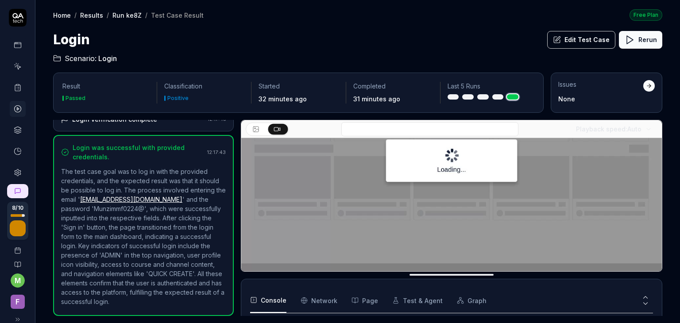
scroll to position [113, 0]
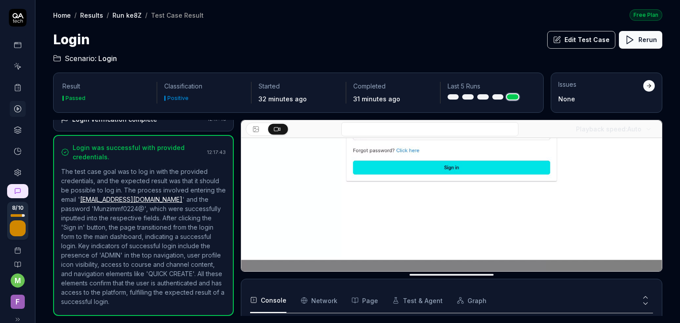
click at [17, 63] on icon at bounding box center [18, 66] width 8 height 8
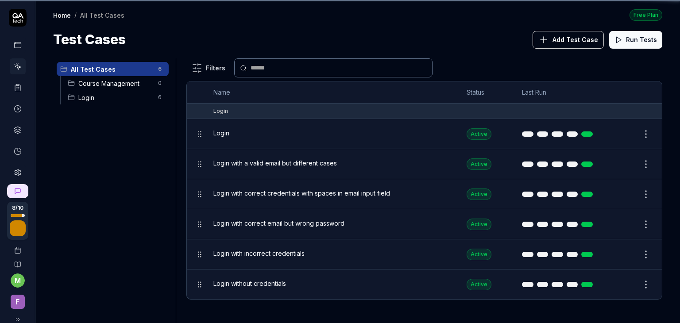
click at [18, 109] on link at bounding box center [18, 109] width 16 height 16
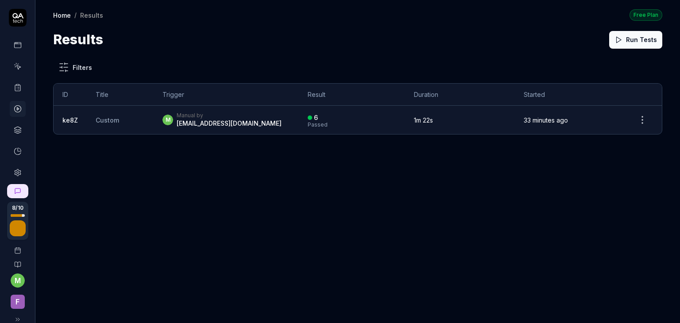
click at [244, 118] on div "Manual by" at bounding box center [229, 115] width 105 height 7
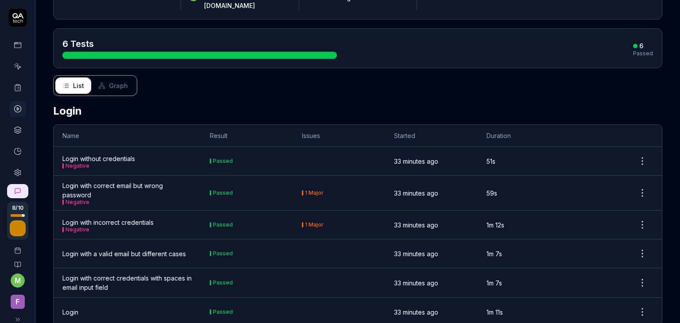
scroll to position [99, 0]
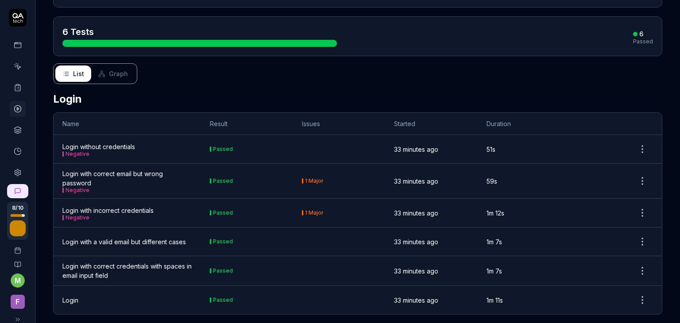
click at [122, 169] on div "Login with correct email but wrong password Negative" at bounding box center [127, 181] width 130 height 24
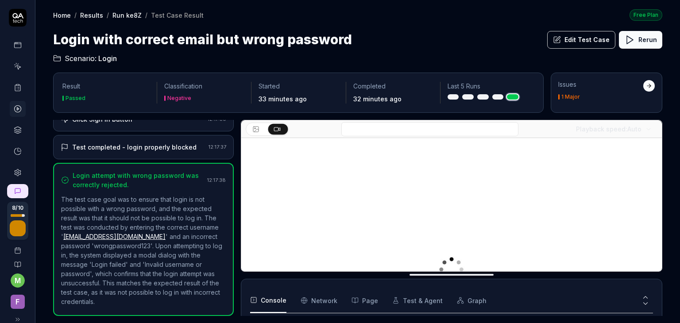
scroll to position [337, 0]
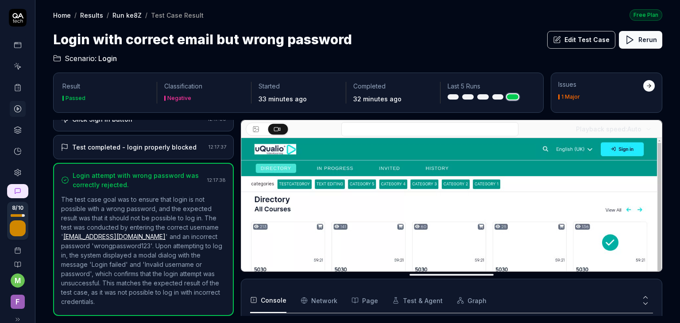
click at [650, 87] on div at bounding box center [649, 86] width 6 height 6
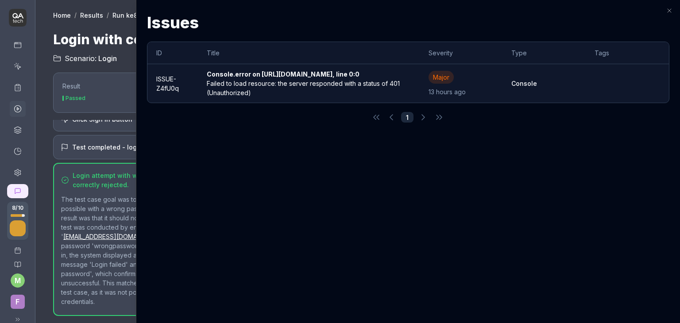
click at [668, 9] on icon "button" at bounding box center [670, 11] width 4 height 4
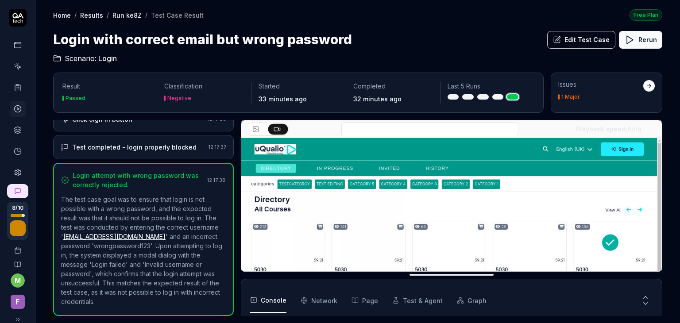
click at [18, 105] on icon at bounding box center [18, 109] width 8 height 8
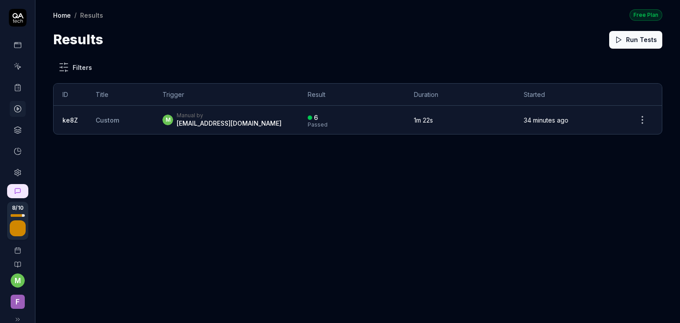
click at [16, 109] on icon at bounding box center [18, 109] width 8 height 8
click at [16, 134] on link at bounding box center [18, 130] width 16 height 16
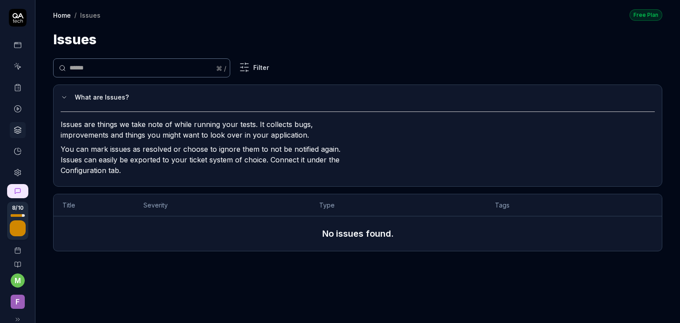
click at [16, 67] on icon at bounding box center [18, 68] width 4 height 4
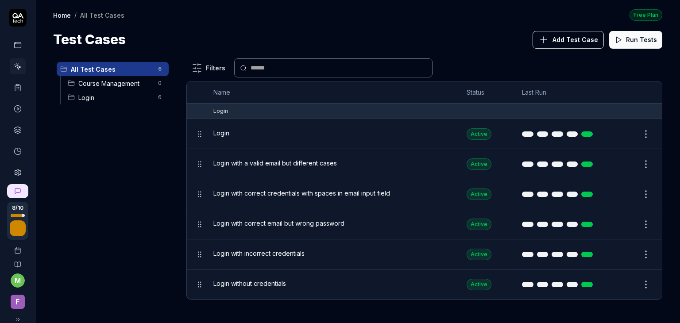
click at [105, 86] on span "Course Management" at bounding box center [115, 83] width 74 height 9
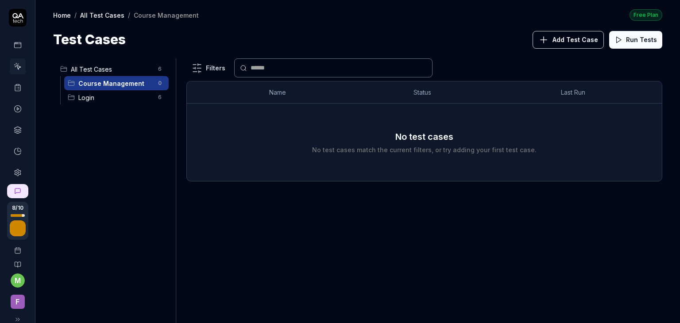
click at [567, 39] on span "Add Test Case" at bounding box center [576, 39] width 46 height 9
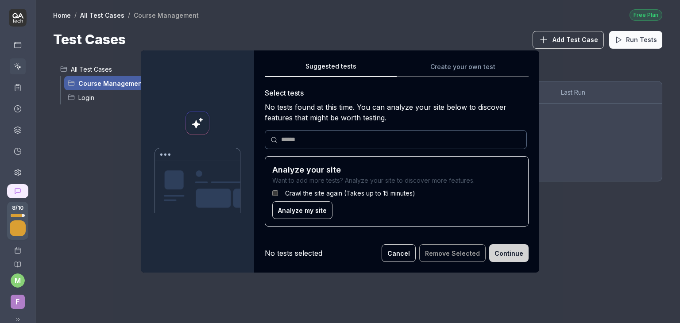
click at [298, 215] on span "Analyze my site" at bounding box center [302, 210] width 49 height 9
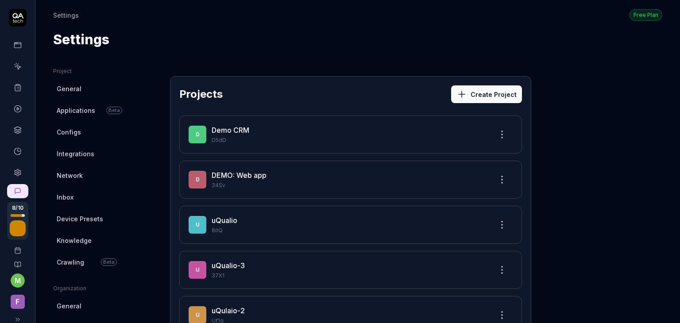
click at [14, 261] on icon at bounding box center [17, 264] width 7 height 7
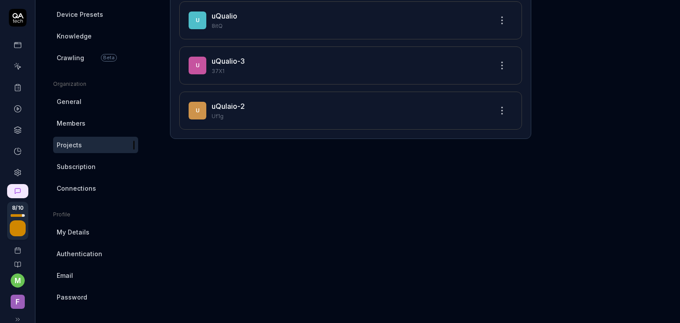
click at [227, 62] on link "uQualio-3" at bounding box center [228, 61] width 33 height 9
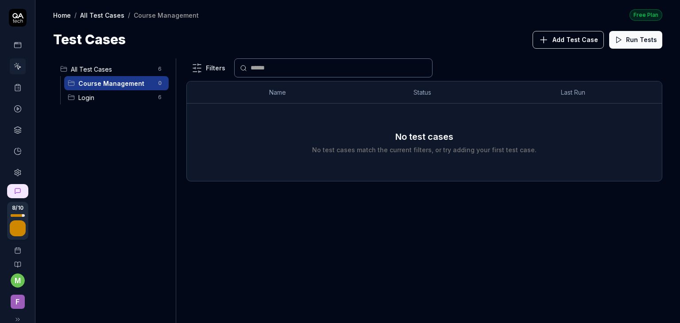
click at [120, 95] on span "Login" at bounding box center [115, 97] width 74 height 9
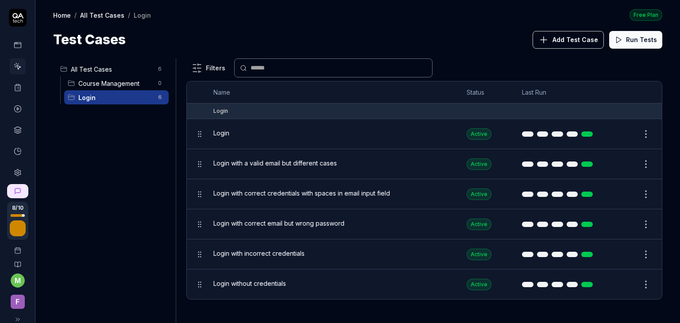
click at [128, 79] on span "Course Management" at bounding box center [115, 83] width 74 height 9
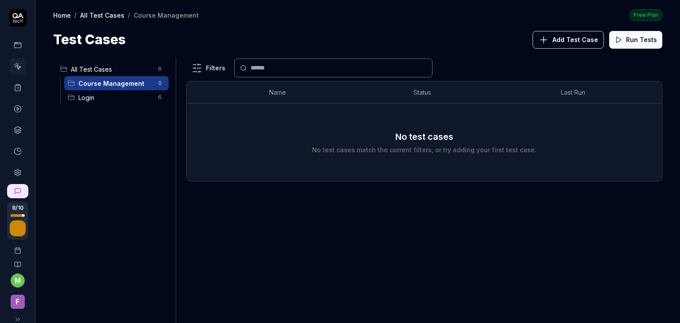
click at [570, 31] on button "Add Test Case" at bounding box center [568, 40] width 71 height 18
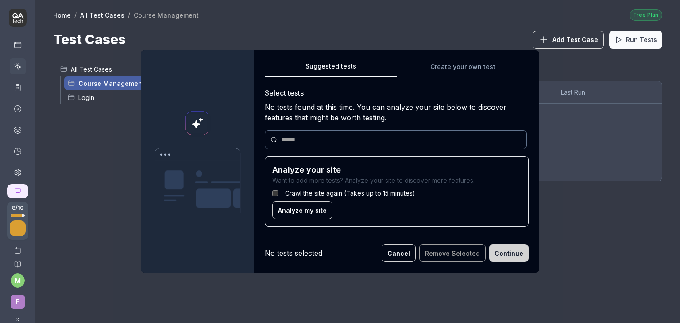
click at [401, 252] on button "Cancel" at bounding box center [399, 254] width 34 height 18
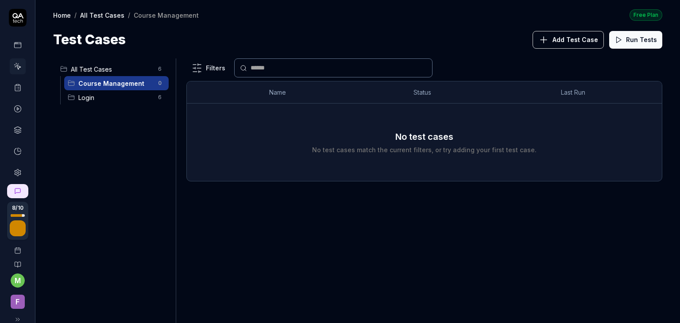
click at [72, 181] on div "All Test Cases 6 Course Management 0 Login 6" at bounding box center [112, 185] width 119 height 254
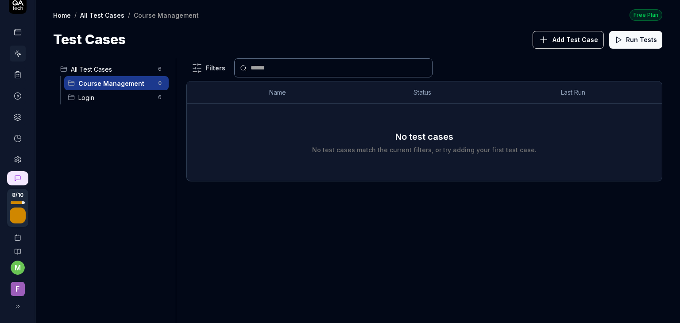
click at [14, 307] on icon at bounding box center [17, 306] width 7 height 7
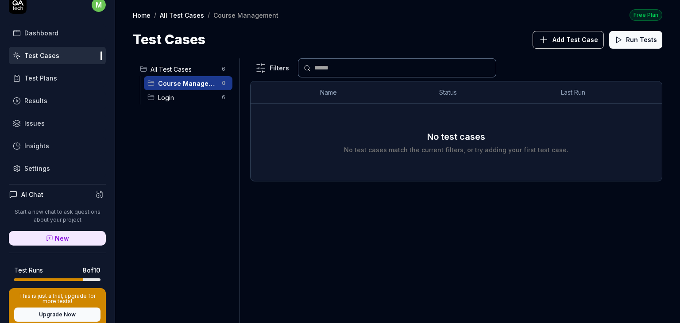
click at [52, 213] on p "Start a new chat to ask questions about your project" at bounding box center [57, 216] width 97 height 16
click at [70, 217] on p "Start a new chat to ask questions about your project" at bounding box center [57, 216] width 97 height 16
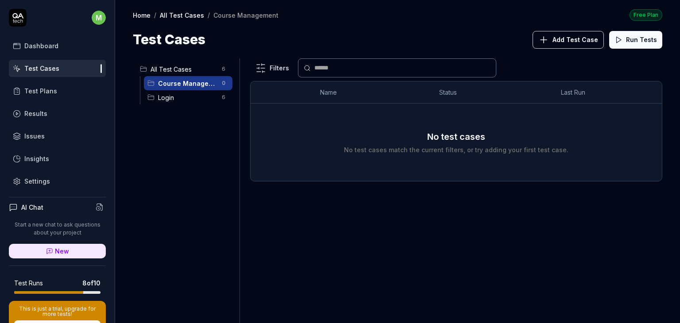
click at [56, 224] on p "Start a new chat to ask questions about your project" at bounding box center [57, 229] width 97 height 16
click at [29, 206] on h4 "AI Chat" at bounding box center [32, 207] width 22 height 9
click at [53, 256] on link "New" at bounding box center [57, 251] width 97 height 15
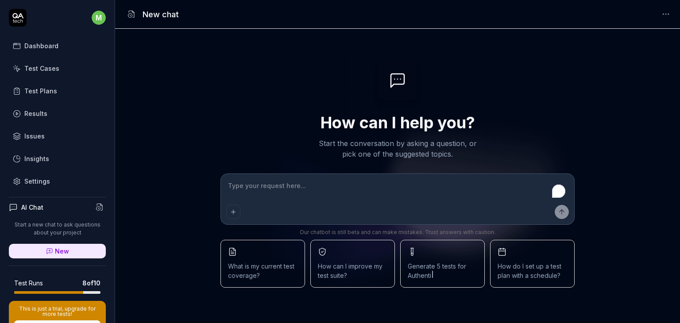
click at [256, 188] on textarea "To enrich screen reader interactions, please activate Accessibility in Grammarl…" at bounding box center [397, 190] width 343 height 22
click at [426, 264] on span "Generate 5 tests for Payment Proces" at bounding box center [443, 271] width 70 height 19
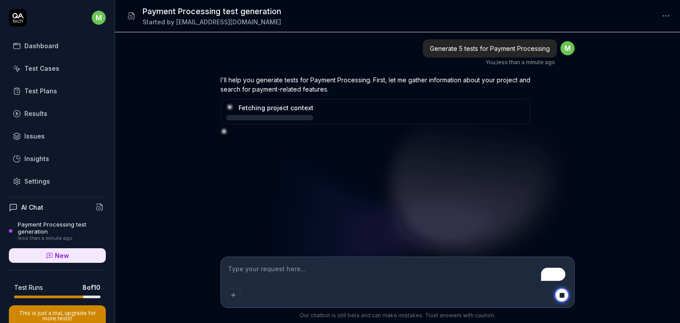
click at [301, 269] on textarea "To enrich screen reader interactions, please activate Accessibility in Grammarl…" at bounding box center [397, 274] width 343 height 22
type textarea "*"
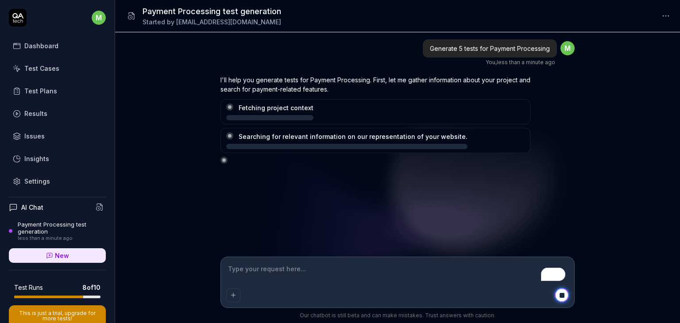
type textarea "N"
type textarea "*"
type textarea "No"
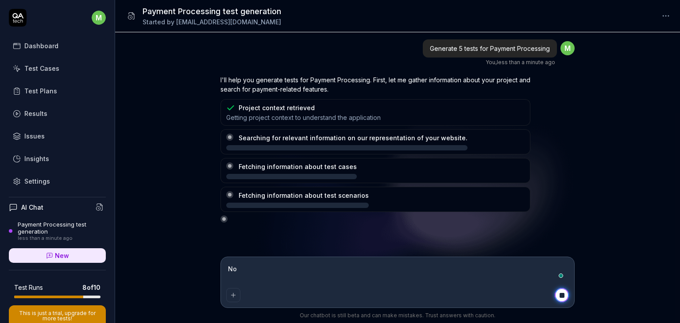
type textarea "*"
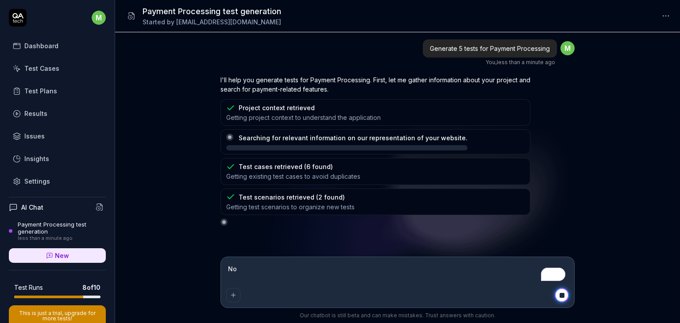
type textarea "No"
click at [562, 296] on div "submit" at bounding box center [562, 295] width 5 height 5
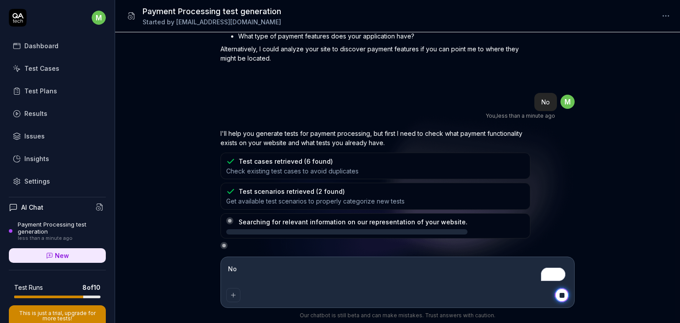
scroll to position [150, 0]
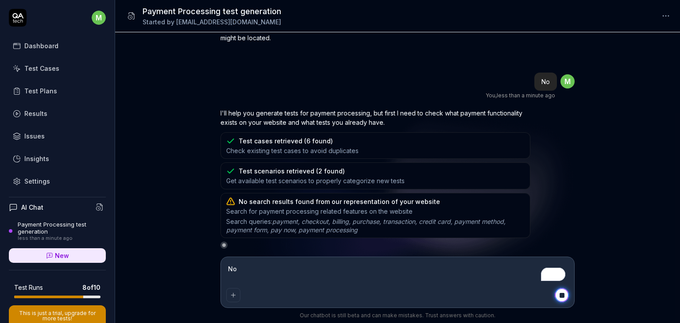
type textarea "*"
click at [361, 271] on textarea "No" at bounding box center [397, 274] width 343 height 22
type textarea "N"
type textarea "*"
type textarea "No"
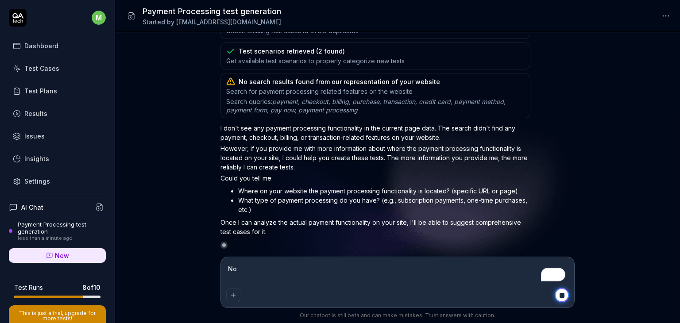
drag, startPoint x: 253, startPoint y: 273, endPoint x: 224, endPoint y: 268, distance: 29.7
click at [224, 268] on div "No" at bounding box center [397, 282] width 353 height 50
type textarea "*"
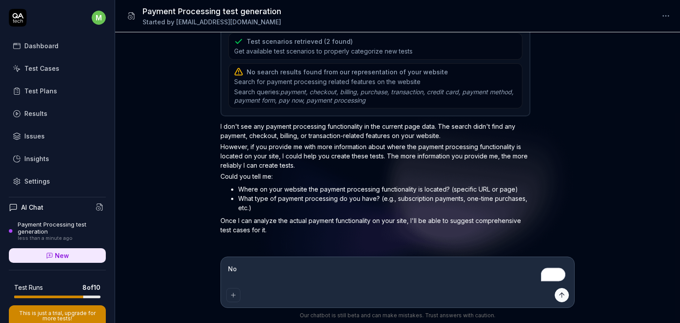
type textarea "*"
type textarea "G"
type textarea "*"
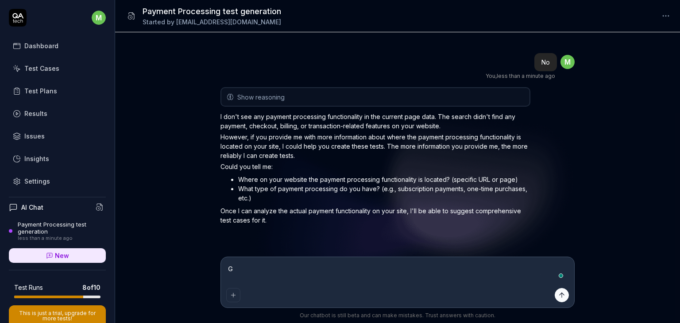
scroll to position [169, 0]
type textarea "Gn"
type textarea "*"
type textarea "Gne"
type textarea "*"
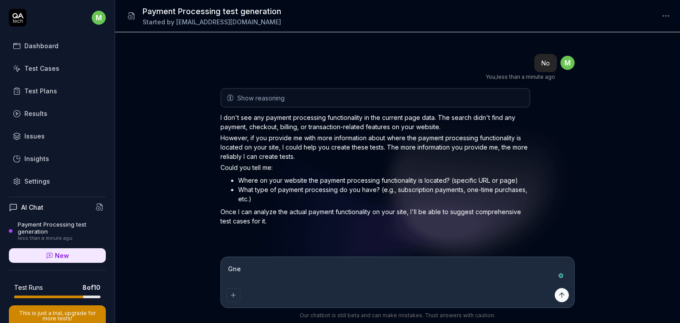
type textarea "Gn"
type textarea "*"
type textarea "G"
type textarea "*"
type textarea "Ge"
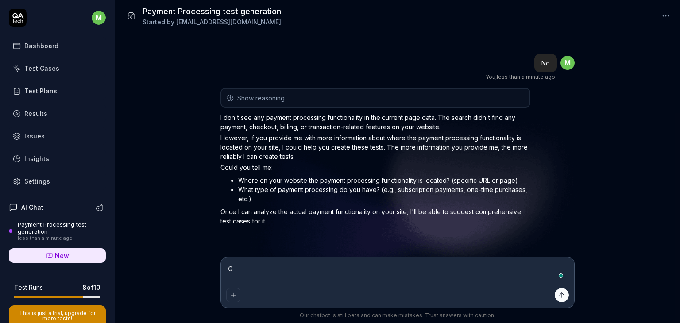
type textarea "*"
type textarea "Gen"
type textarea "*"
type textarea "Gene"
type textarea "*"
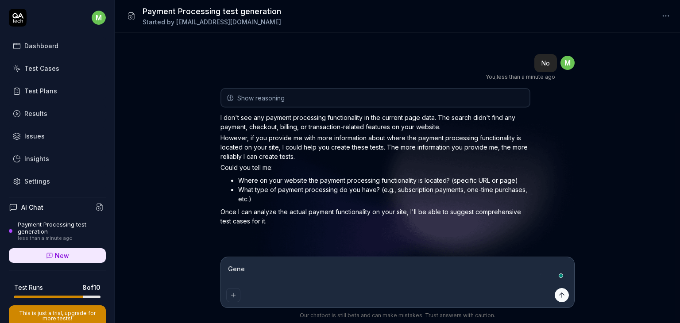
type textarea "Gener"
type textarea "*"
type textarea "Genera"
type textarea "*"
type textarea "Generat"
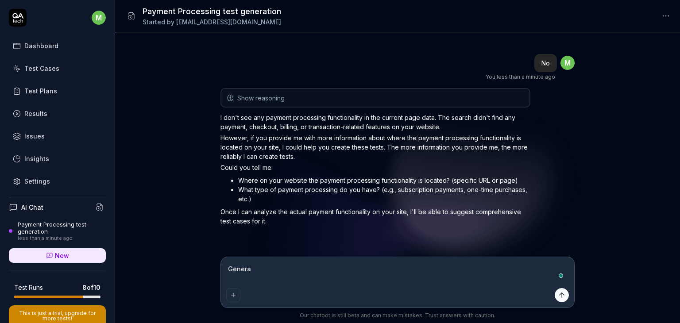
type textarea "*"
type textarea "Generate"
type textarea "*"
type textarea "Generate"
type textarea "*"
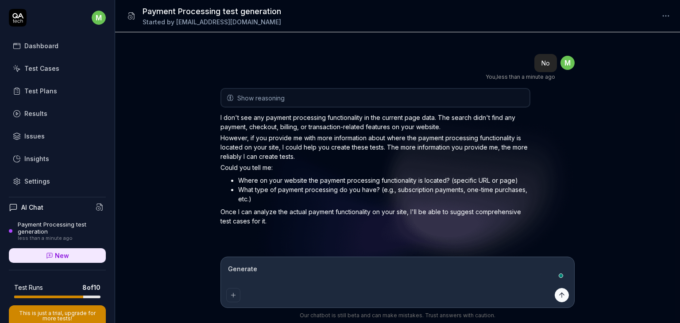
type textarea "Generate t"
type textarea "*"
type textarea "Generate te"
type textarea "*"
type textarea "Generate tes"
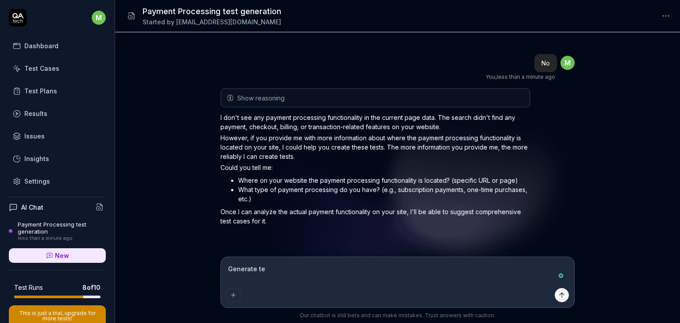
type textarea "*"
type textarea "Generate test"
type textarea "*"
type textarea "Generate test"
type textarea "*"
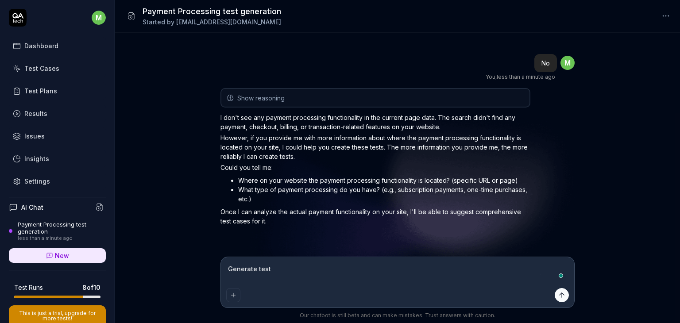
type textarea "Generate test a"
type textarea "*"
type textarea "Generate test ac"
type textarea "*"
type textarea "Generate test acs"
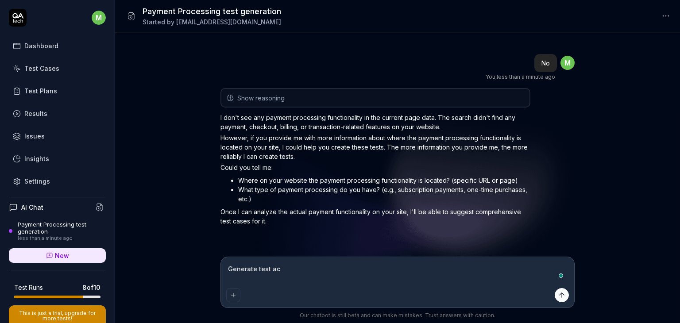
type textarea "*"
type textarea "Generate test acse"
type textarea "*"
type textarea "Generate test acses"
type textarea "*"
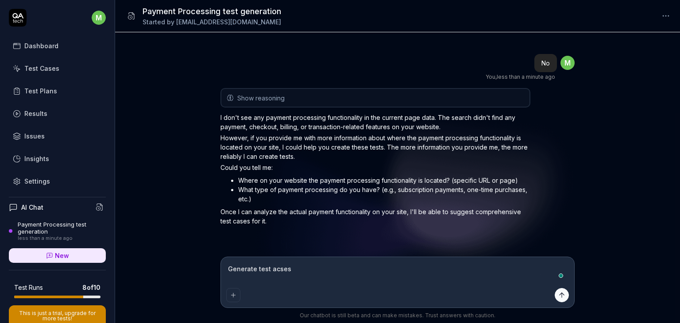
type textarea "Generate test acse"
type textarea "*"
type textarea "Generate test acs"
type textarea "*"
type textarea "Generate test ac"
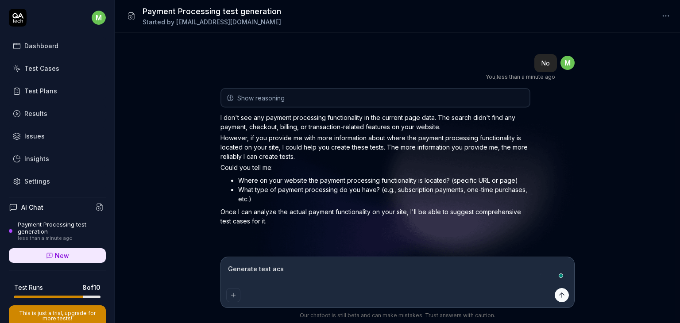
type textarea "*"
type textarea "Generate test a"
type textarea "*"
type textarea "Generate test"
type textarea "*"
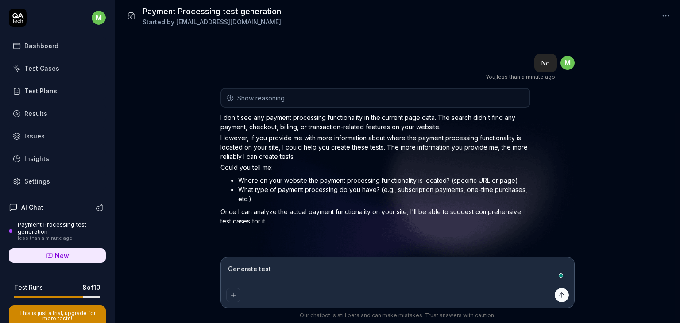
type textarea "Generate test"
type textarea "*"
type textarea "Generate test"
type textarea "*"
type textarea "Generate test c"
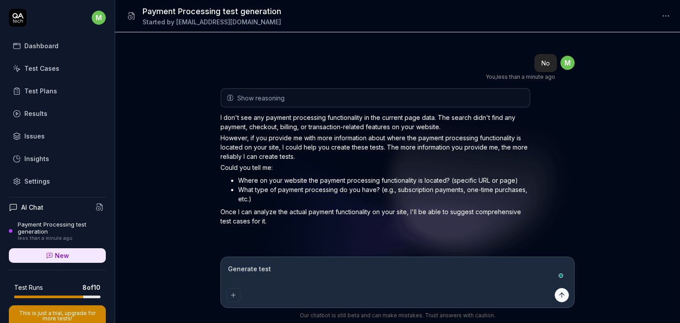
type textarea "*"
type textarea "Generate test ca"
type textarea "*"
type textarea "Generate test cas"
type textarea "*"
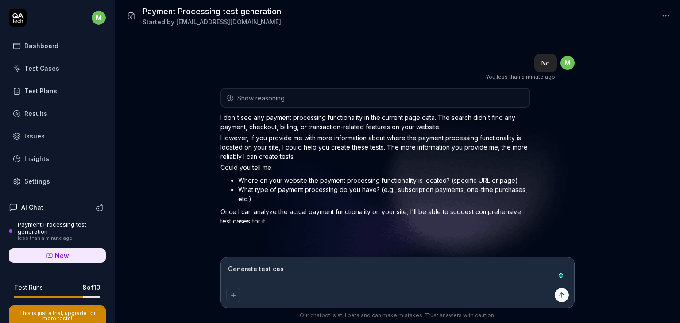
type textarea "Generate test case"
type textarea "*"
type textarea "Generate test cases"
type textarea "*"
type textarea "Generate test cases"
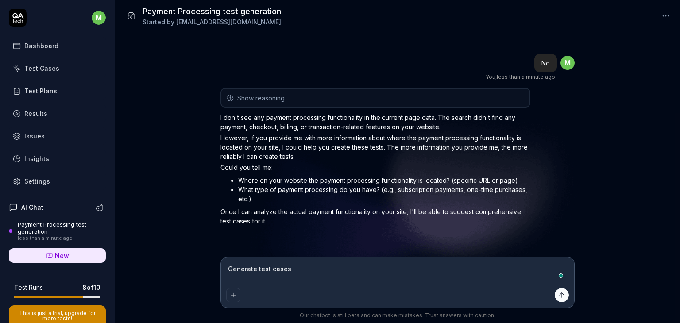
type textarea "*"
type textarea "Generate test cases f"
type textarea "*"
type textarea "Generate test cases fo"
type textarea "*"
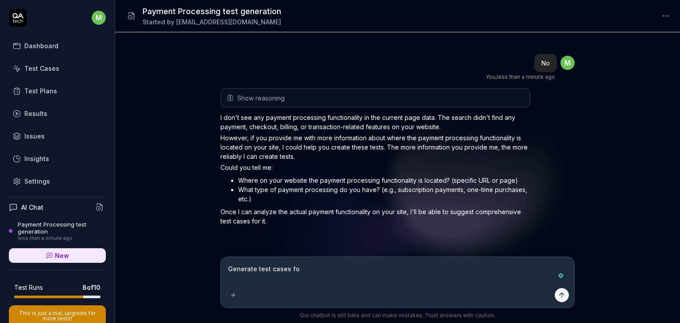
type textarea "Generate test cases for"
type textarea "*"
type textarea "Generate test cases for"
type textarea "*"
type textarea "Generate test cases for c"
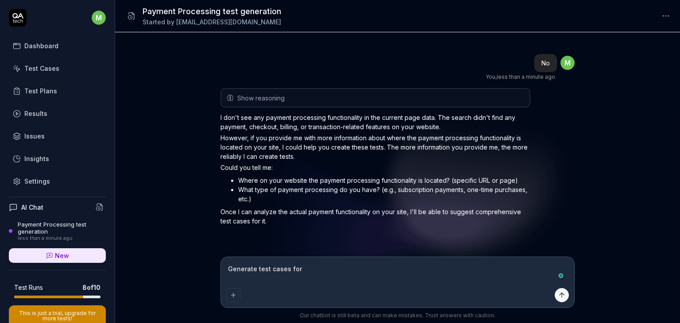
type textarea "*"
type textarea "Generate test cases for co"
type textarea "*"
type textarea "Generate test cases for cou"
type textarea "*"
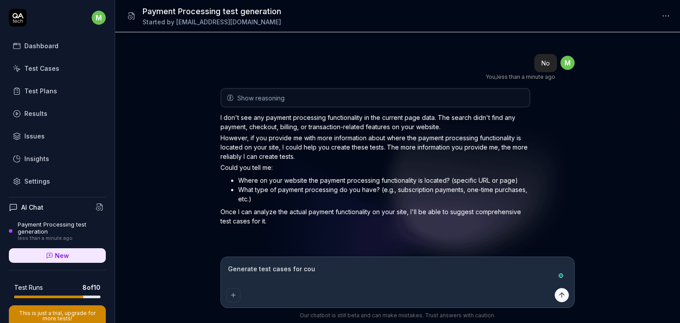
type textarea "Generate test cases for cour"
type textarea "*"
type textarea "Generate test cases for cours"
type textarea "*"
type textarea "Generate test cases for course"
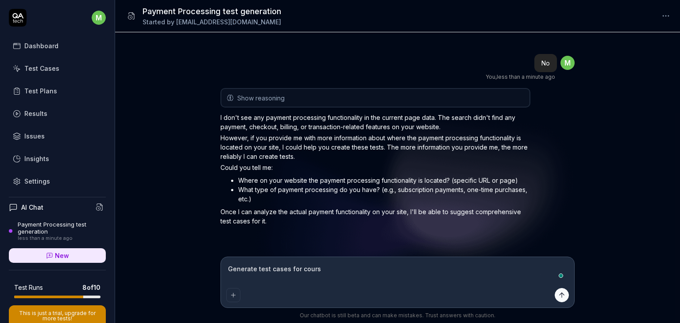
type textarea "*"
type textarea "Generate test cases for course"
type textarea "*"
type textarea "Generate test cases for course m"
type textarea "*"
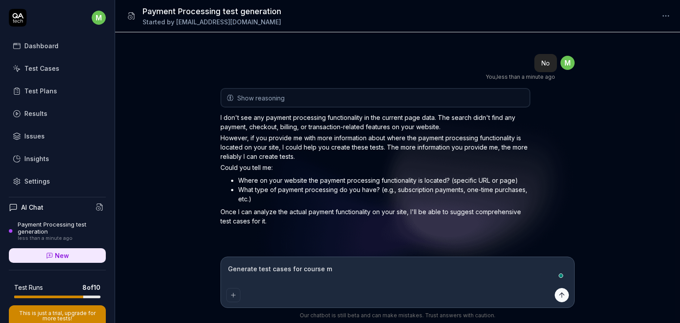
type textarea "Generate test cases for course ma"
type textarea "*"
type textarea "Generate test cases for course man"
type textarea "*"
type textarea "Generate test cases for course mana"
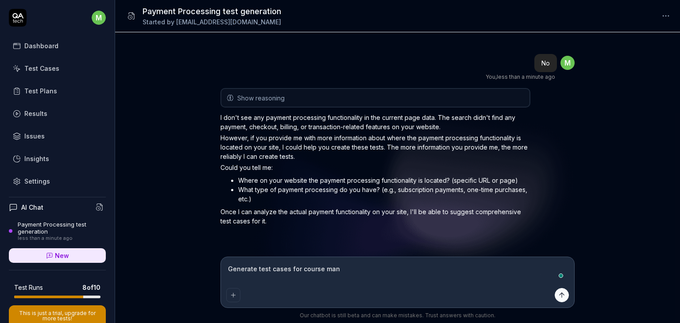
type textarea "*"
type textarea "Generate test cases for course manag"
type textarea "*"
type textarea "Generate test cases for course manage"
type textarea "*"
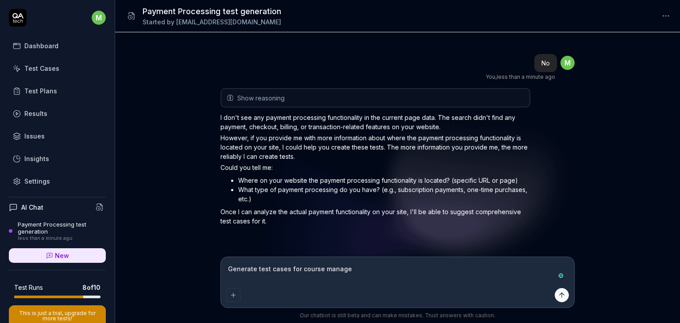
type textarea "Generate test cases for course managem"
type textarea "*"
type textarea "Generate test cases for course manageme"
type textarea "*"
type textarea "Generate test cases for course managemen"
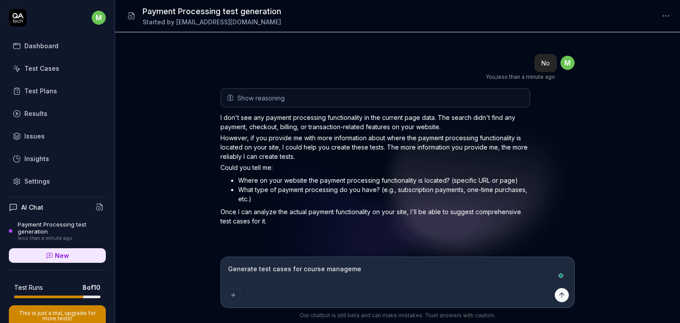
type textarea "*"
type textarea "Generate test cases for course management"
type textarea "*"
type textarea "Generate test cases for course management."
type textarea "*"
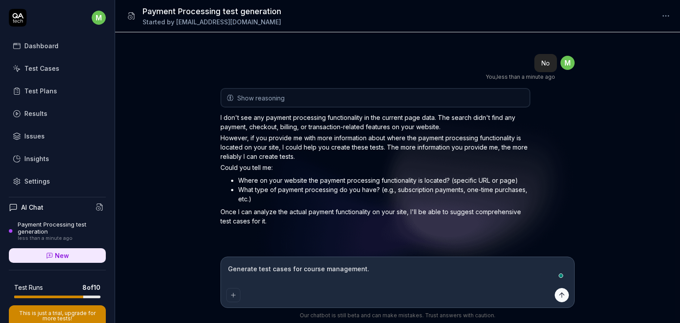
type textarea "Generate test cases for course management."
type textarea "*"
type textarea "Generate test cases for course management. P"
type textarea "*"
type textarea "Generate test cases for course management. Pr"
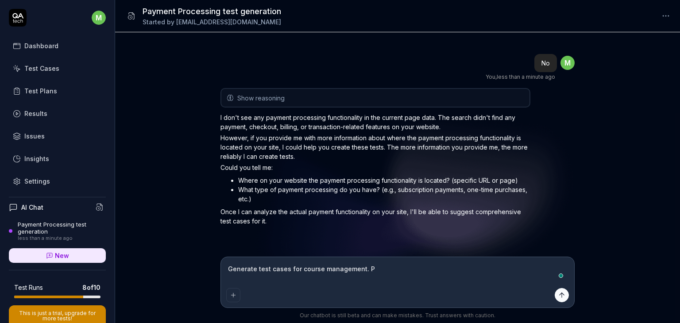
type textarea "*"
type textarea "Generate test cases for course management. Pre"
type textarea "*"
type textarea "Generate test cases for course management. Pre-"
type textarea "*"
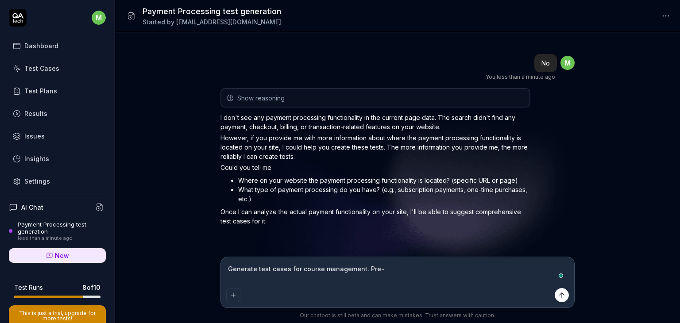
type textarea "Generate test cases for course management. Pre-c"
type textarea "*"
type textarea "Generate test cases for course management. Pre-co"
type textarea "*"
type textarea "Generate test cases for course management. Pre-con"
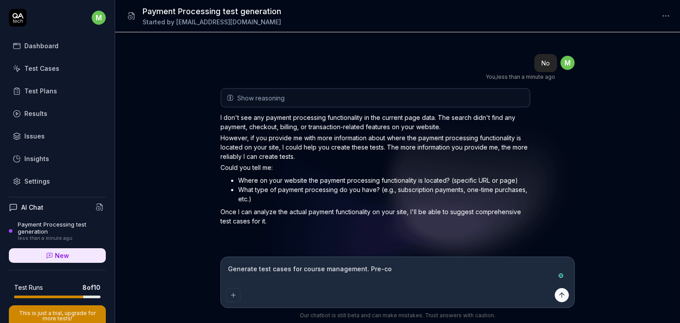
type textarea "*"
type textarea "Generate test cases for course management. Pre-cond"
type textarea "*"
type textarea "Generate test cases for course management. Pre-condi"
type textarea "*"
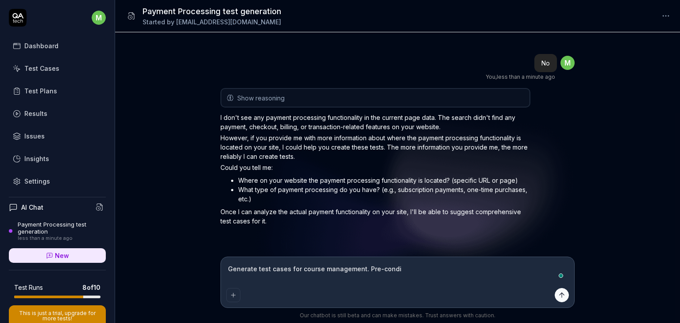
type textarea "Generate test cases for course management. Pre-[PERSON_NAME]"
type textarea "*"
type textarea "Generate test cases for course management. Pre-conditi"
type textarea "*"
type textarea "Generate test cases for course management. Pre-conditio"
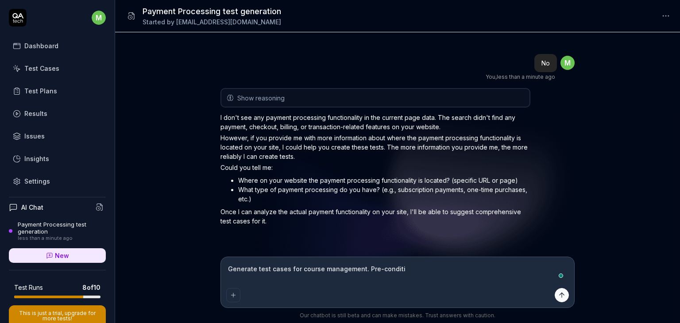
type textarea "*"
type textarea "Generate test cases for course management. Pre-condition"
type textarea "*"
type textarea "Generate test cases for course management. Pre-condition:"
type textarea "*"
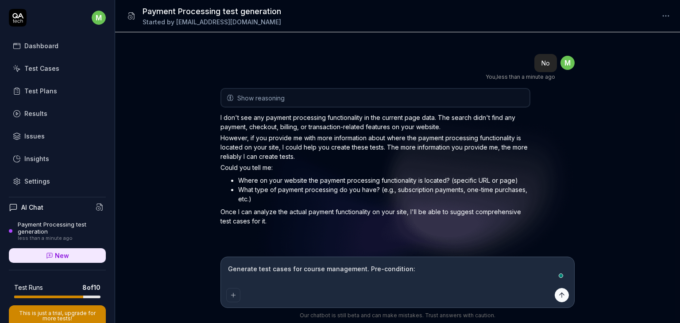
type textarea "Generate test cases for course management. Pre-condition:"
type textarea "*"
type textarea "Generate test cases for course management. Pre-condition: U"
type textarea "*"
type textarea "Generate test cases for course management. Pre-condition: Us"
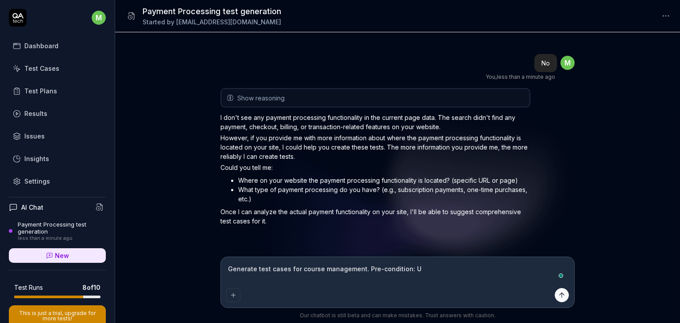
type textarea "*"
type textarea "Generate test cases for course management. Pre-condition: Use"
type textarea "*"
type textarea "Generate test cases for course management. Pre-condition: User"
type textarea "*"
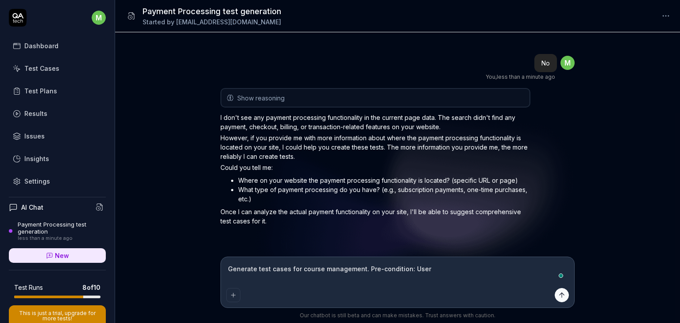
type textarea "Generate test cases for course management. Pre-condition: User"
type textarea "*"
type textarea "Generate test cases for course management. Pre-condition: User s"
type textarea "*"
type textarea "Generate test cases for course management. Pre-condition: User sh"
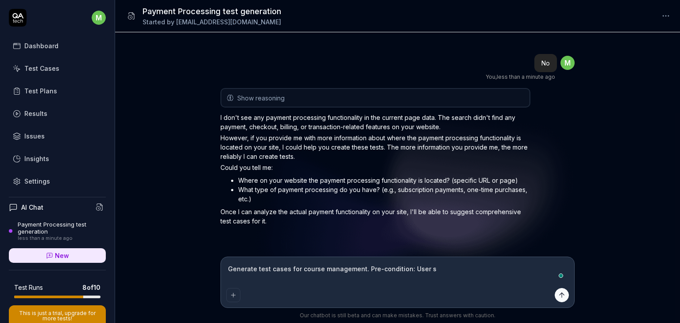
type textarea "*"
type textarea "Generate test cases for course management. Pre-condition: User sho"
type textarea "*"
type textarea "Generate test cases for course management. Pre-condition: User shou"
type textarea "*"
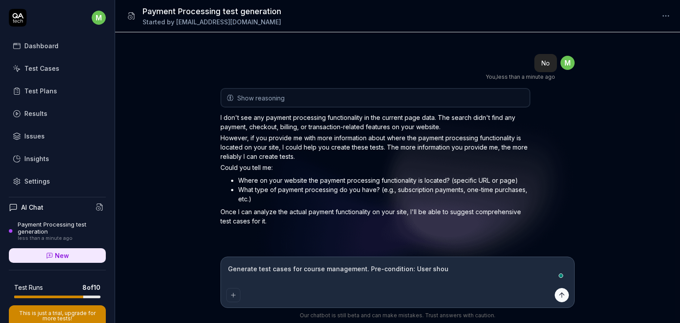
type textarea "Generate test cases for course management. Pre-condition: User shoul"
type textarea "*"
type textarea "Generate test cases for course management. Pre-condition: User should"
type textarea "*"
type textarea "Generate test cases for course management. Pre-condition: User should"
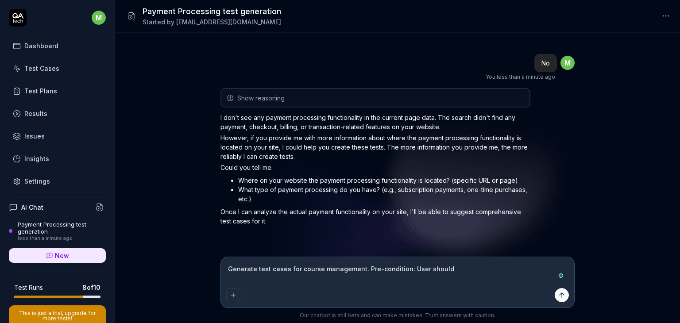
type textarea "*"
type textarea "Generate test cases for course management. Pre-condition: User should eb"
type textarea "*"
type textarea "Generate test cases for course management. Pre-condition: User should eb"
type textarea "*"
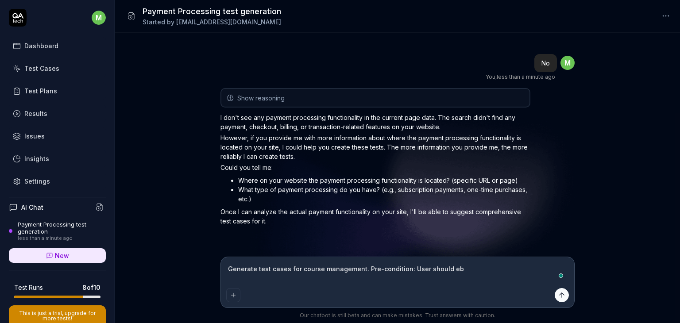
type textarea "Generate test cases for course management. Pre-condition: User should eb"
type textarea "*"
type textarea "Generate test cases for course management. Pre-condition: User should e"
type textarea "*"
type textarea "Generate test cases for course management. Pre-condition: User should"
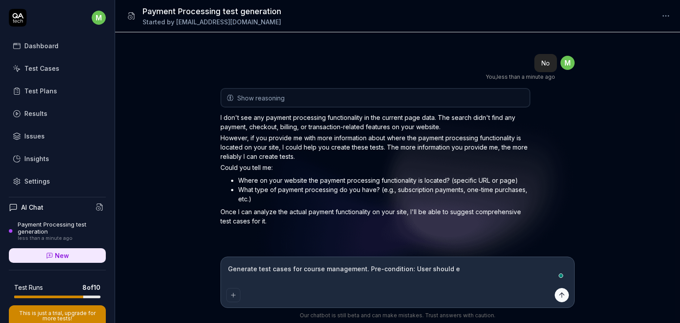
type textarea "*"
type textarea "Generate test cases for course management. Pre-condition: User should"
type textarea "*"
type textarea "Generate test cases for course management. Pre-condition: User should"
type textarea "*"
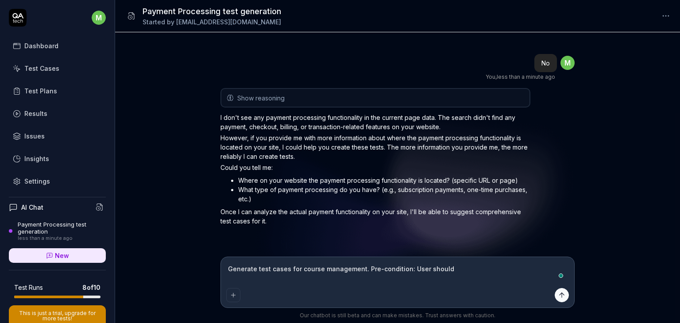
type textarea "Generate test cases for course management. Pre-condition: User should b"
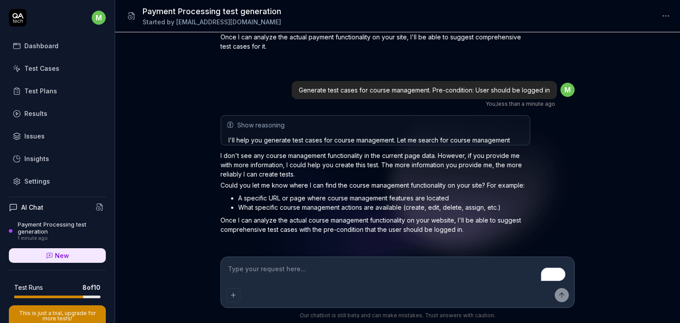
scroll to position [341, 0]
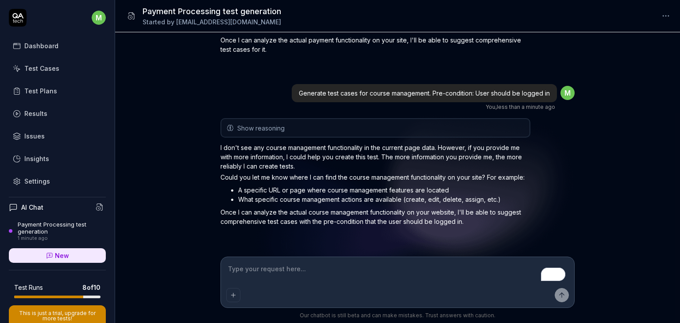
click at [286, 270] on textarea "To enrich screen reader interactions, please activate Accessibility in Grammarl…" at bounding box center [397, 274] width 343 height 22
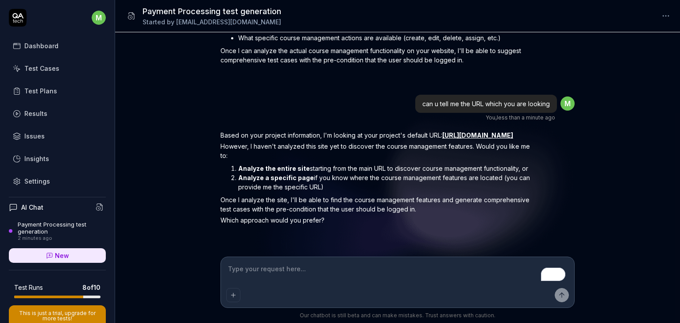
scroll to position [510, 0]
click at [278, 273] on textarea "To enrich screen reader interactions, please activate Accessibility in Grammarl…" at bounding box center [397, 274] width 343 height 22
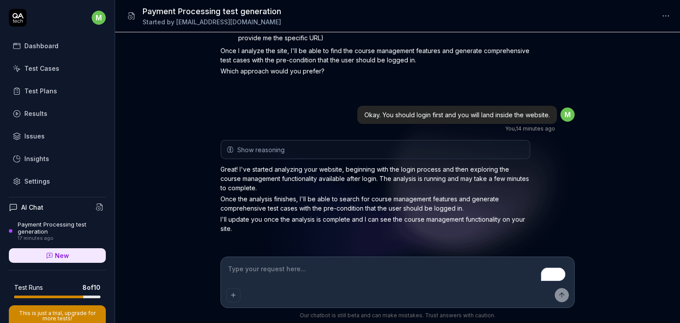
scroll to position [668, 0]
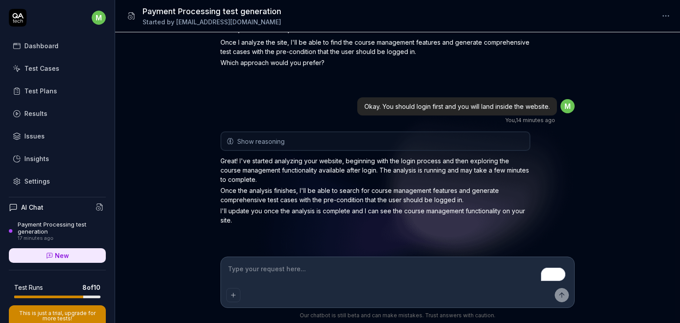
click at [39, 69] on div "Test Cases" at bounding box center [41, 68] width 35 height 9
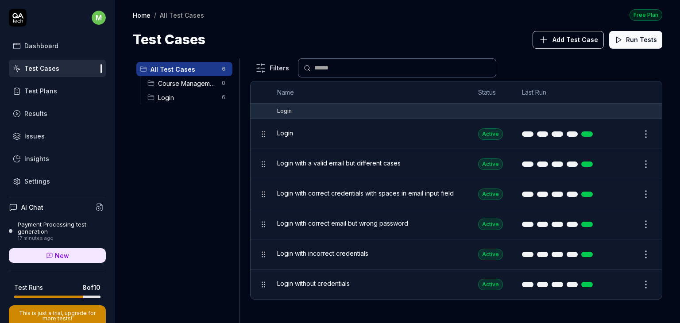
click at [186, 89] on div "Course Management 0" at bounding box center [188, 83] width 89 height 14
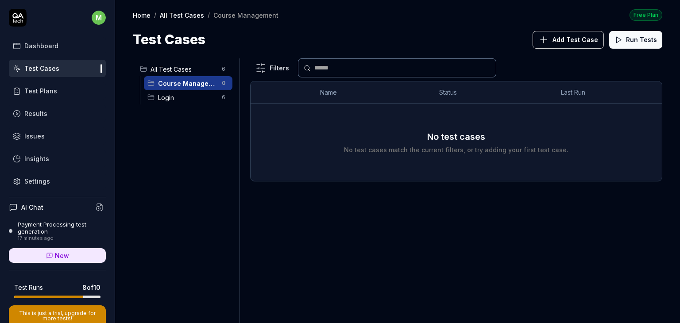
click at [49, 237] on div "17 minutes ago" at bounding box center [62, 239] width 88 height 6
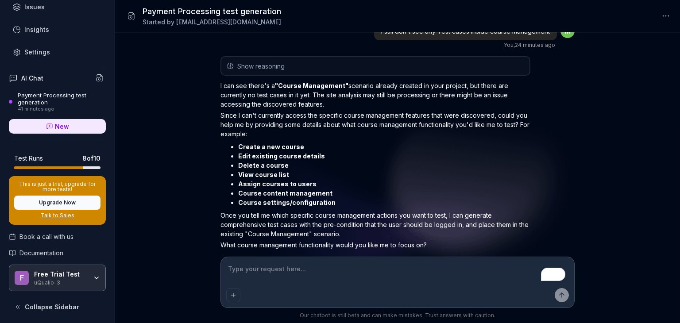
scroll to position [925, 0]
